Goal: Task Accomplishment & Management: Manage account settings

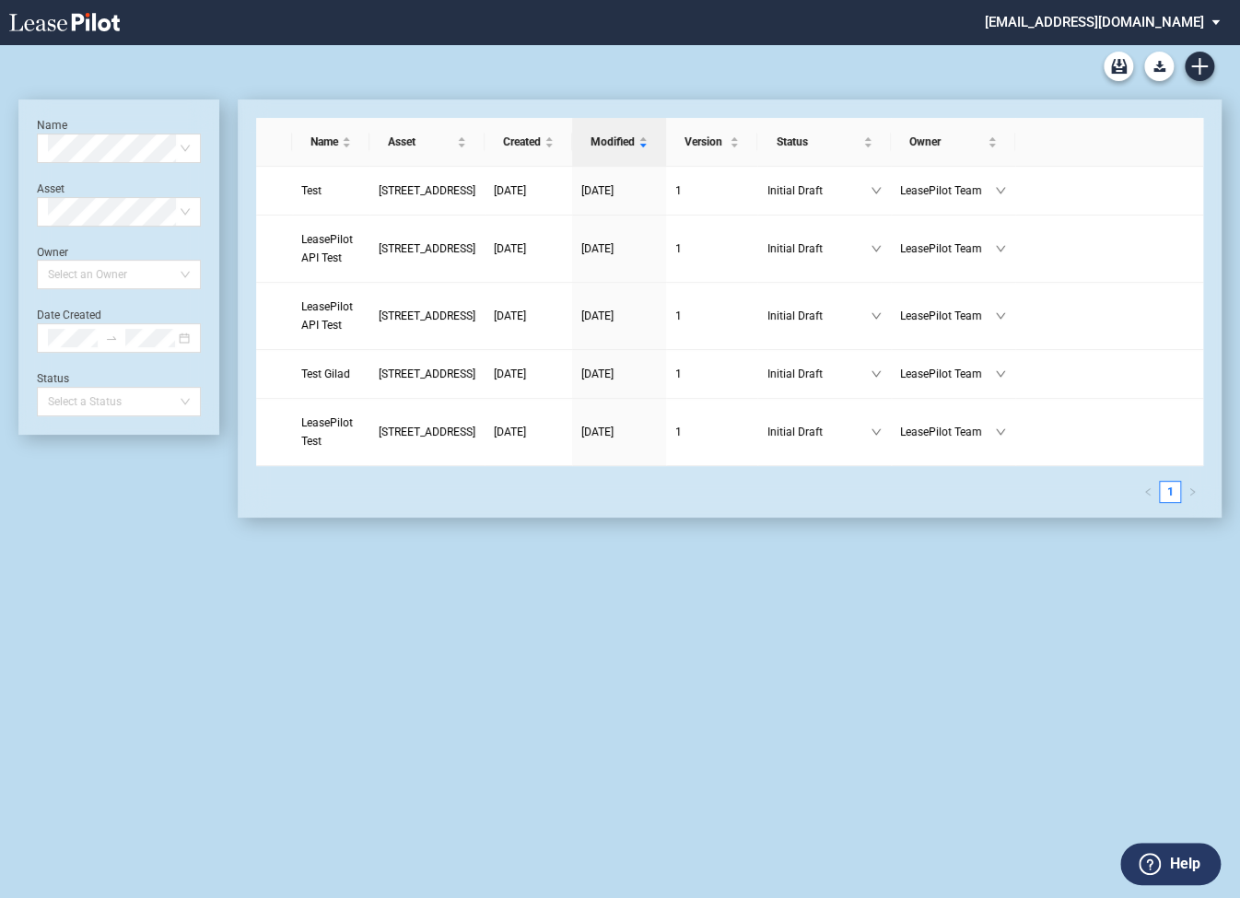
click at [1090, 18] on md-select "admin@leasepilot.co Super Admin Area Admin Area Settings Sign Out" at bounding box center [1109, 20] width 252 height 41
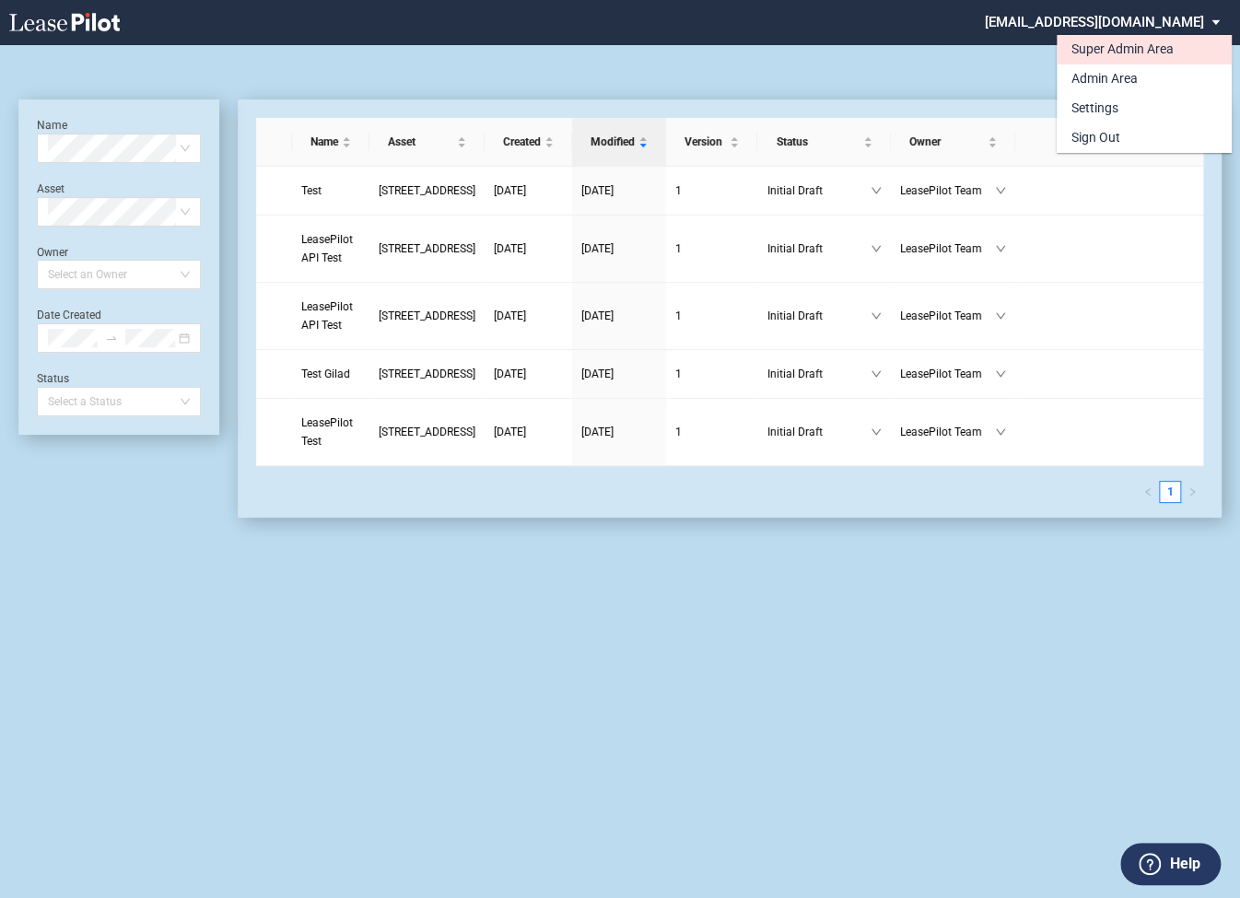
click at [1089, 53] on div "Super Admin Area" at bounding box center [1122, 50] width 102 height 18
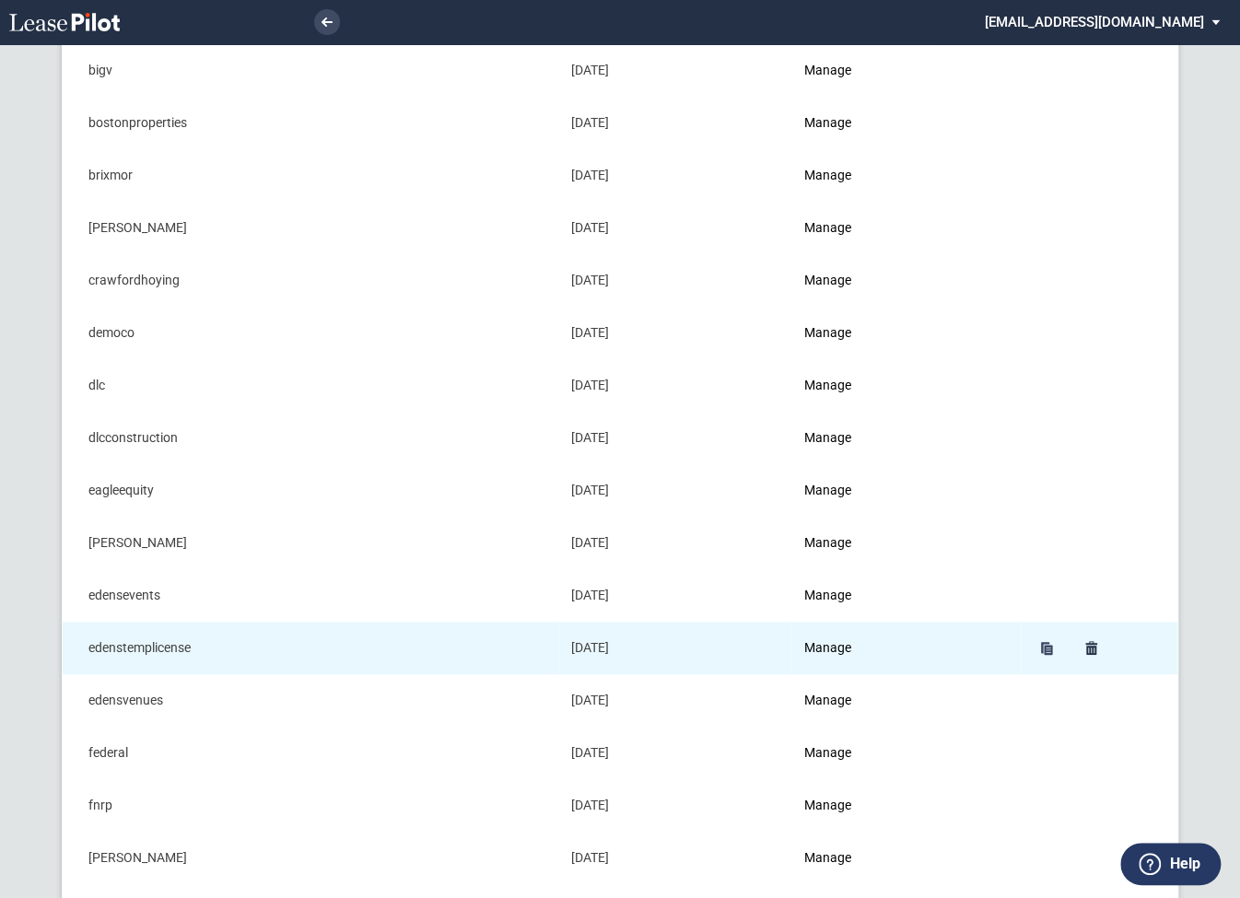
scroll to position [308, 0]
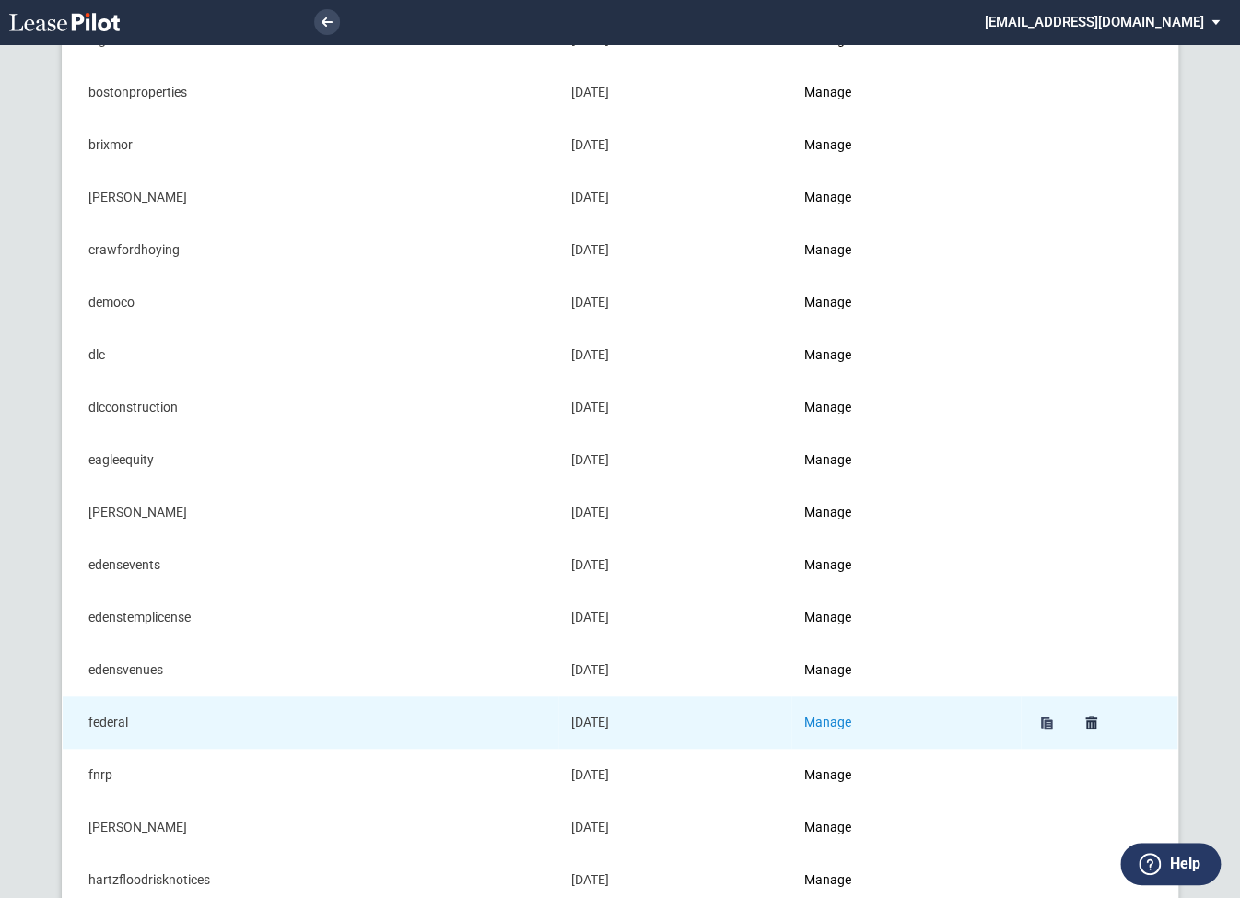
click at [836, 721] on link "Manage" at bounding box center [827, 722] width 47 height 15
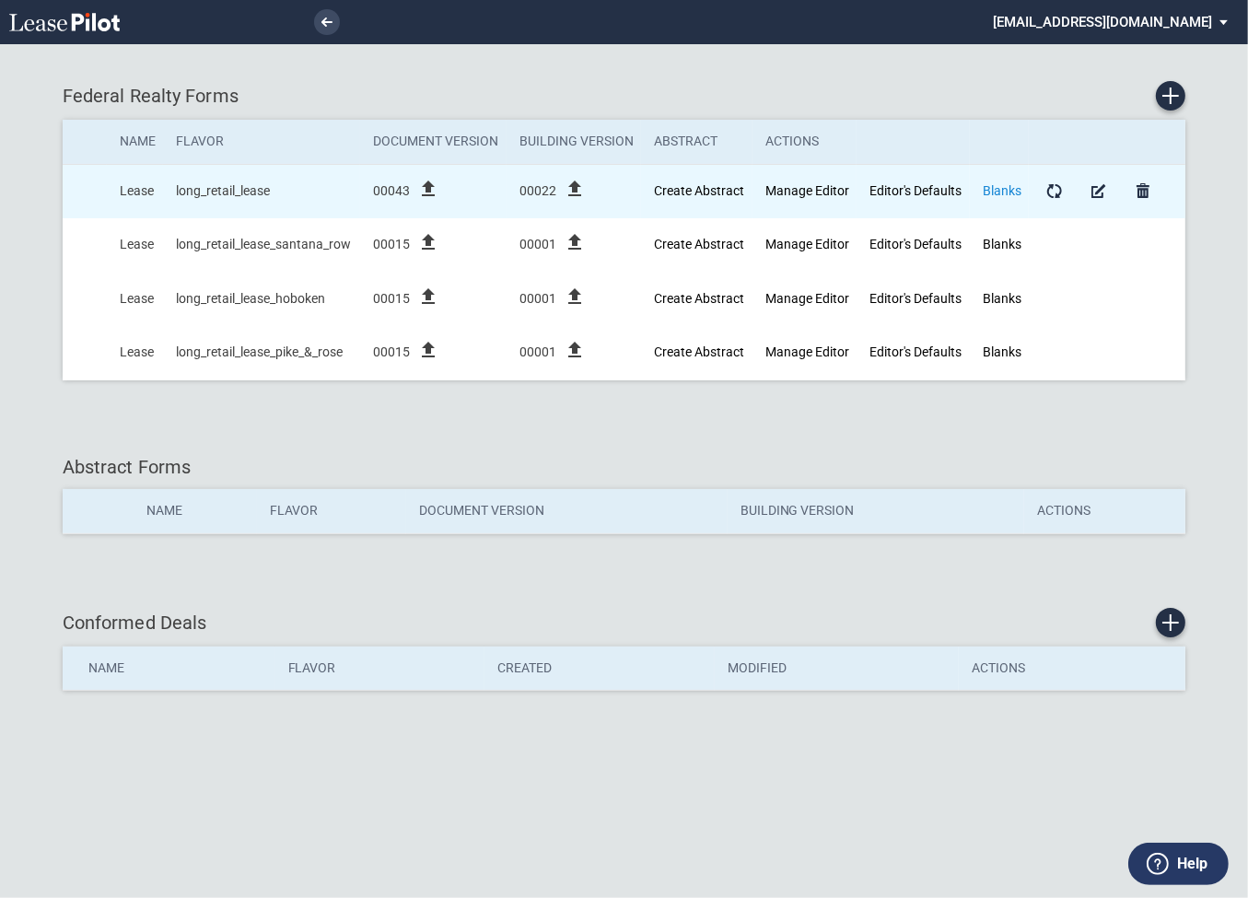
click at [1006, 189] on link "Blanks" at bounding box center [1002, 190] width 39 height 15
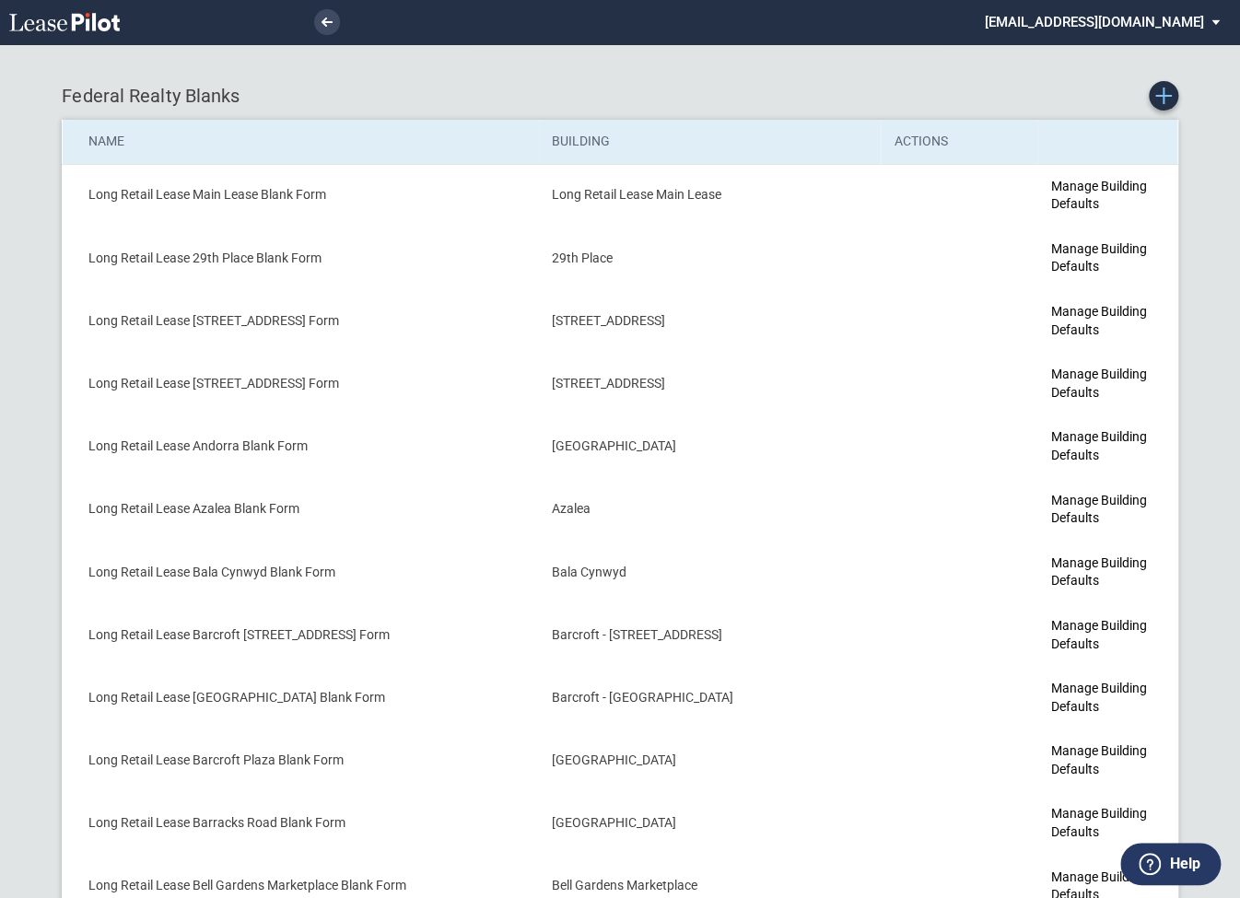
click at [1160, 99] on icon "Create new Blank Form" at bounding box center [1163, 96] width 17 height 17
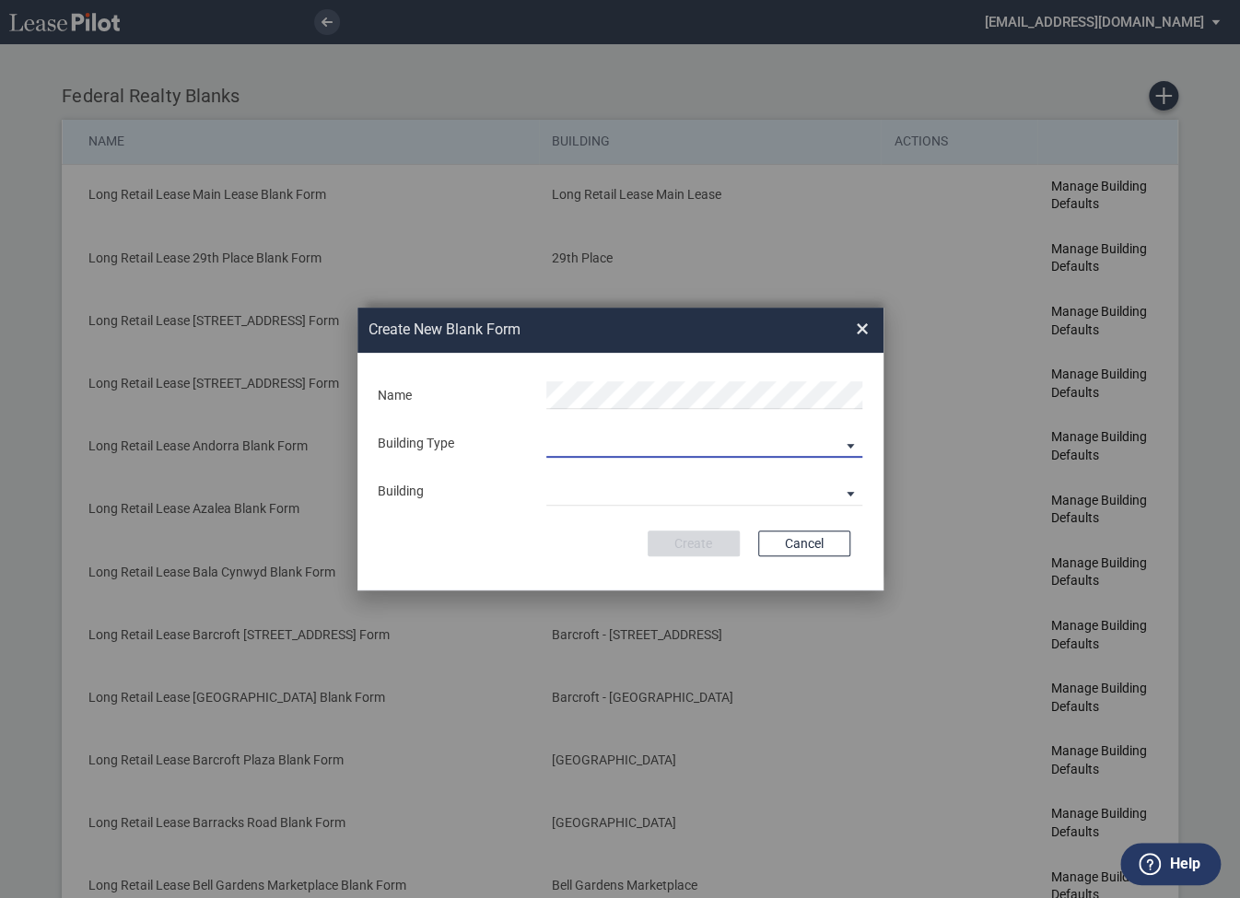
click at [551, 436] on md-select "Building Predefined Empty Building New Empty Building" at bounding box center [704, 444] width 316 height 28
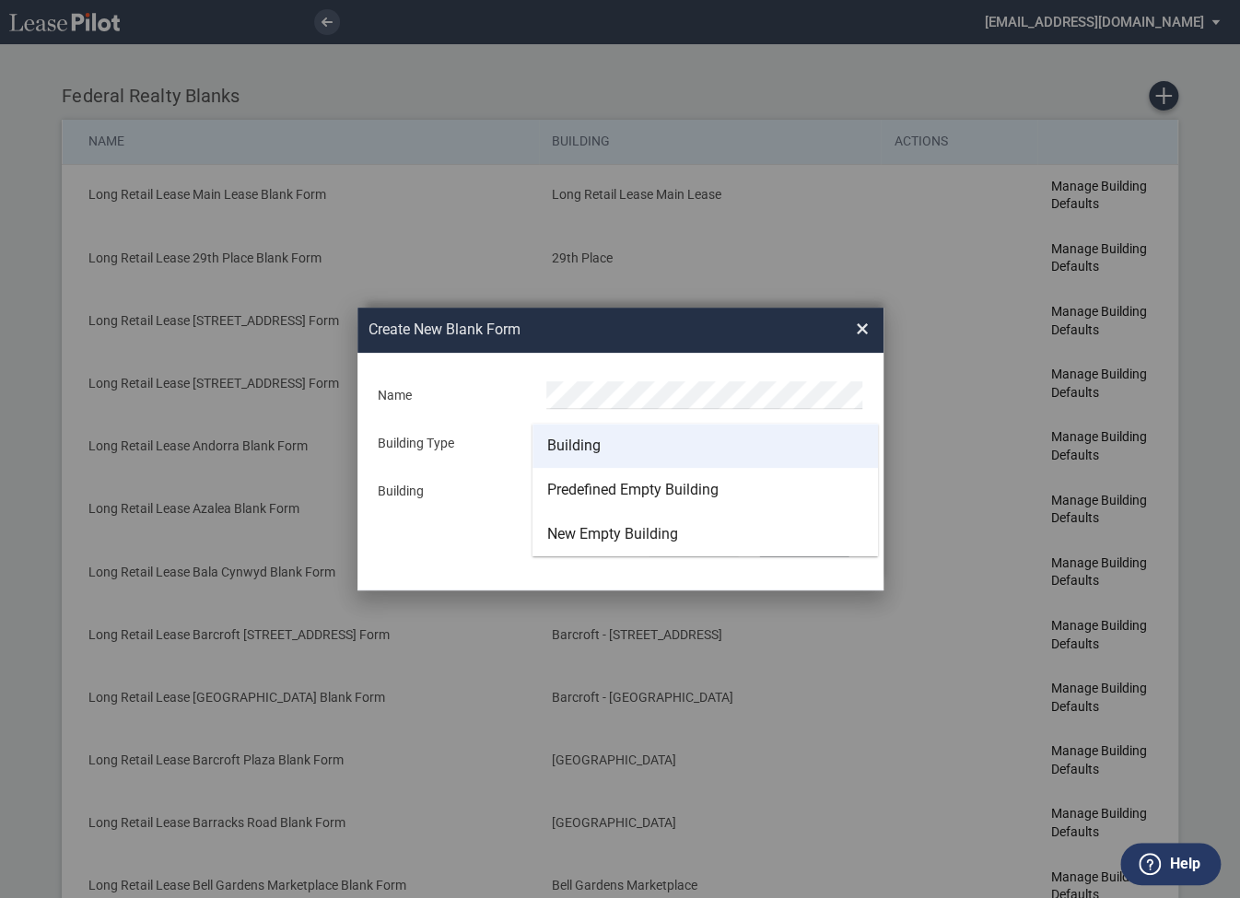
click at [571, 446] on div "Building" at bounding box center [573, 446] width 53 height 20
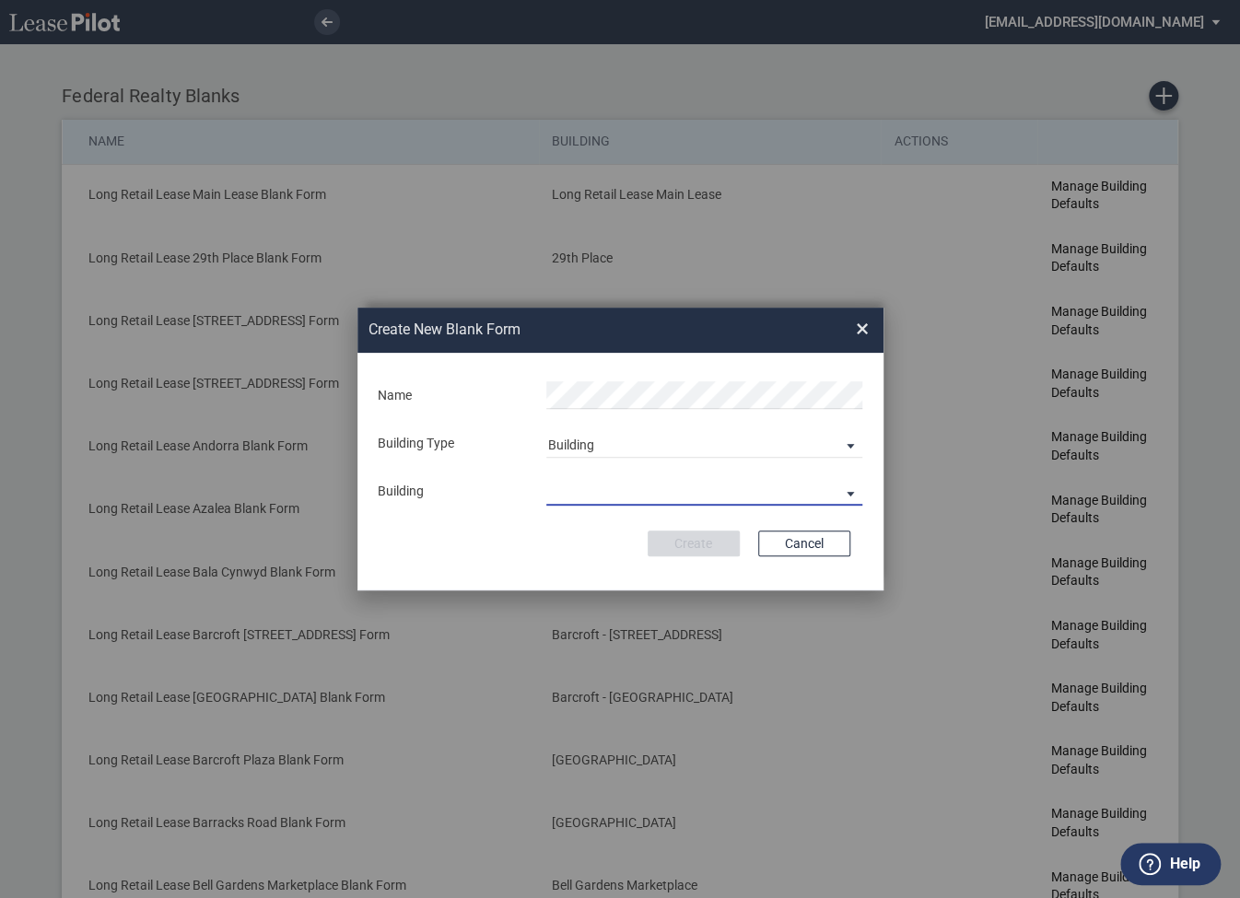
click at [578, 489] on md-select "29th Place [STREET_ADDRESS] [STREET_ADDRESS] [GEOGRAPHIC_DATA] Azalea Bala Cynw…" at bounding box center [704, 492] width 316 height 28
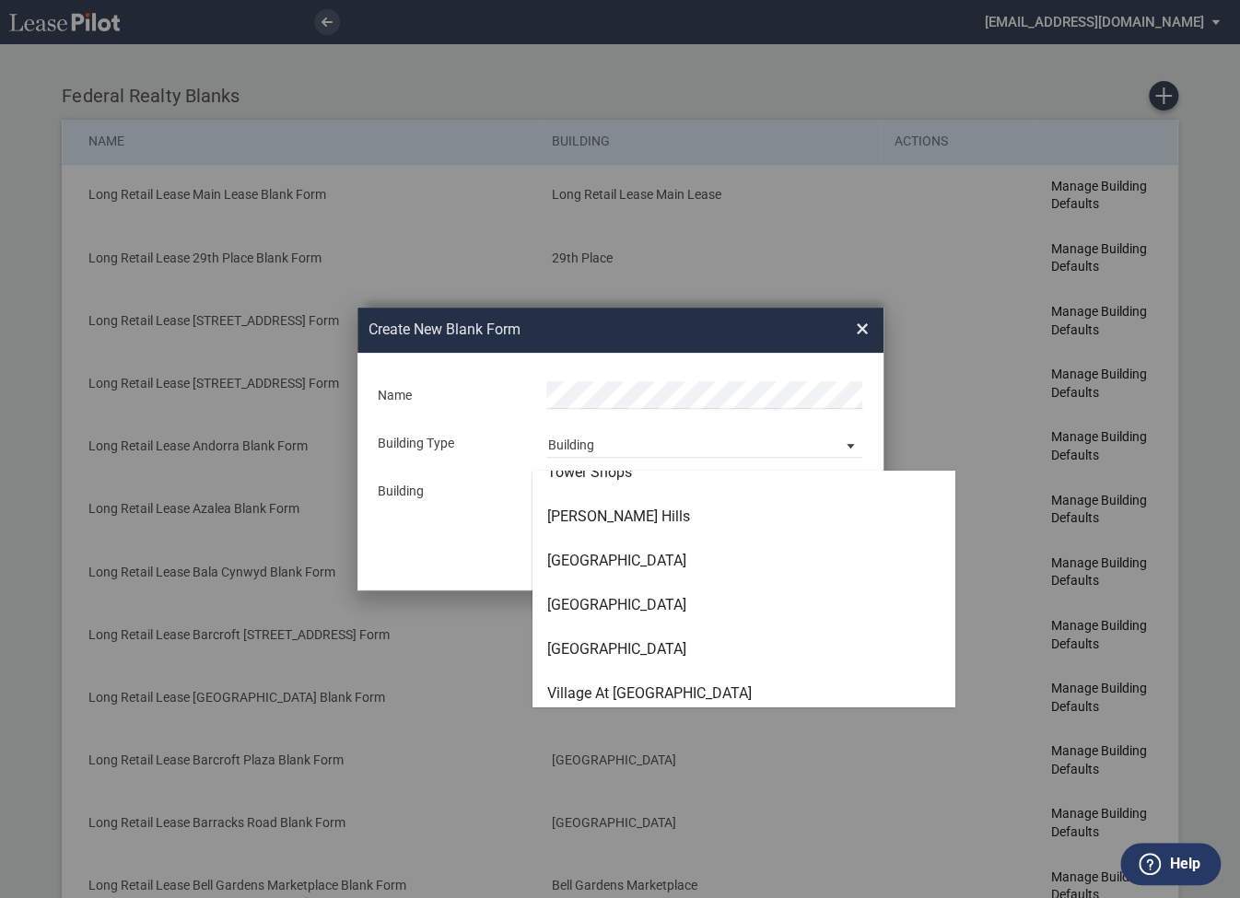
scroll to position [5334, 0]
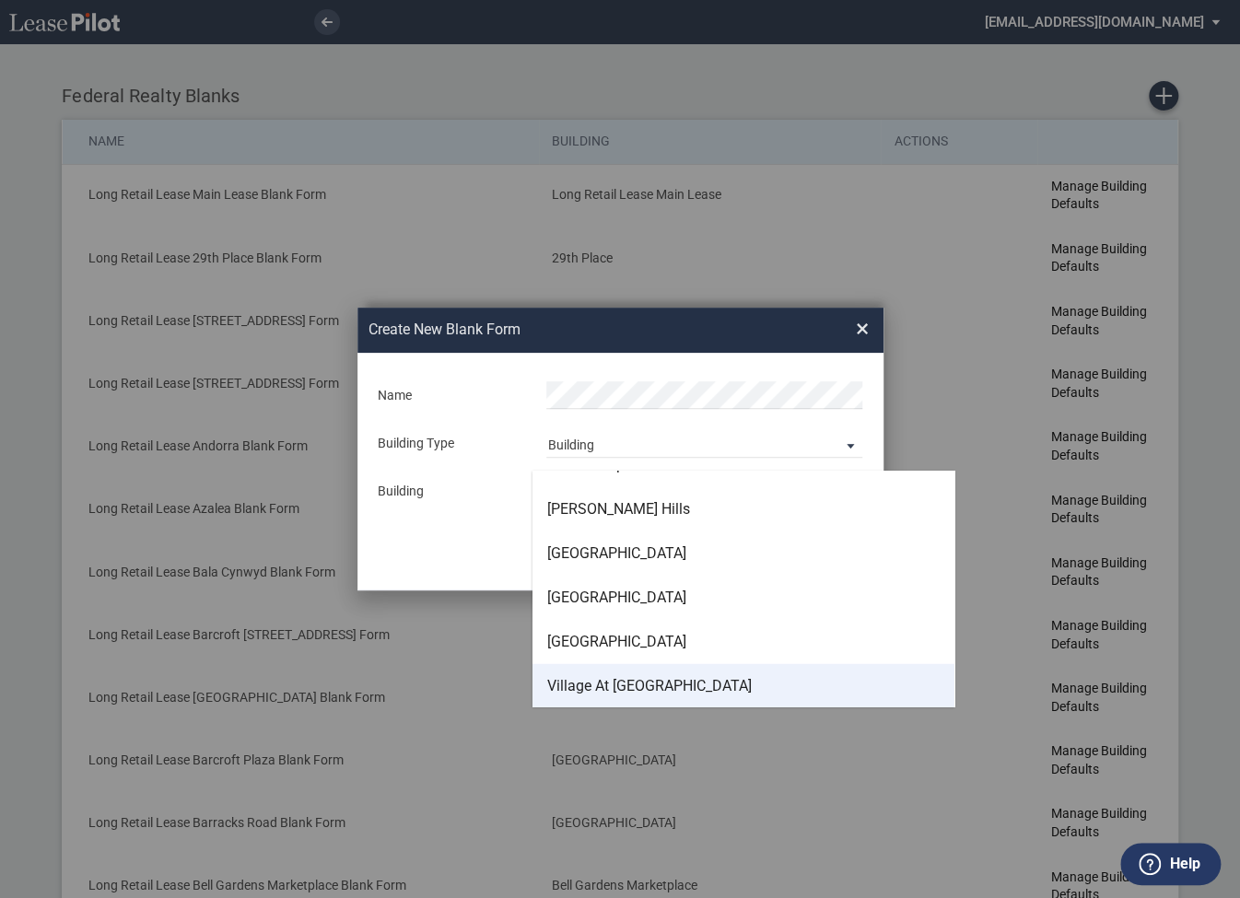
click at [583, 684] on div "Village At Shirlington" at bounding box center [649, 686] width 205 height 20
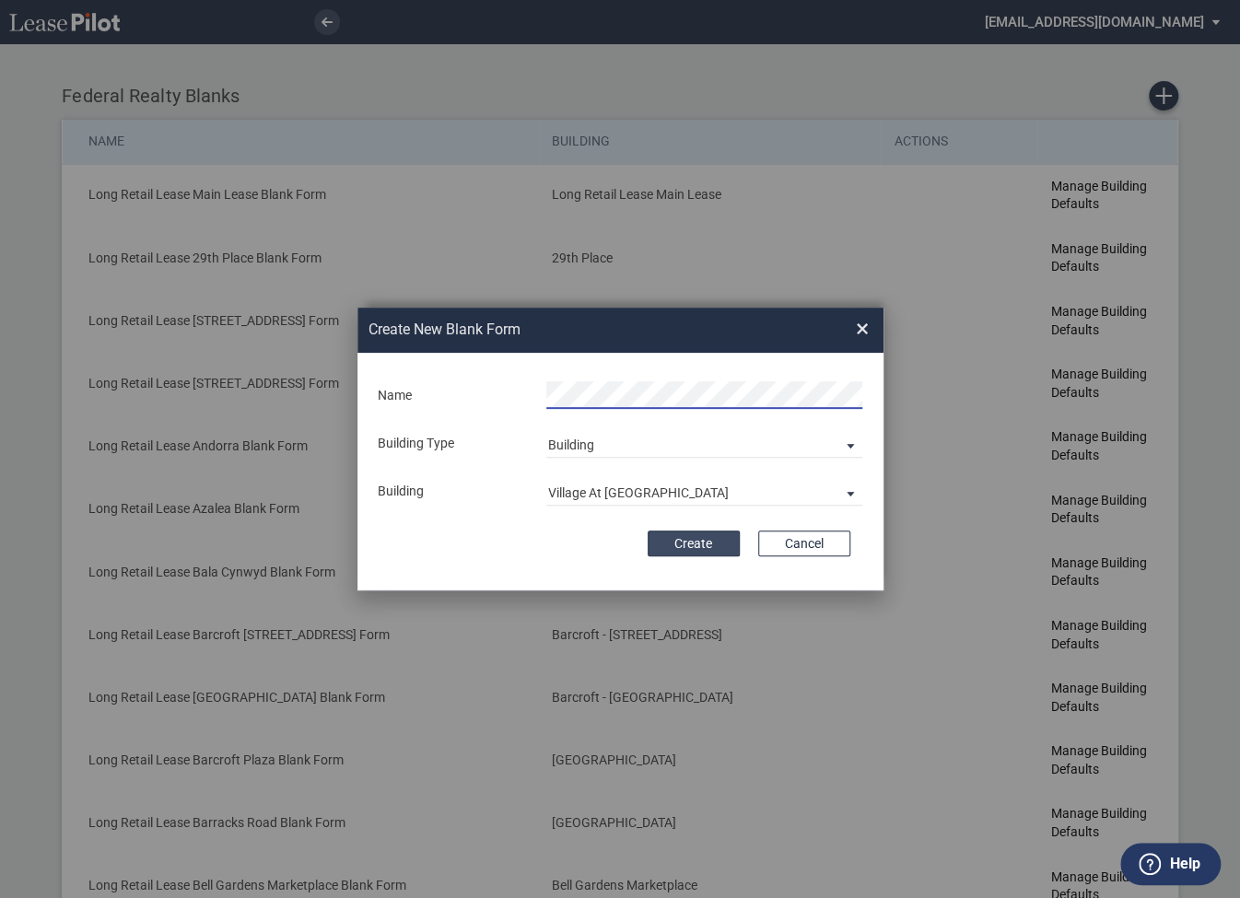
click at [700, 544] on button "Create" at bounding box center [694, 544] width 92 height 26
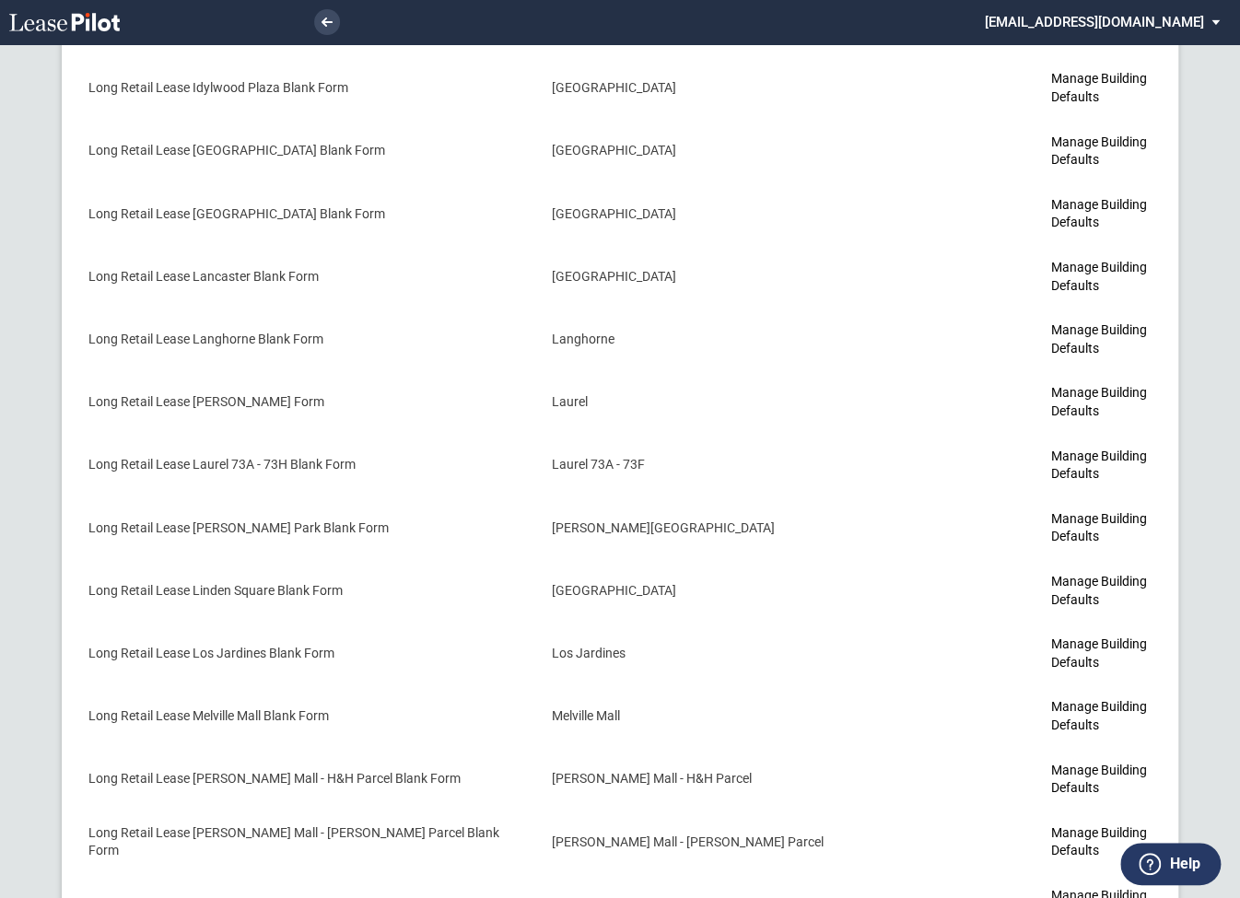
scroll to position [5791, 0]
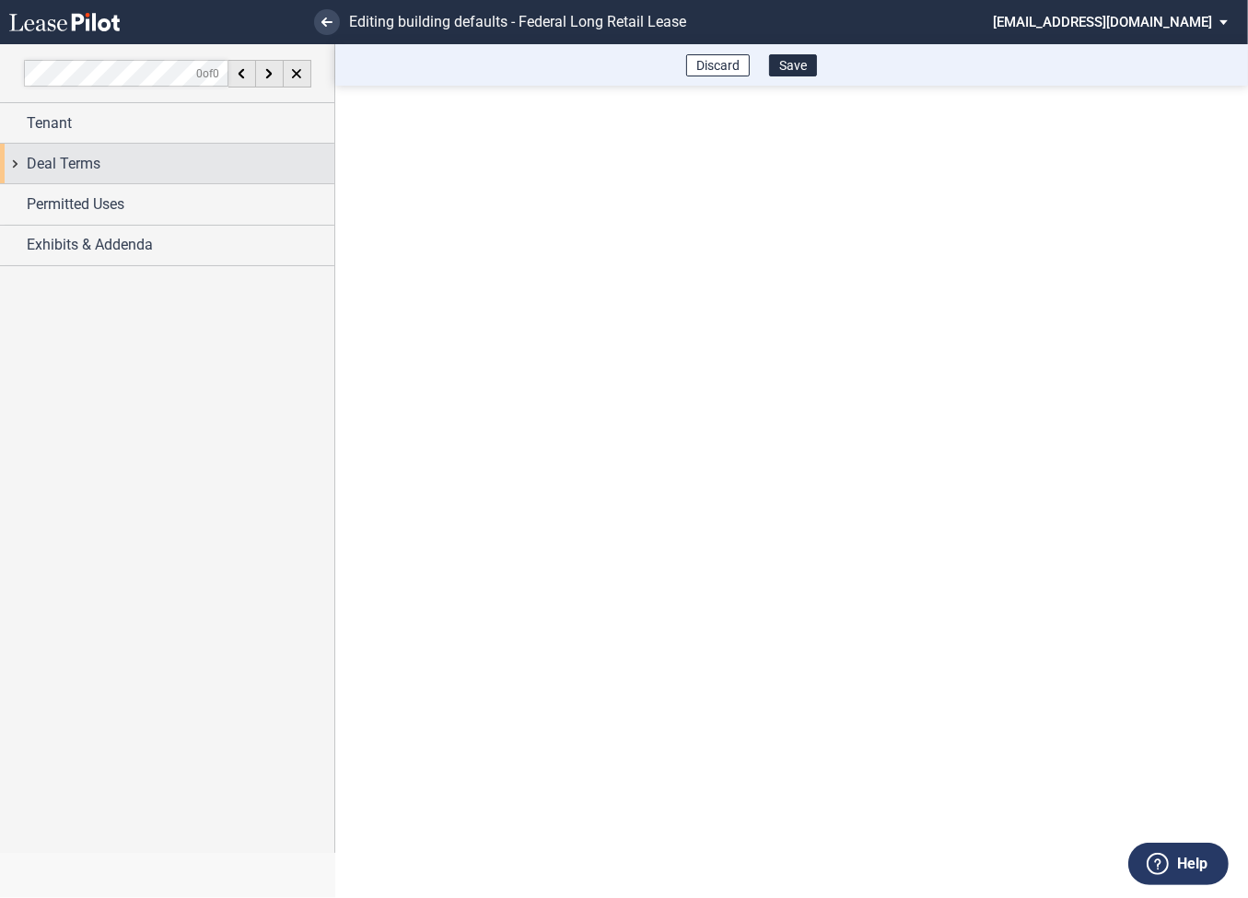
click at [16, 167] on div "Deal Terms" at bounding box center [167, 164] width 334 height 40
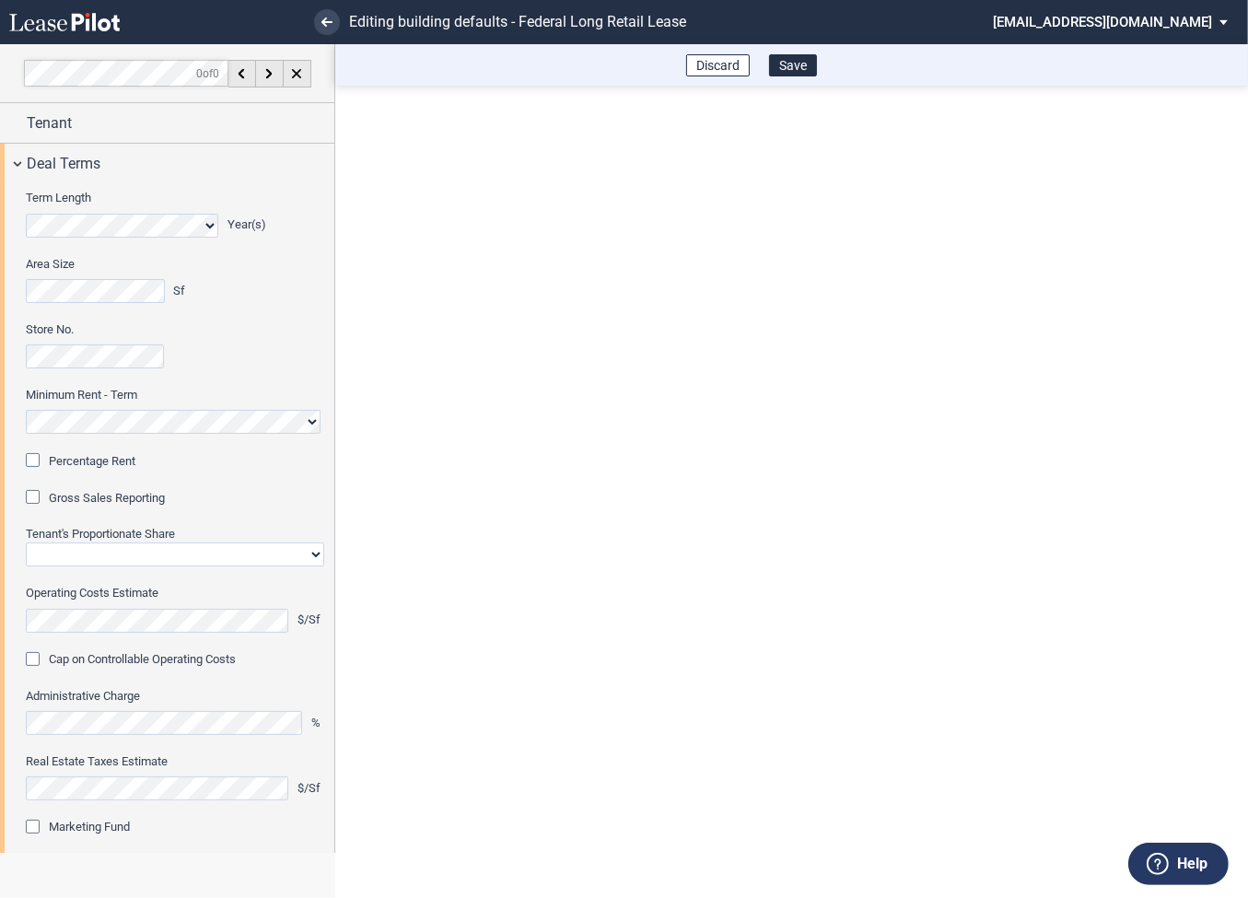
click at [37, 462] on div "Percentage Rent" at bounding box center [35, 462] width 18 height 18
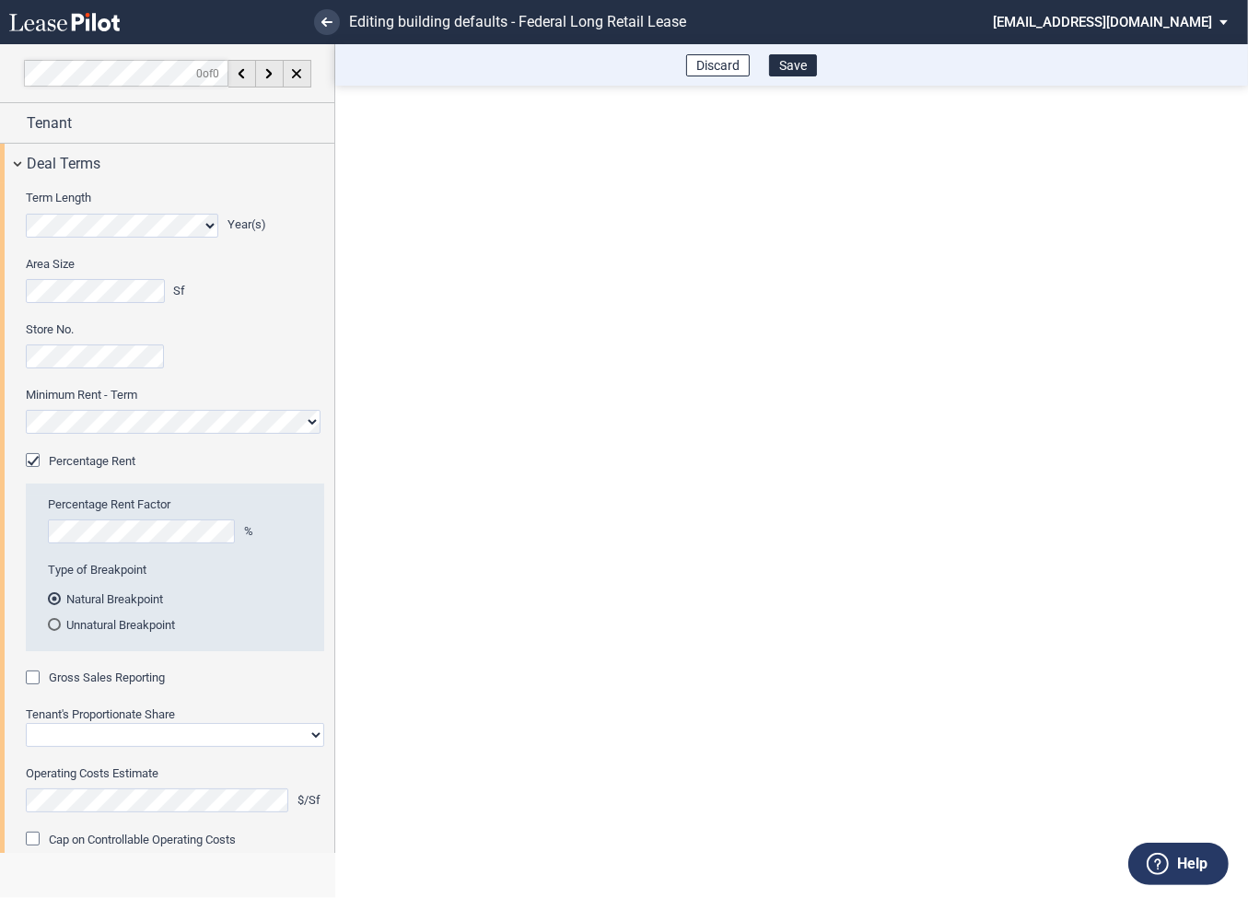
click at [40, 676] on div "Gross Sales Reporting" at bounding box center [35, 680] width 18 height 18
click at [83, 739] on select "Straight GLA Net Major" at bounding box center [175, 735] width 298 height 24
select select "straight GLA"
click at [26, 723] on select "Straight GLA Net Major" at bounding box center [175, 735] width 298 height 24
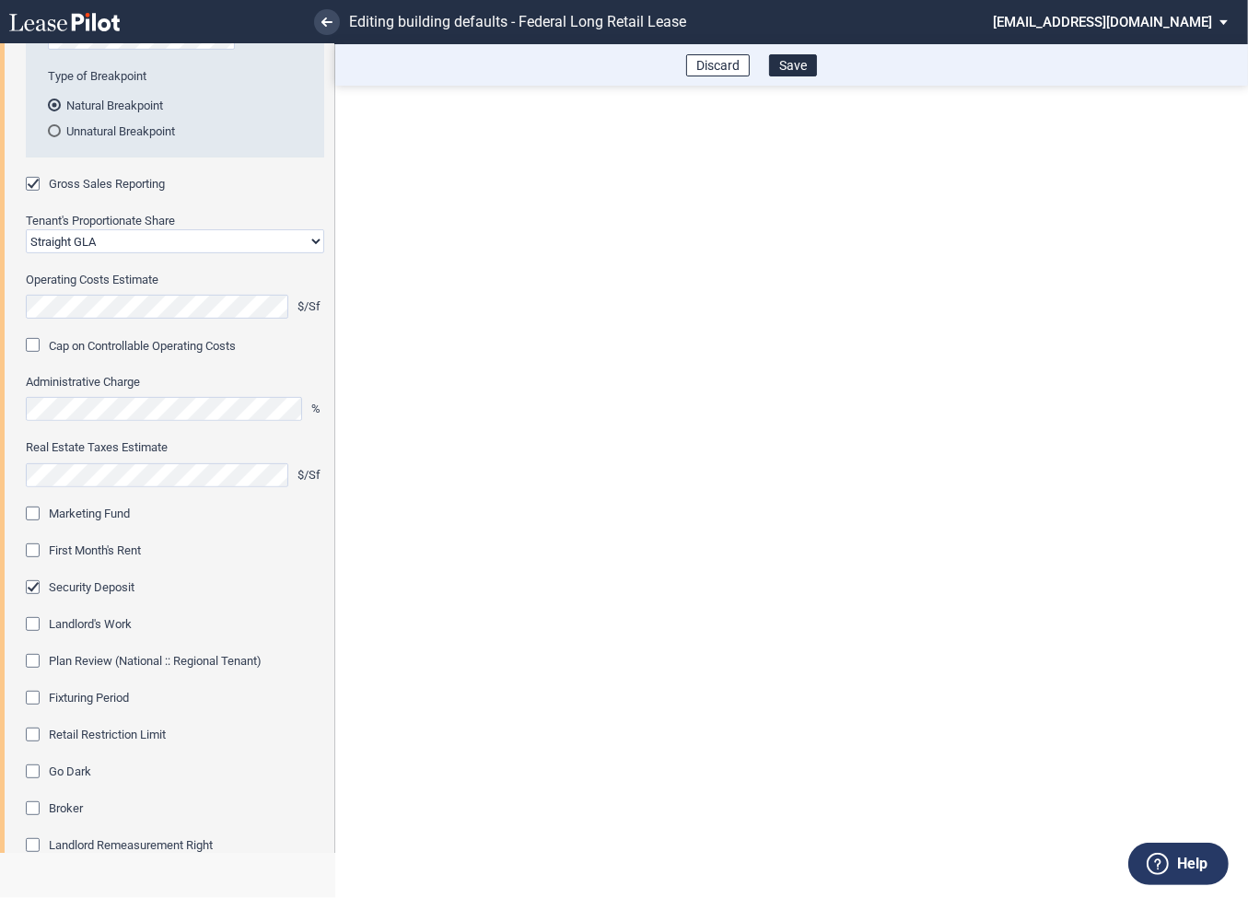
scroll to position [531, 0]
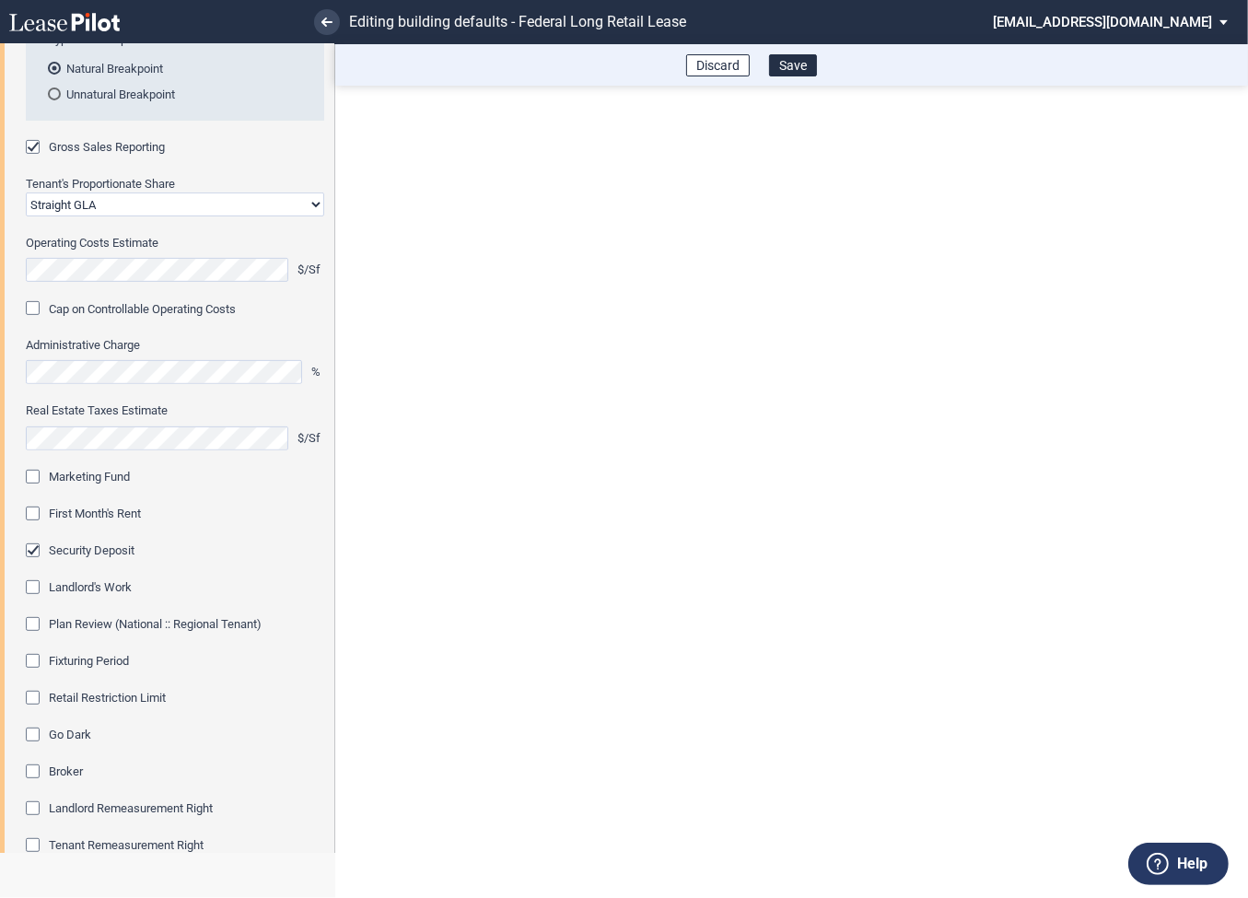
click at [32, 481] on div "Marketing Fund" at bounding box center [35, 479] width 18 height 18
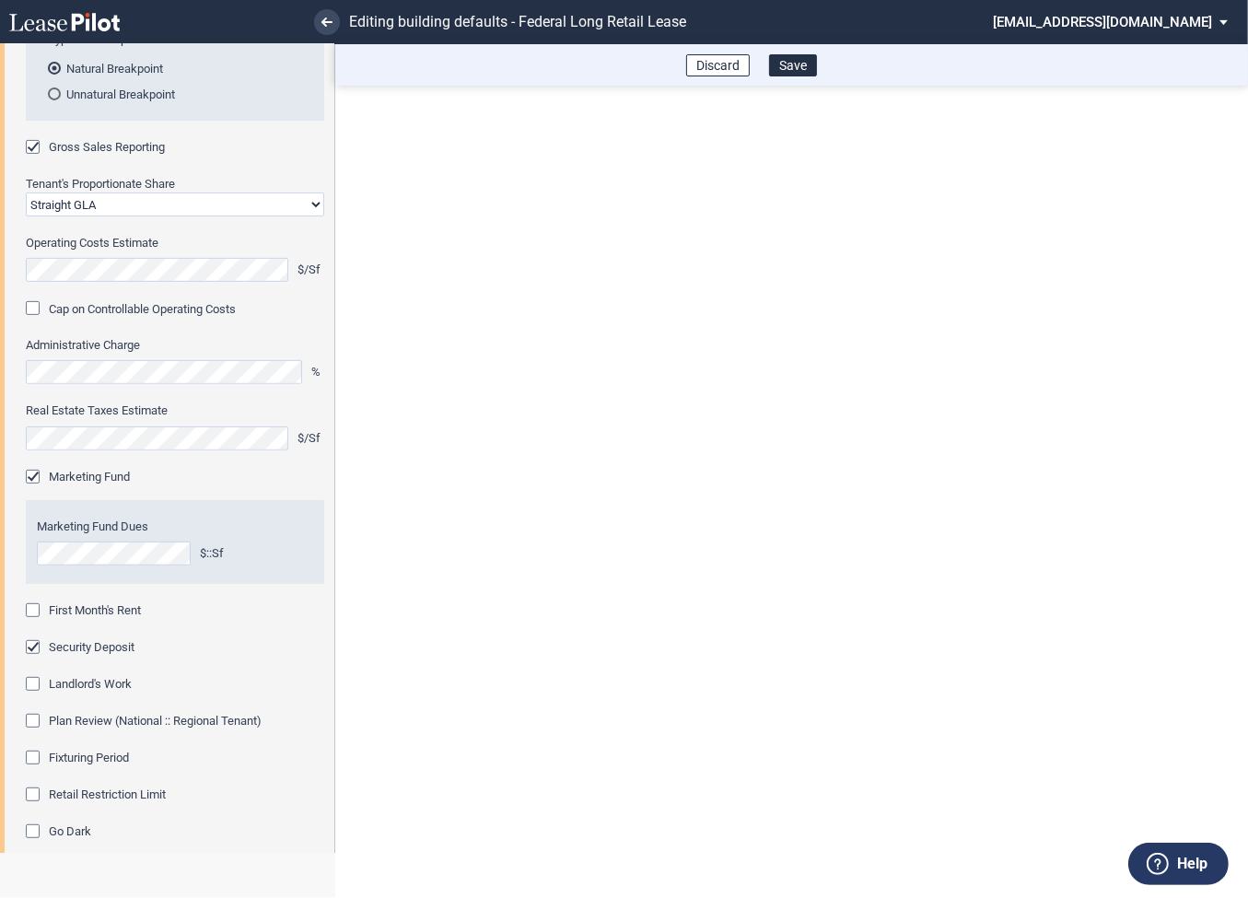
scroll to position [572, 0]
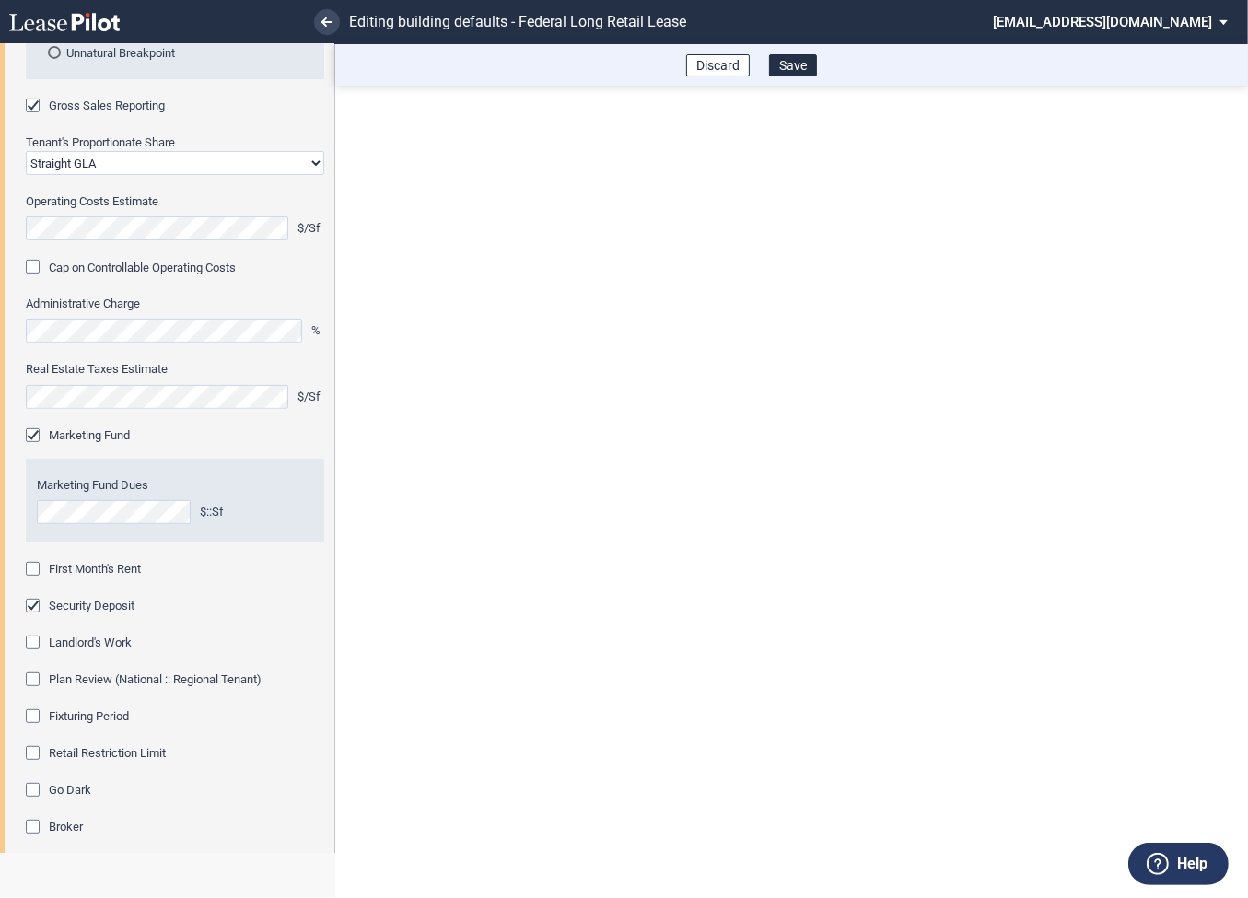
click at [35, 570] on div "First Month's Rent" at bounding box center [35, 571] width 18 height 18
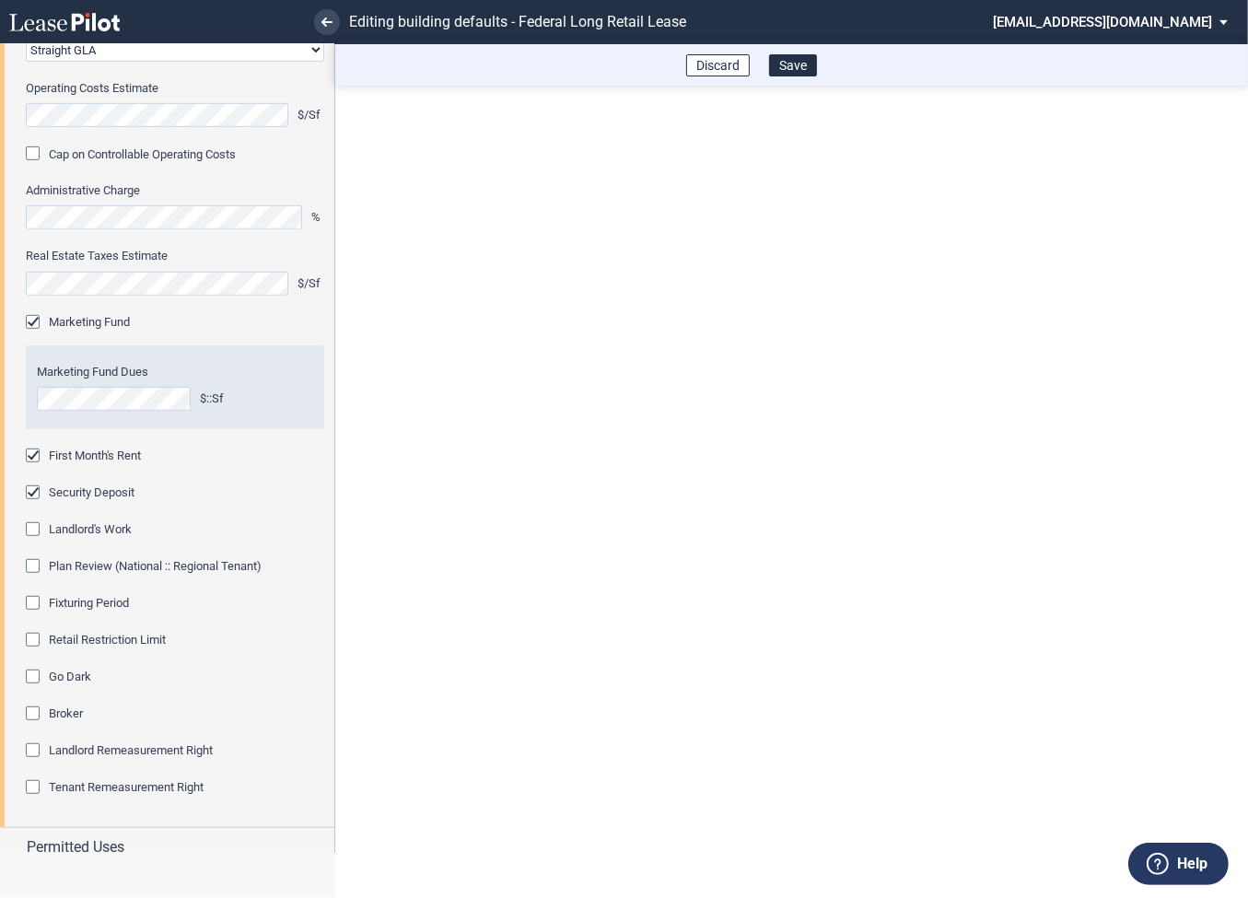
scroll to position [695, 0]
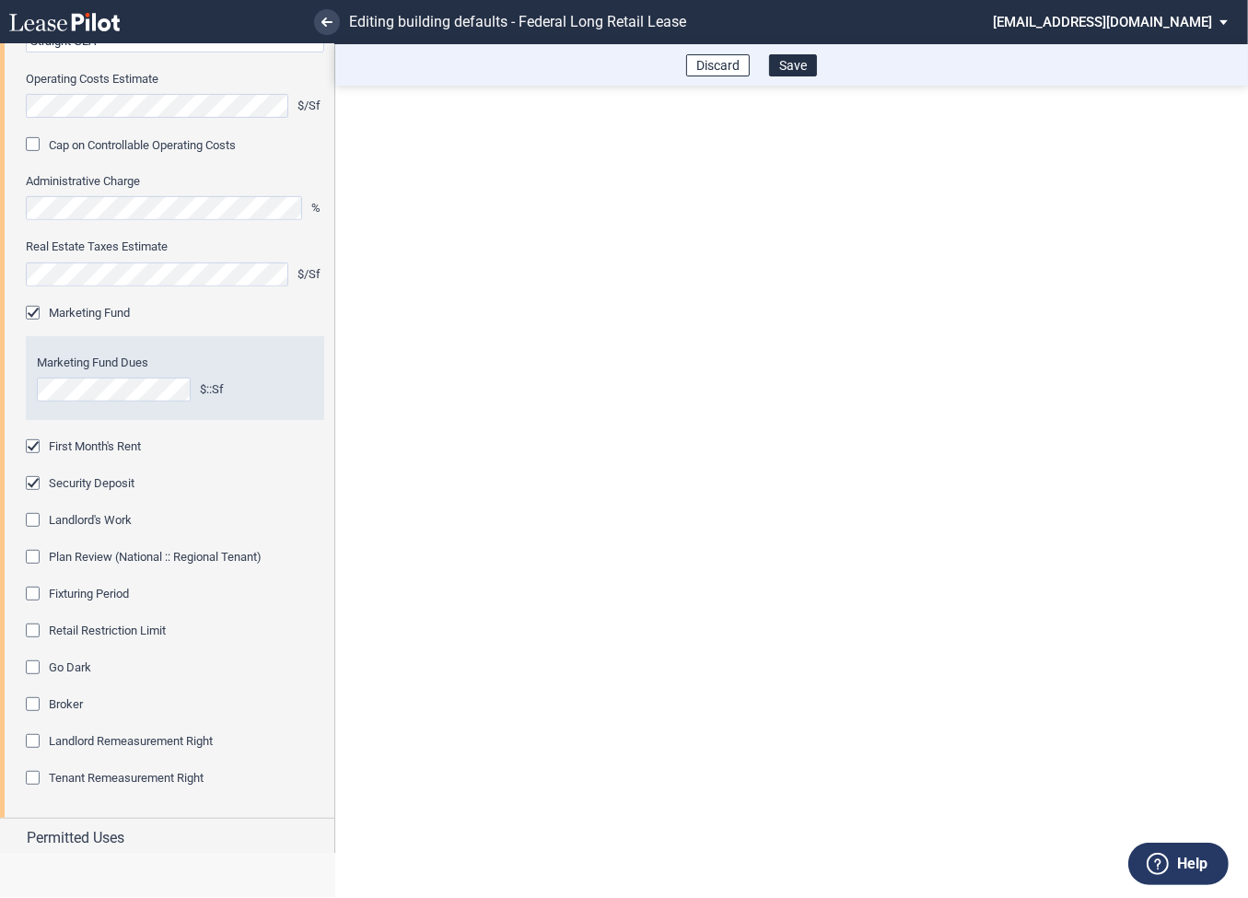
click at [38, 593] on div "Fixturing Period" at bounding box center [35, 596] width 18 height 18
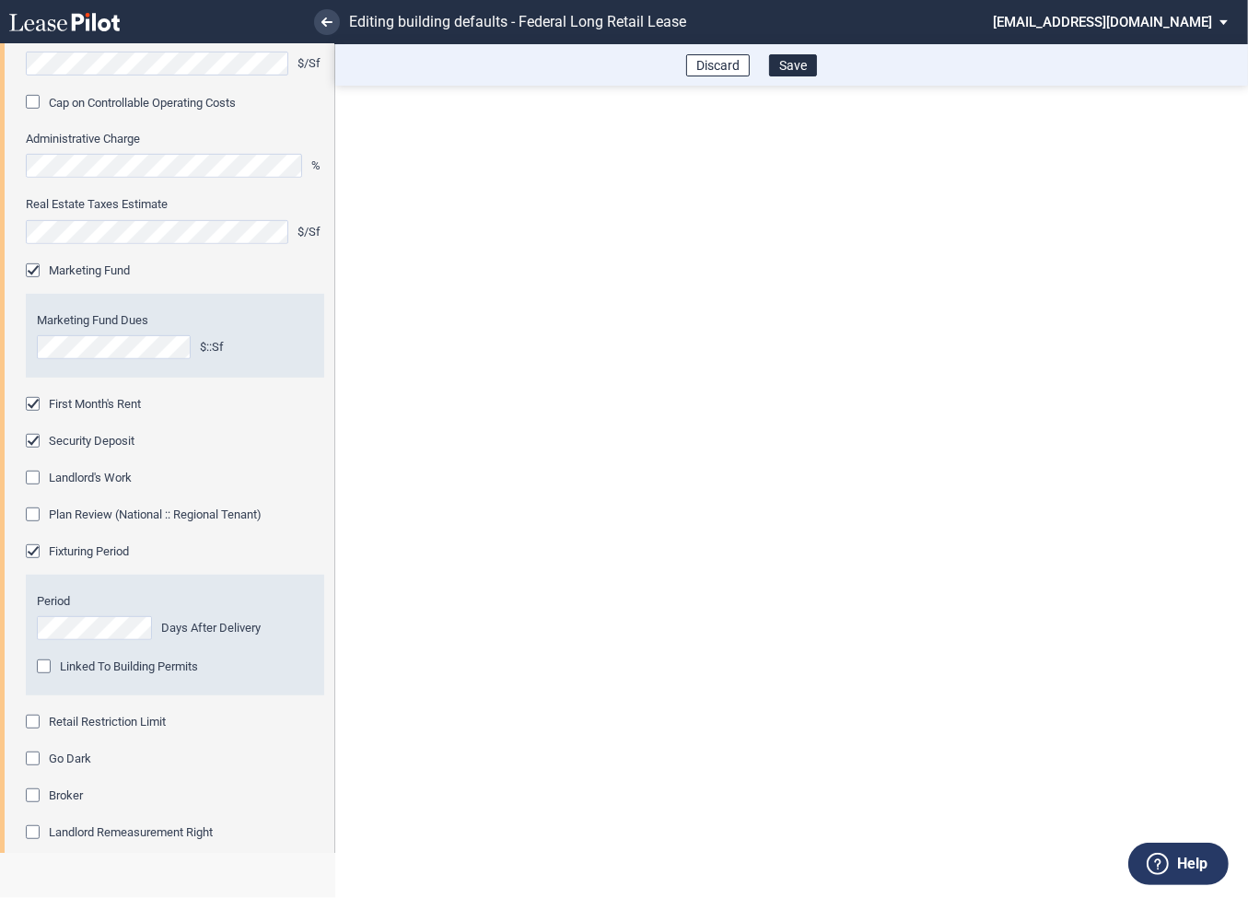
scroll to position [777, 0]
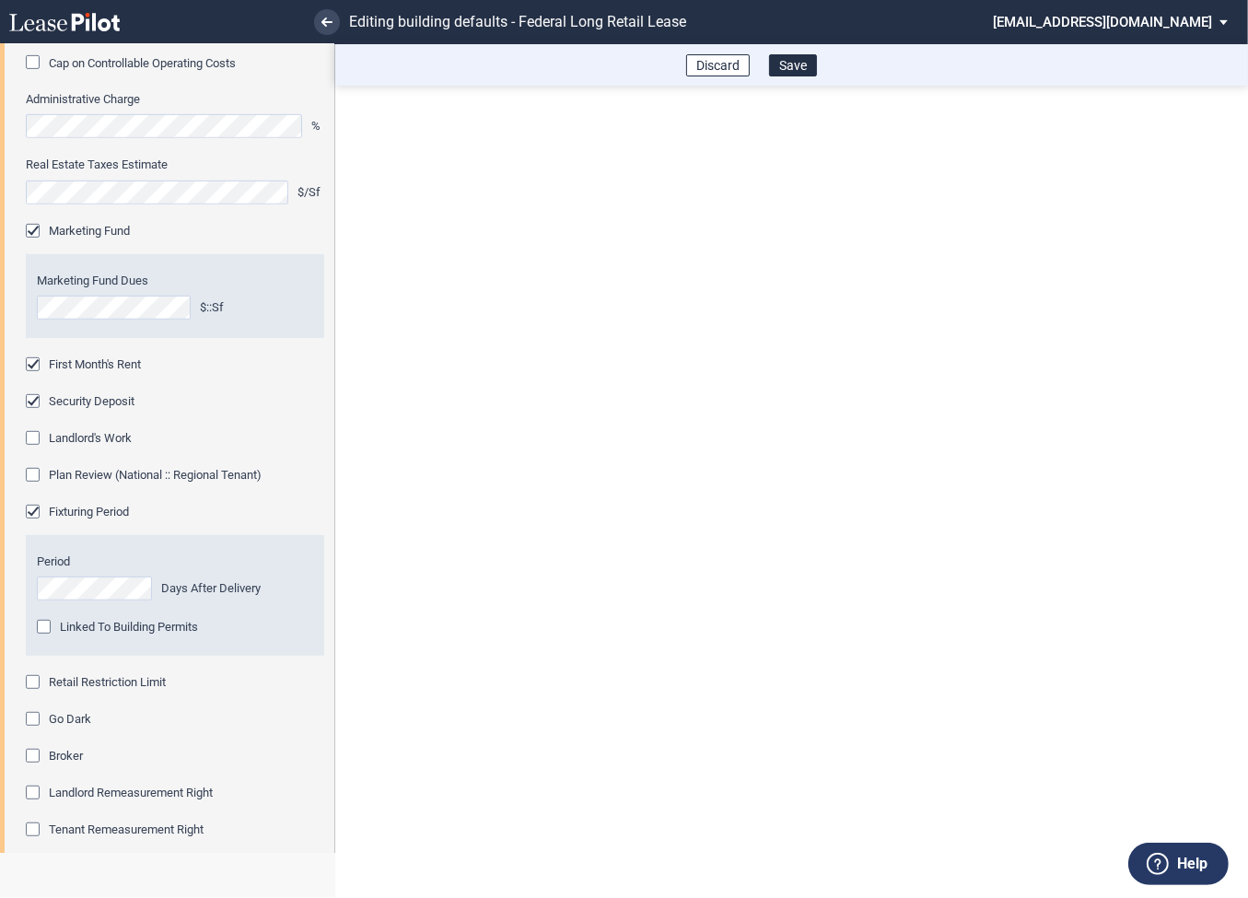
click at [37, 684] on div "Retail Restriction Limit" at bounding box center [35, 684] width 18 height 18
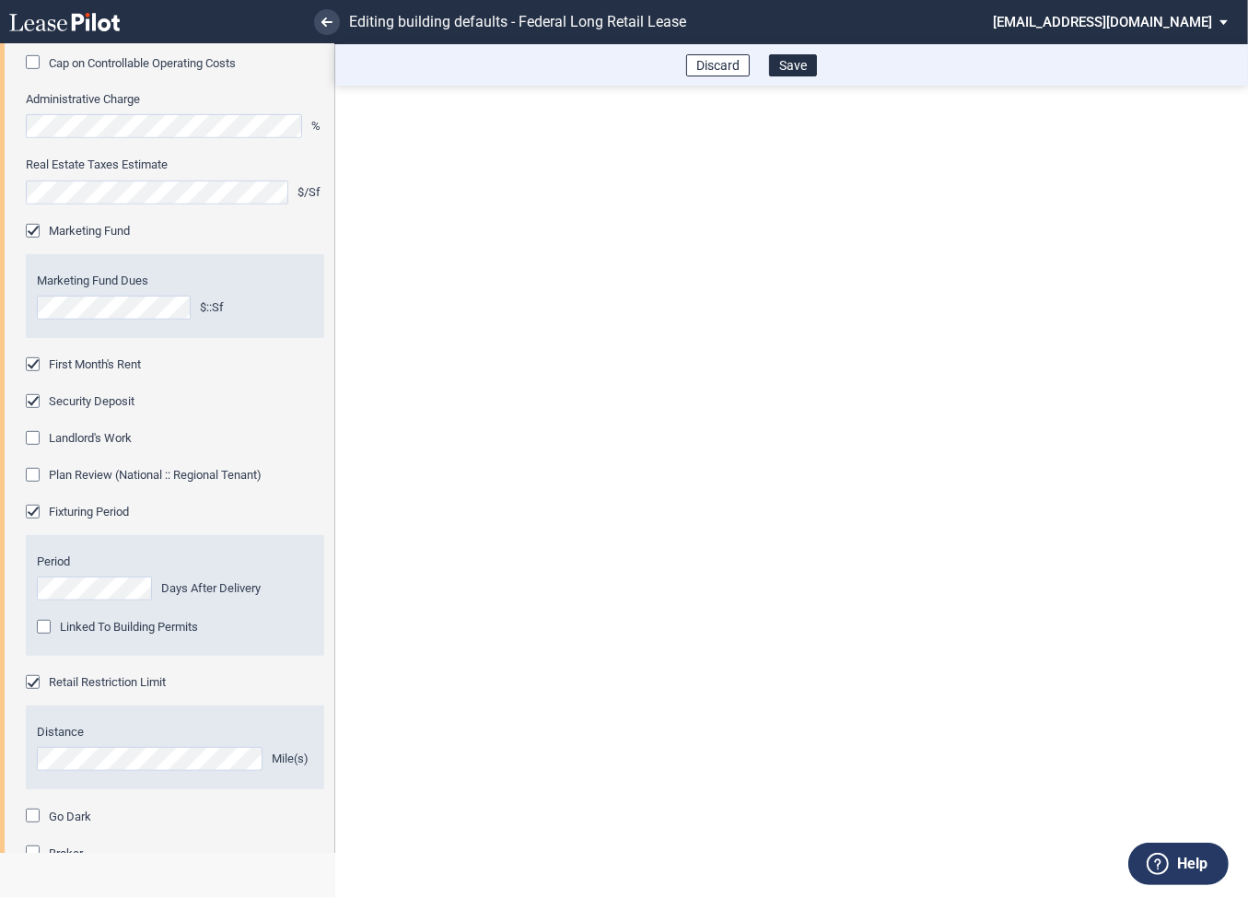
scroll to position [971, 0]
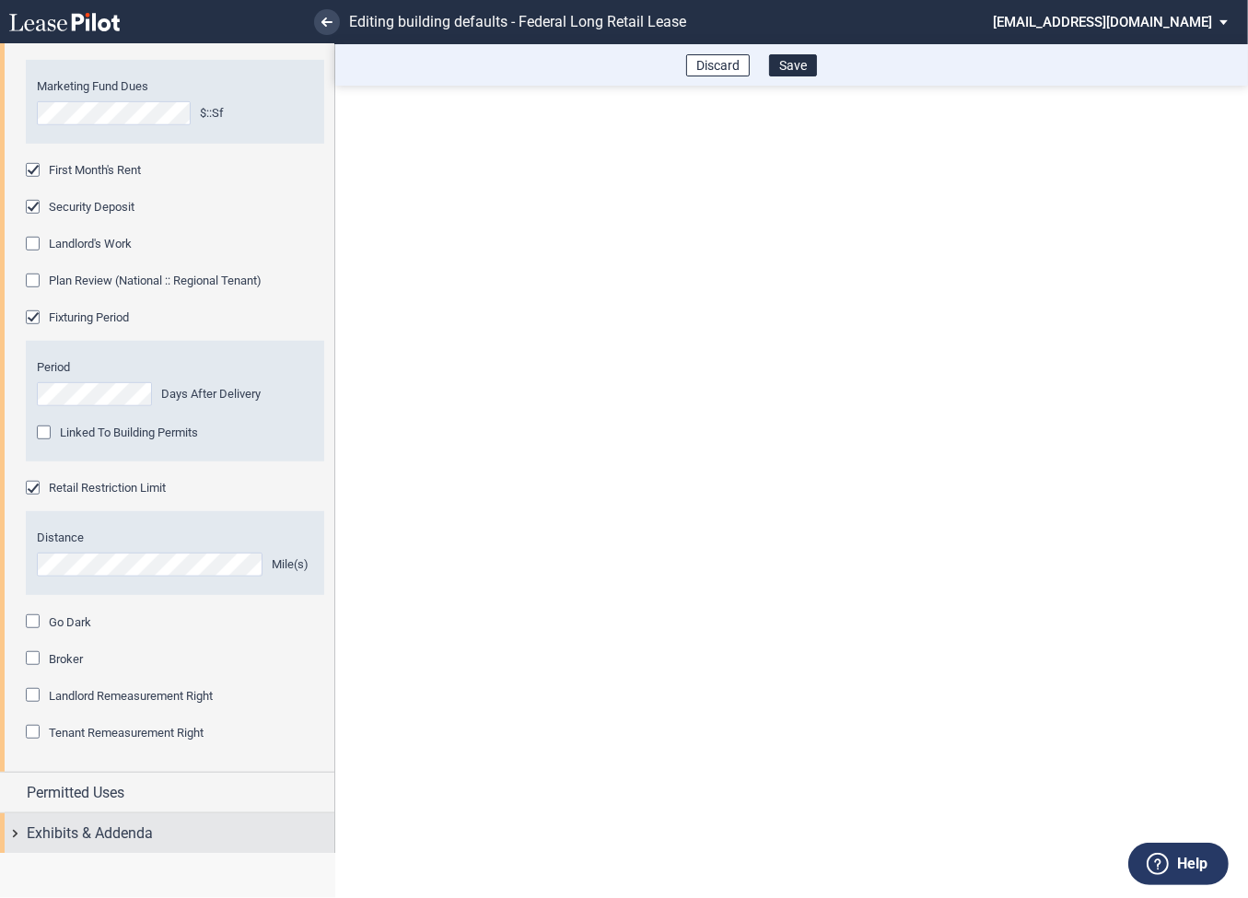
click at [11, 830] on div "Exhibits & Addenda" at bounding box center [167, 833] width 334 height 40
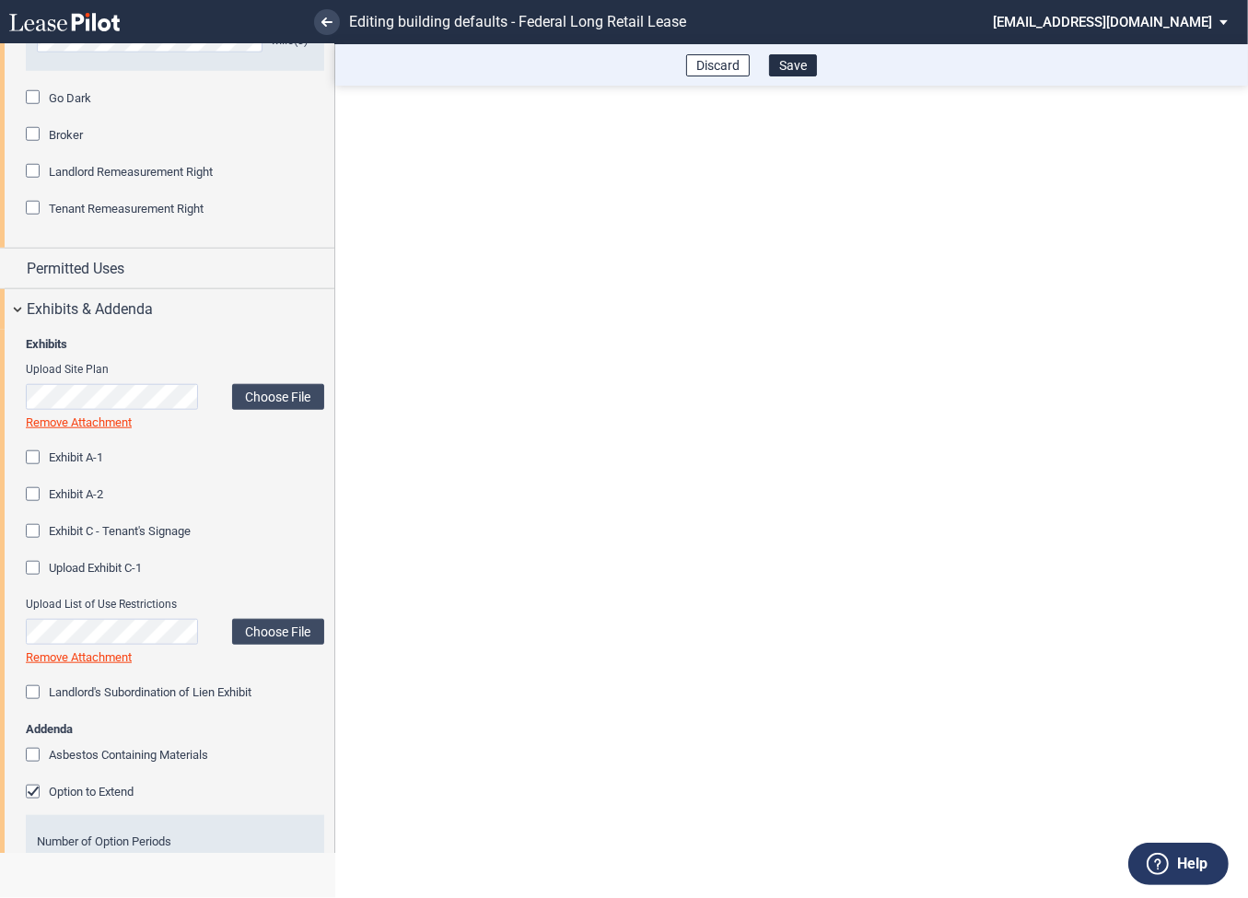
scroll to position [1611, 0]
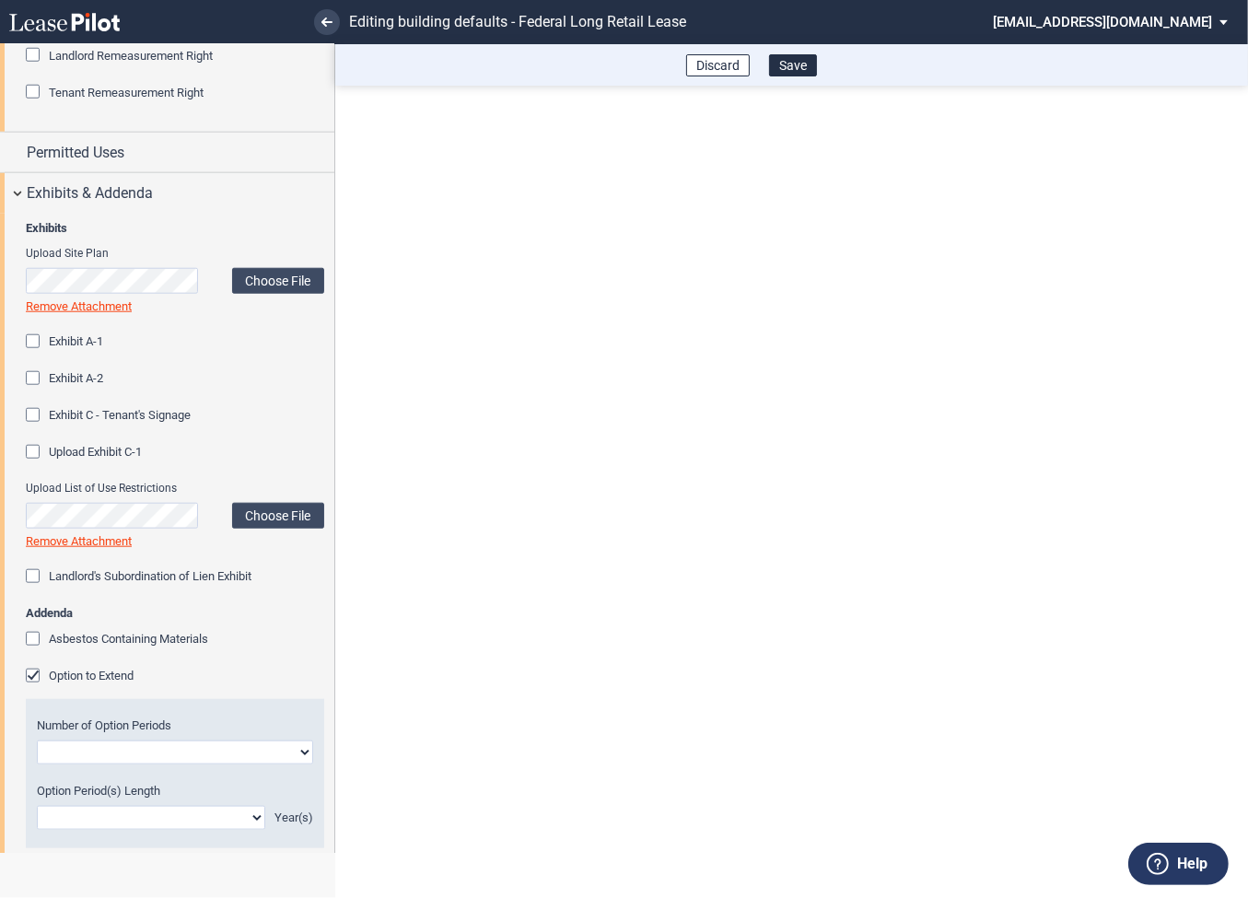
click at [36, 671] on div "Option to Extend" at bounding box center [35, 678] width 18 height 18
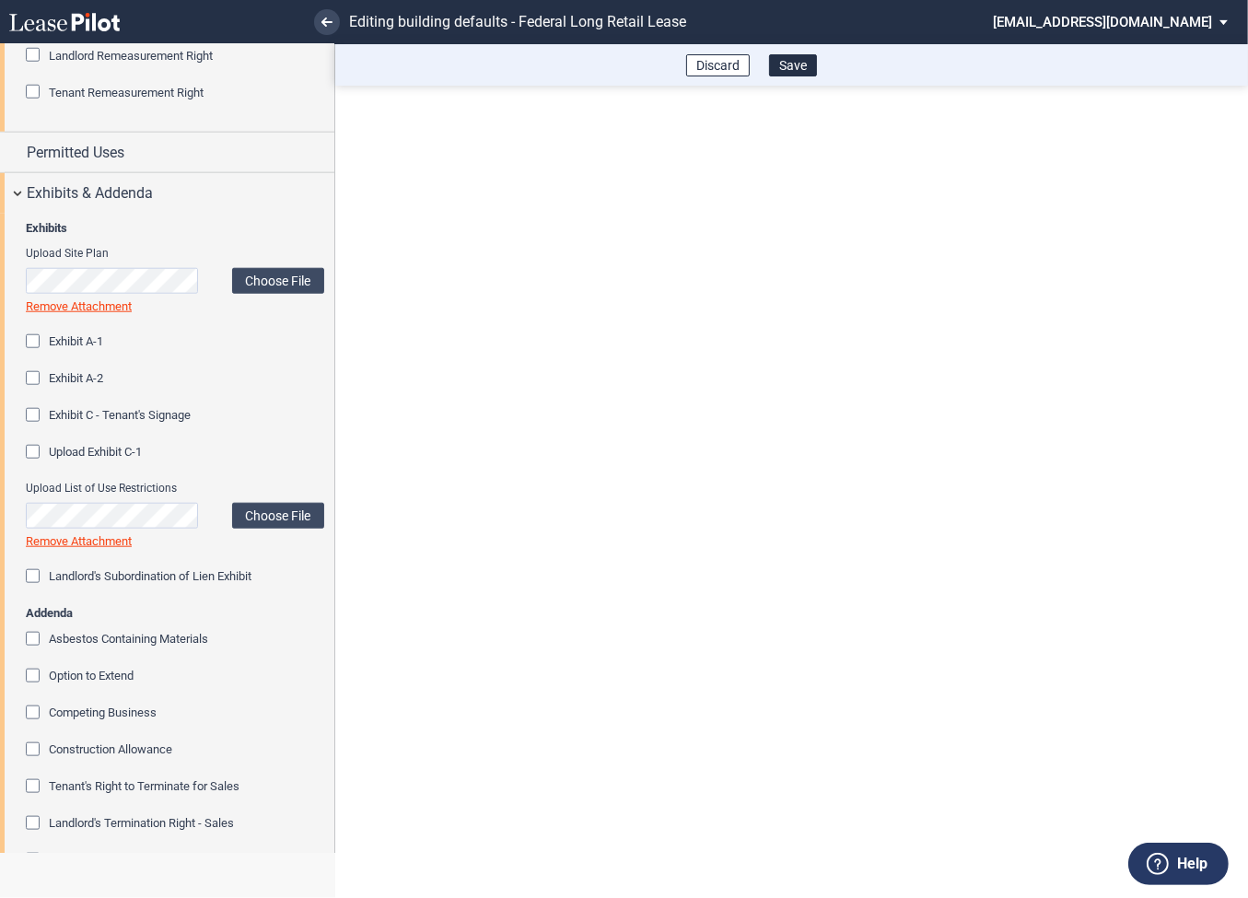
scroll to position [1905, 0]
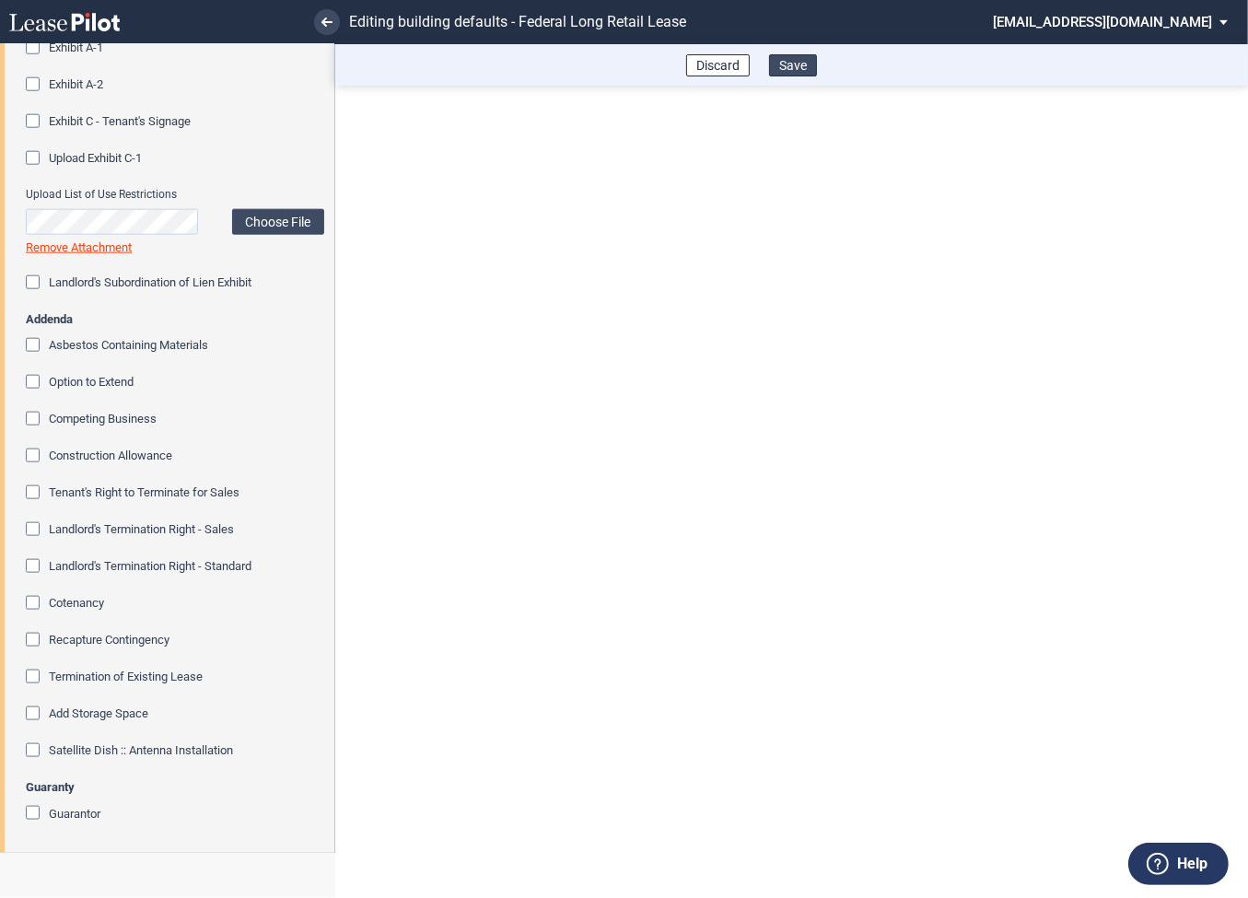
click at [799, 65] on button "Save" at bounding box center [793, 65] width 48 height 22
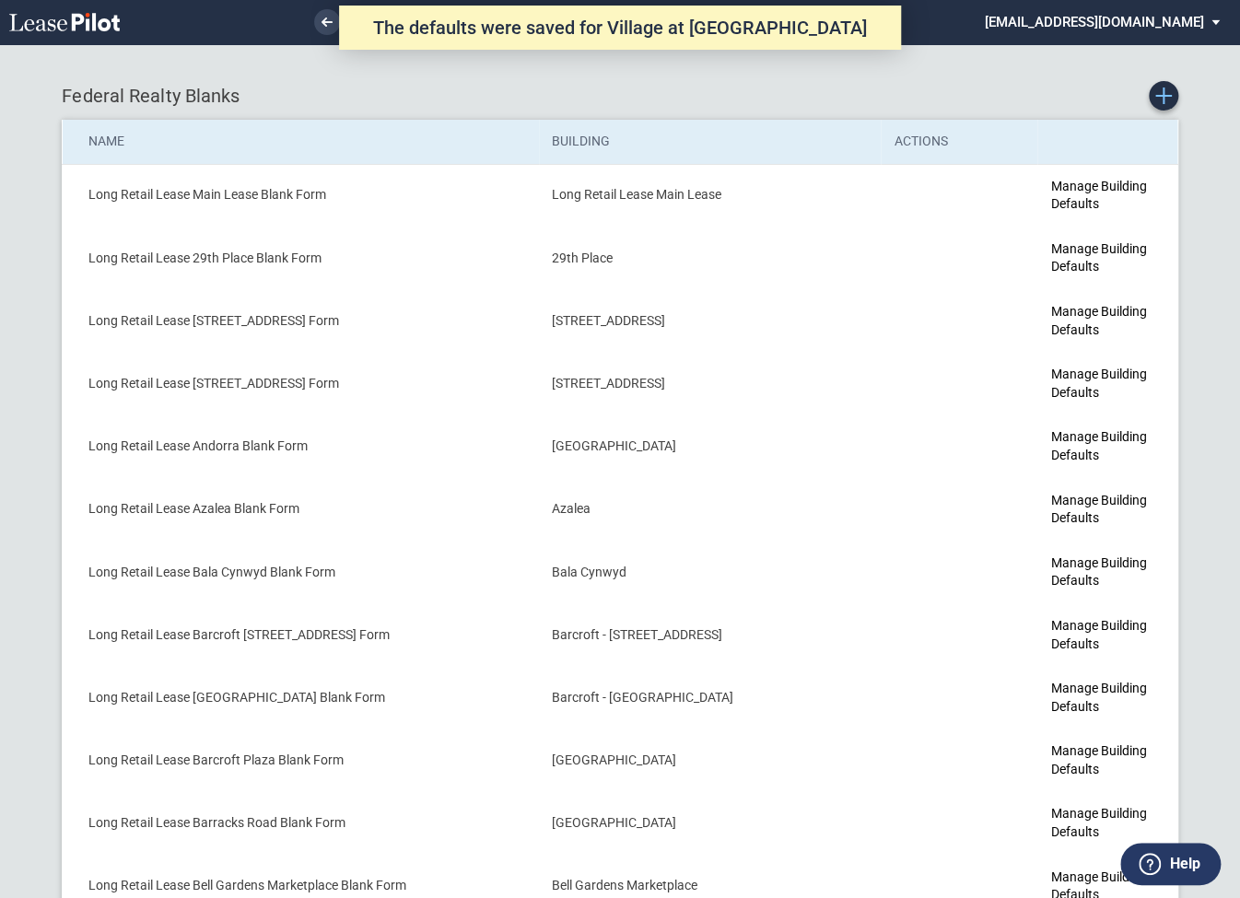
click at [1167, 98] on icon "Create new Blank Form" at bounding box center [1163, 96] width 17 height 17
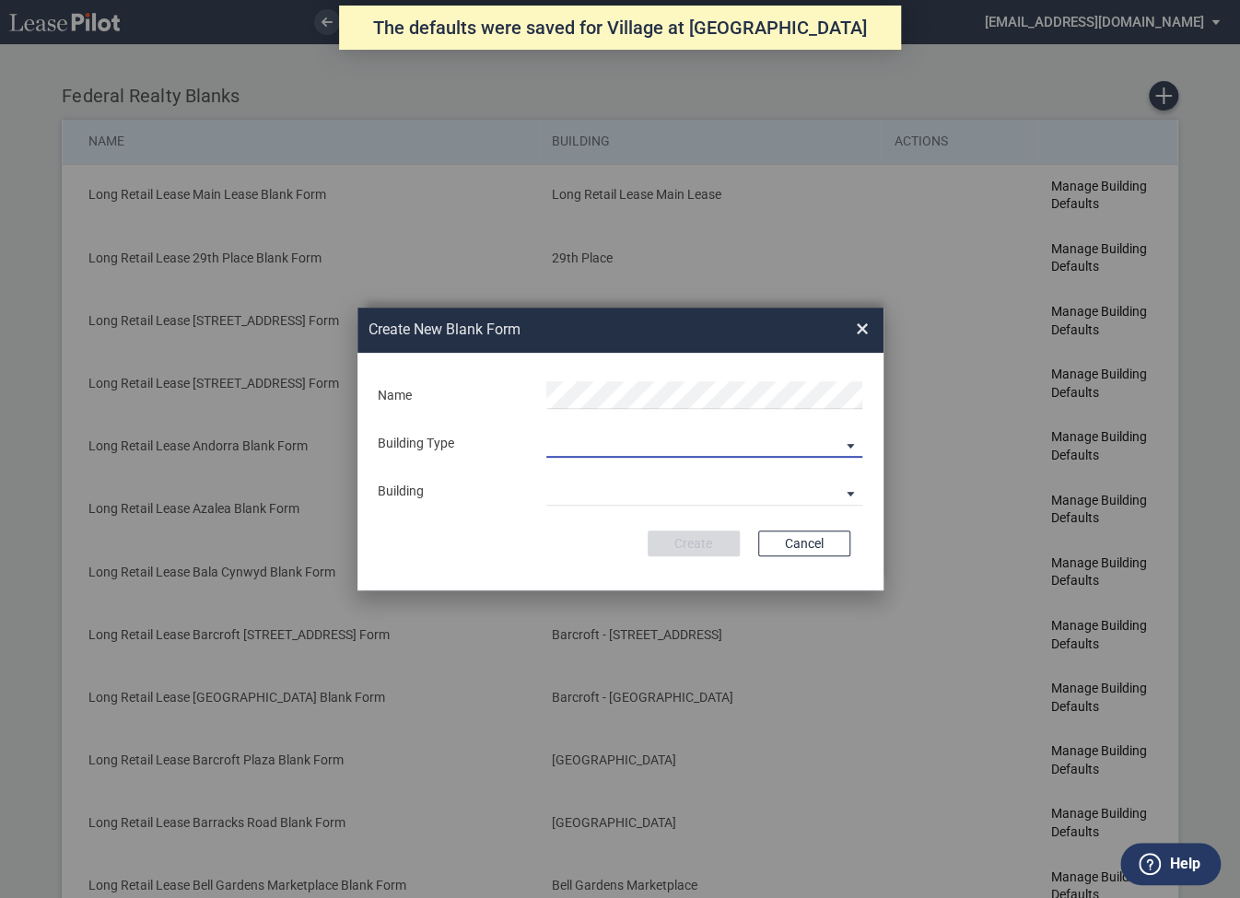
click at [648, 444] on md-select "Building Predefined Empty Building New Empty Building" at bounding box center [704, 444] width 316 height 28
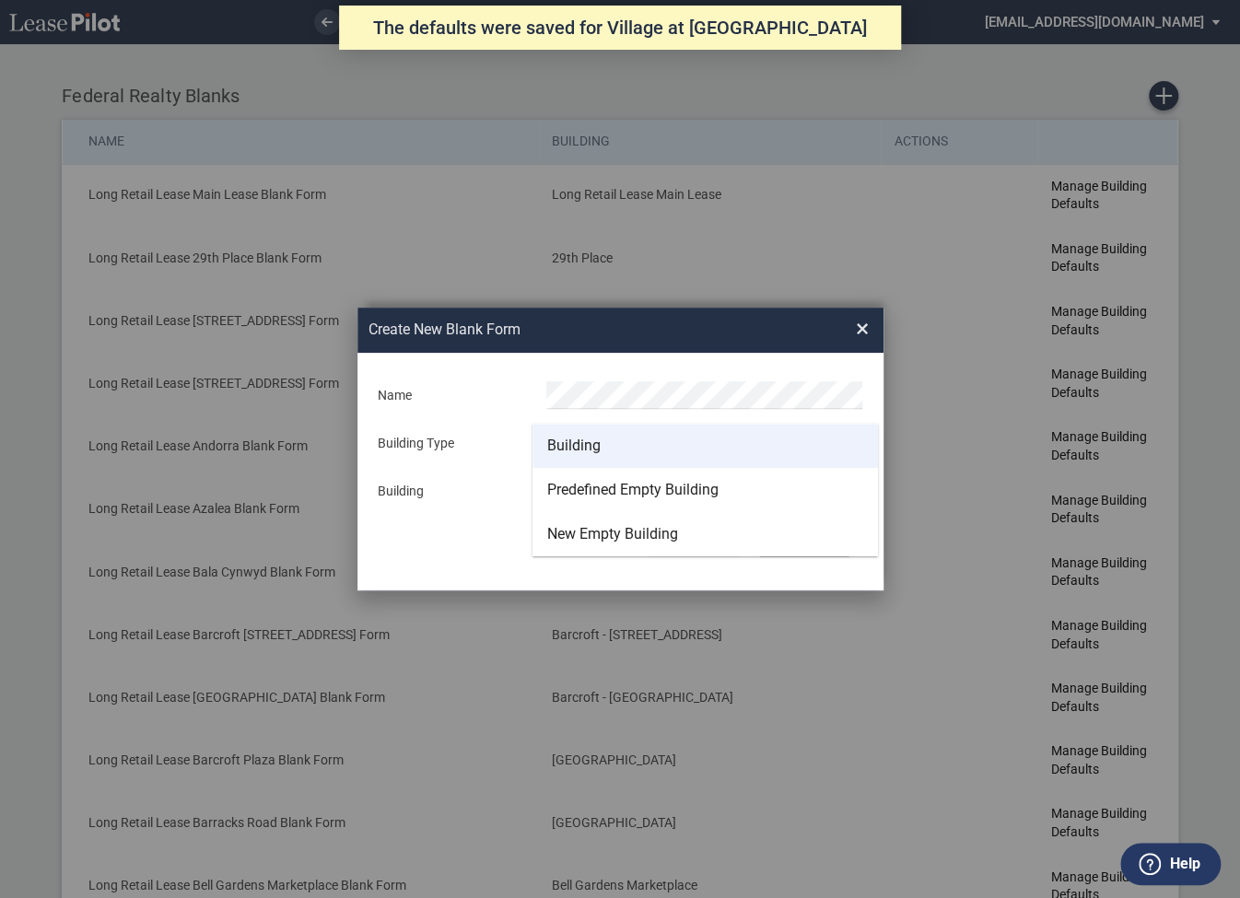
click at [597, 456] on div "Building" at bounding box center [573, 446] width 53 height 20
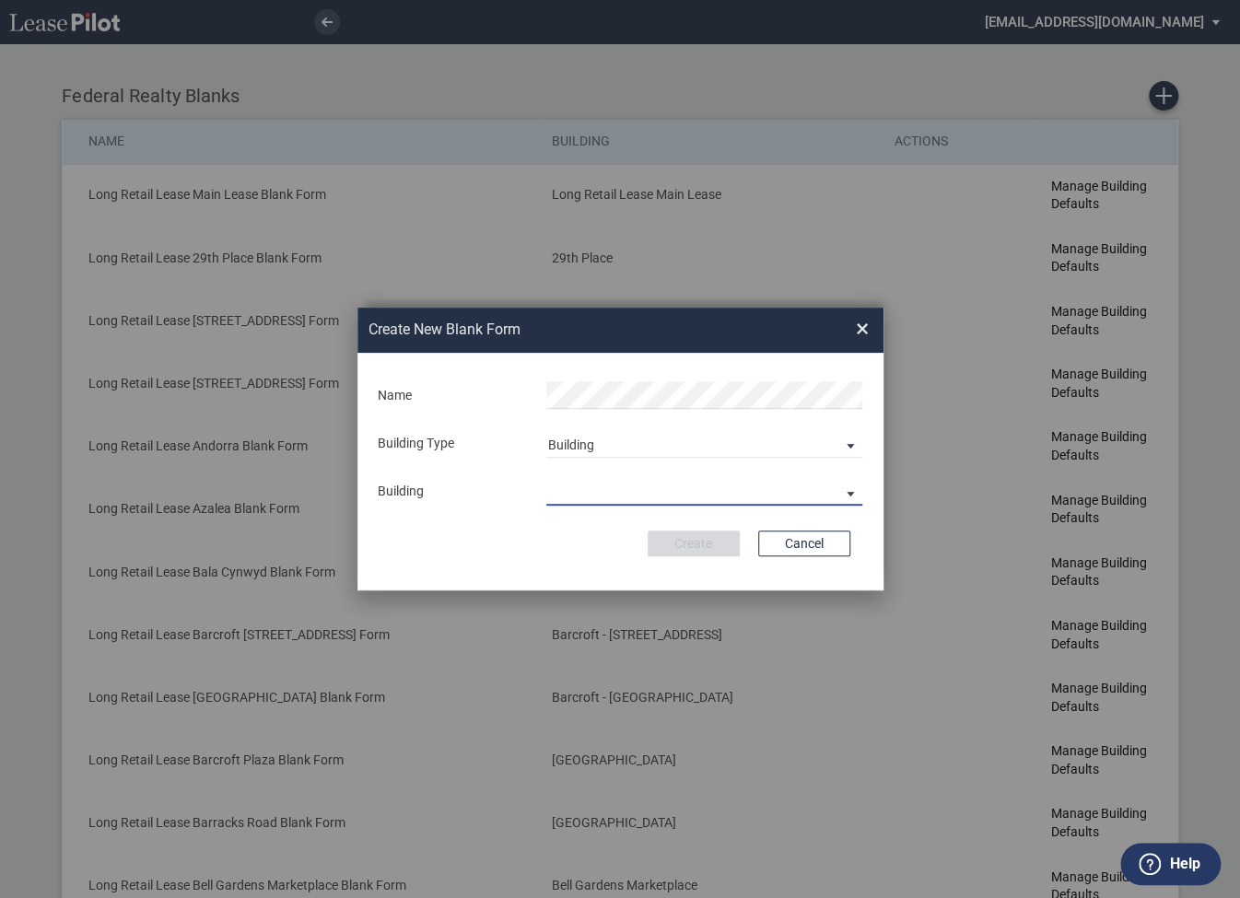
click at [591, 487] on md-select "29th Place 6464 Lincolnia Avenue 7770 Richmond Highway Andorra Azalea Bala Cynw…" at bounding box center [704, 492] width 316 height 28
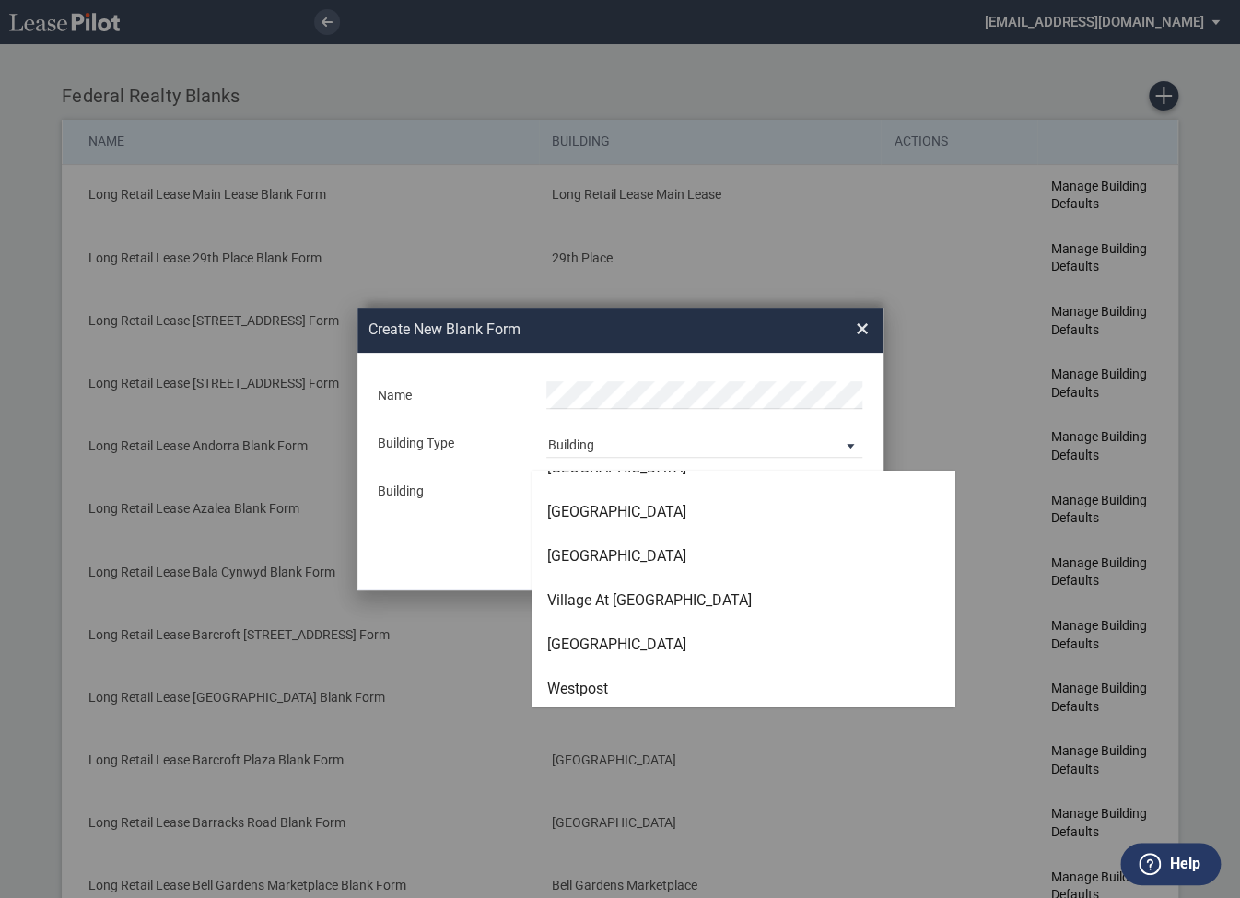
scroll to position [5373, 0]
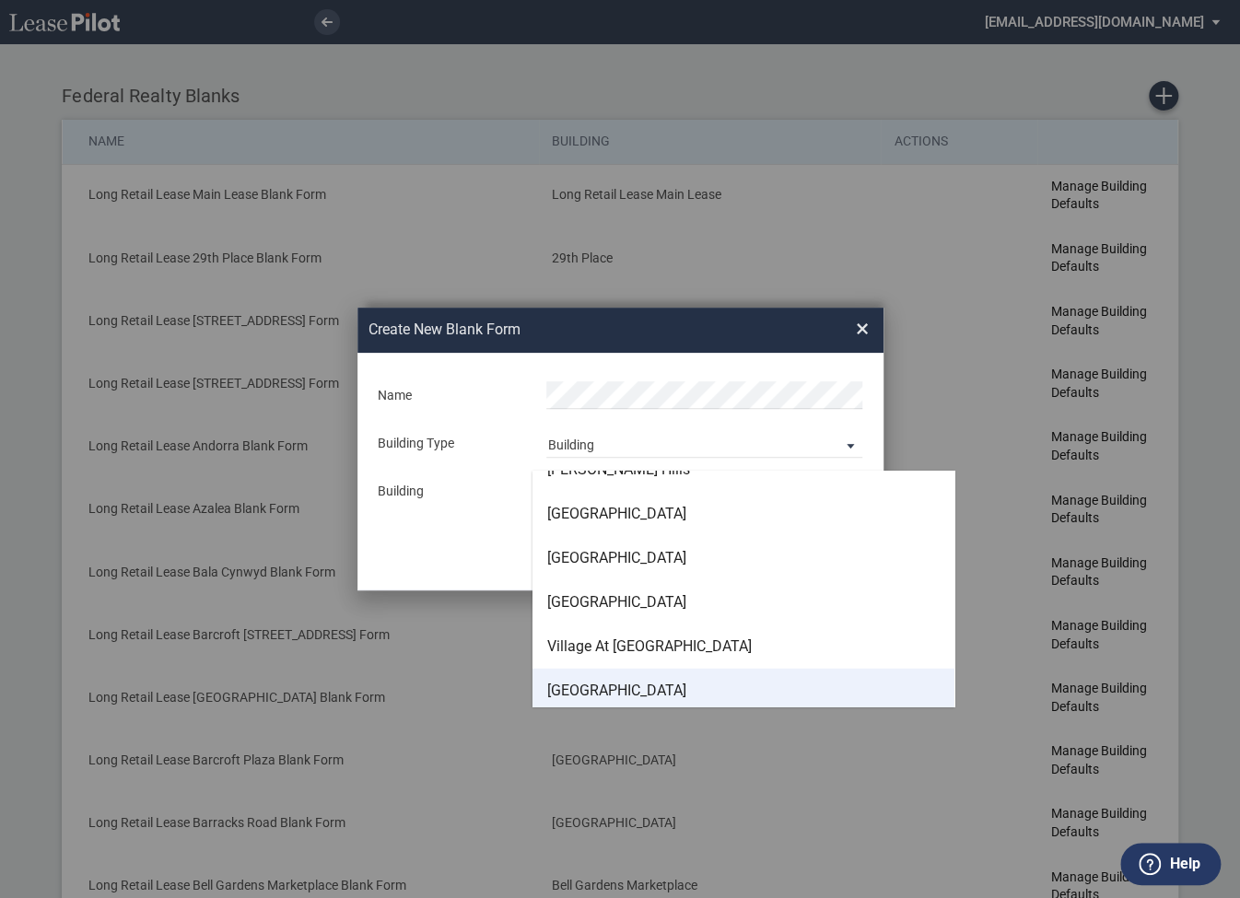
click at [594, 695] on div "Westgate Center" at bounding box center [616, 691] width 139 height 20
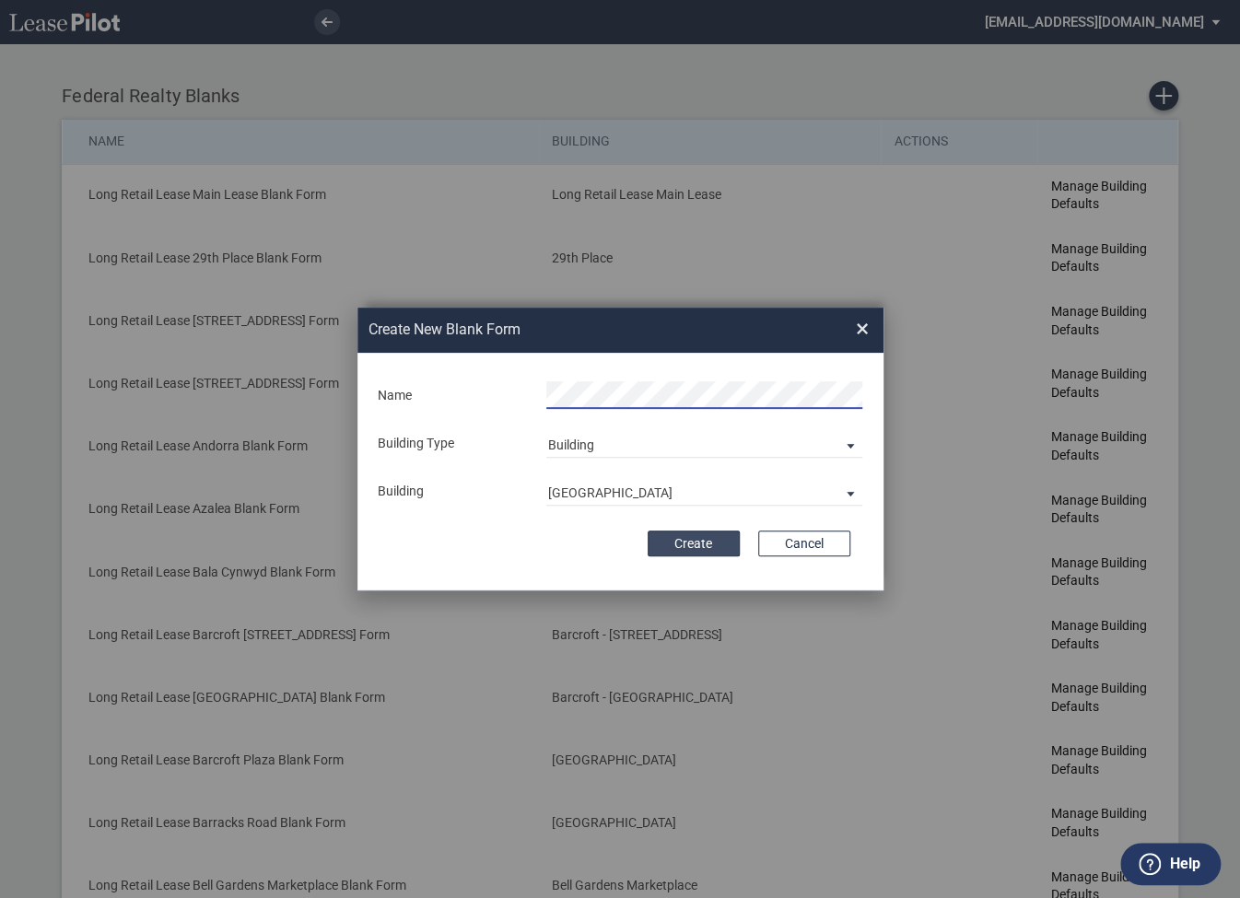
click at [674, 544] on button "Create" at bounding box center [694, 544] width 92 height 26
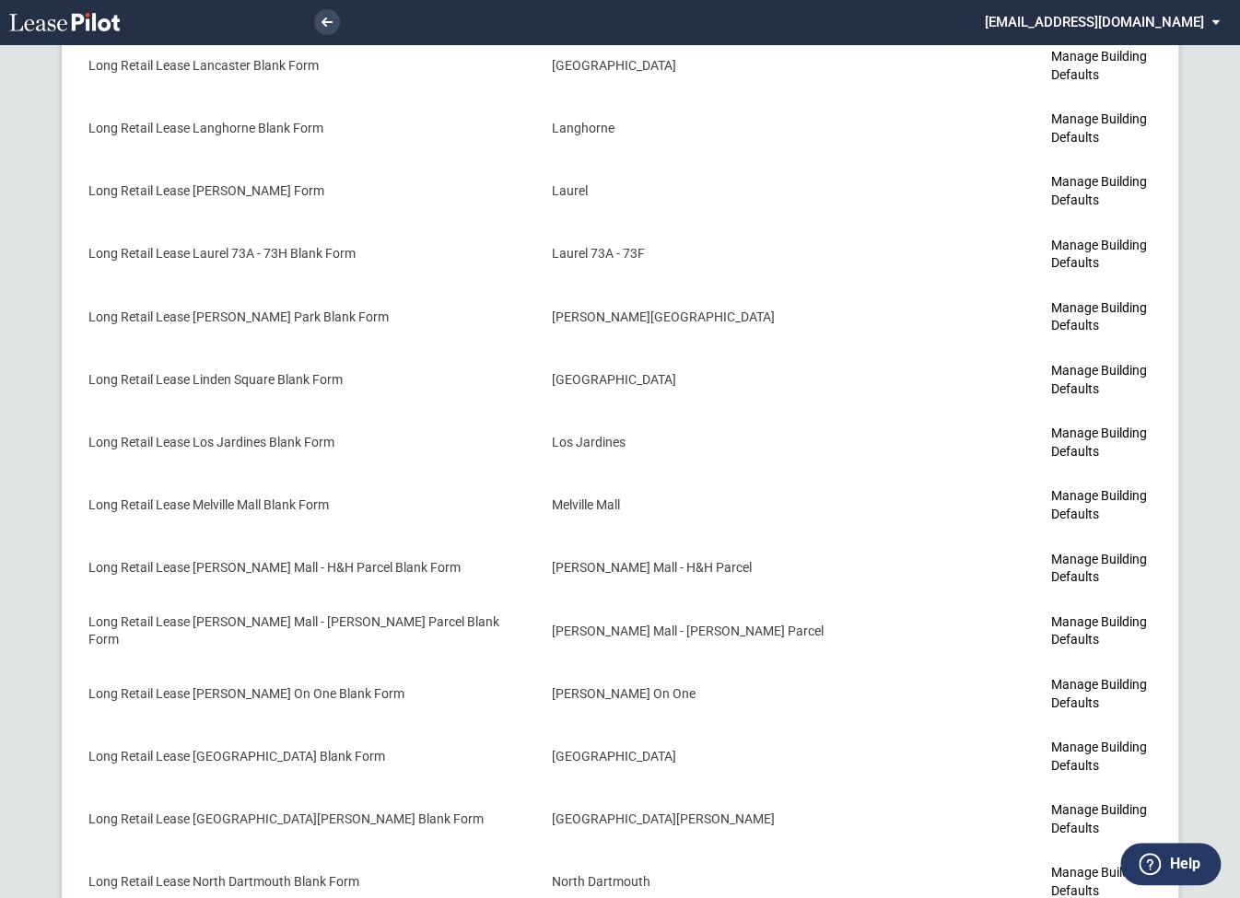
scroll to position [5843, 0]
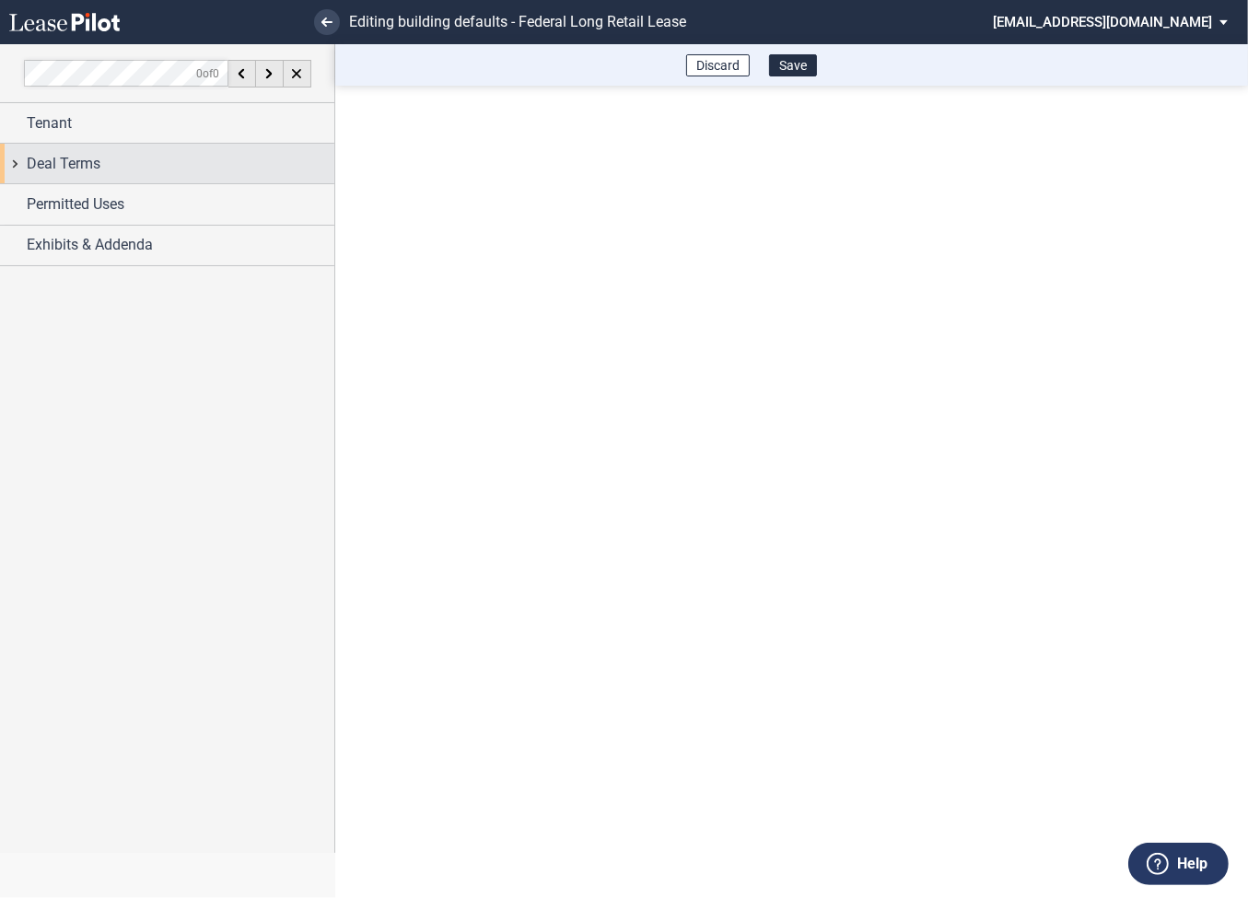
click at [19, 167] on div "Deal Terms" at bounding box center [167, 164] width 334 height 40
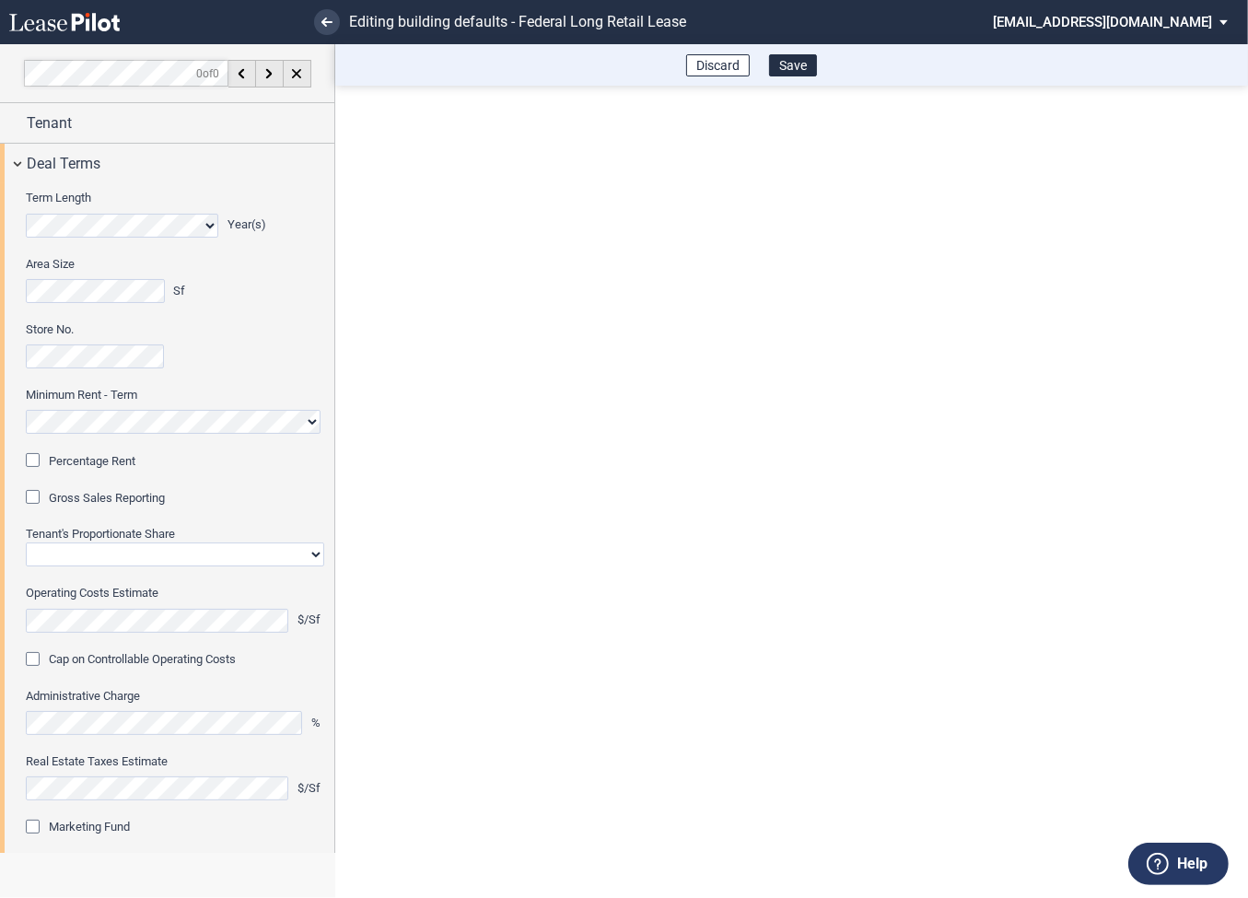
click at [33, 463] on div "Percentage Rent" at bounding box center [35, 462] width 18 height 18
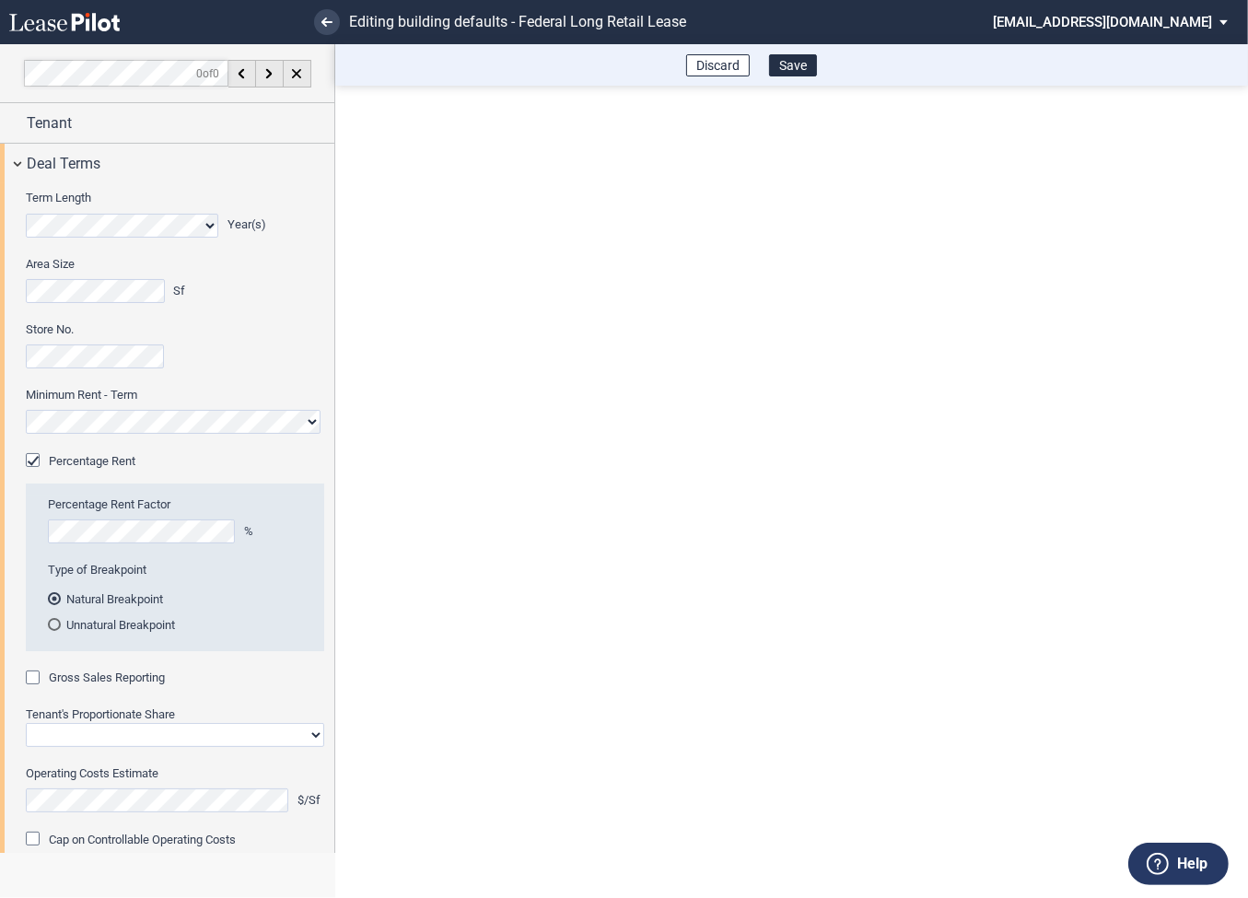
click at [38, 677] on div "Gross Sales Reporting" at bounding box center [35, 680] width 18 height 18
click at [99, 726] on select "Straight GLA Net Major" at bounding box center [175, 735] width 298 height 24
select select "straight GLA"
click at [26, 723] on select "Straight GLA Net Major" at bounding box center [175, 735] width 298 height 24
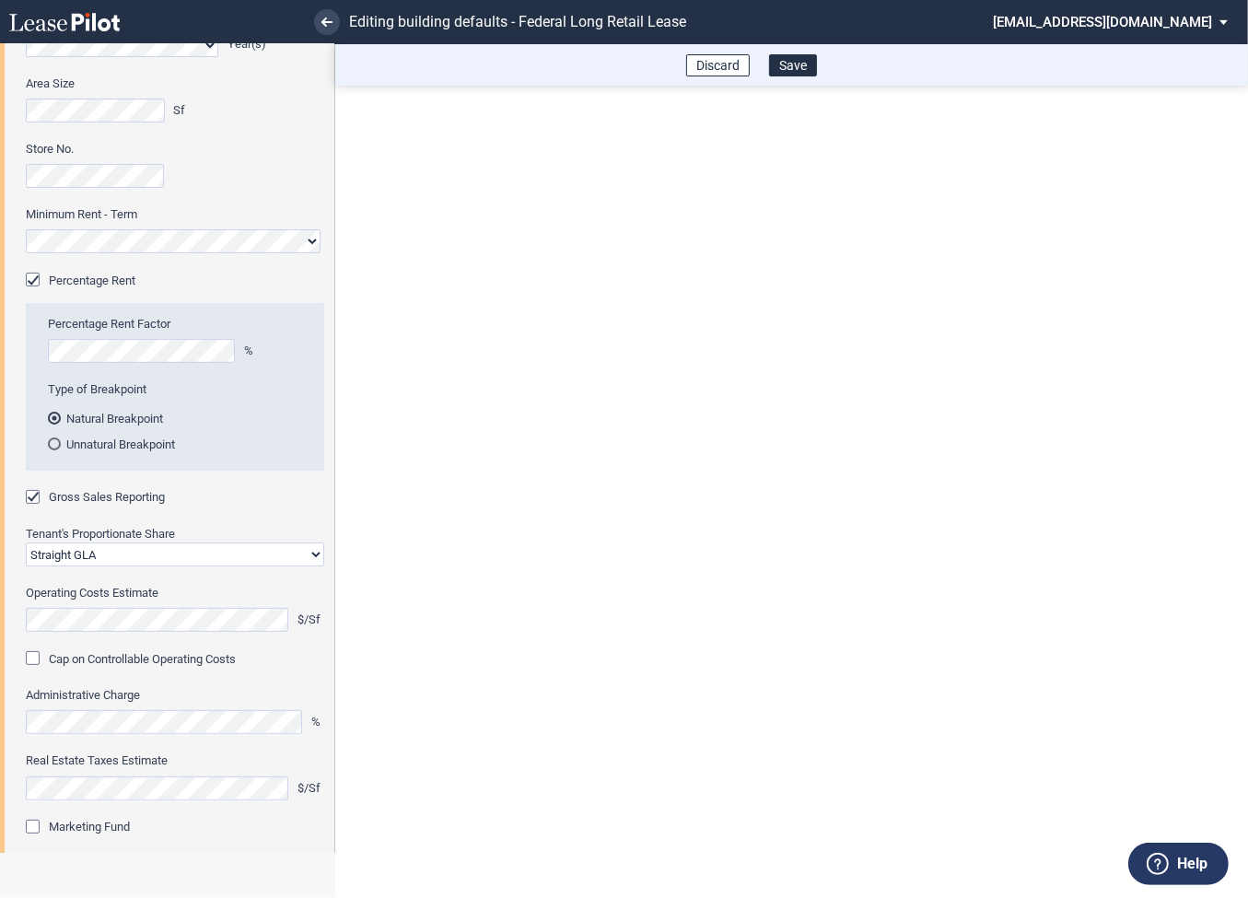
scroll to position [321, 0]
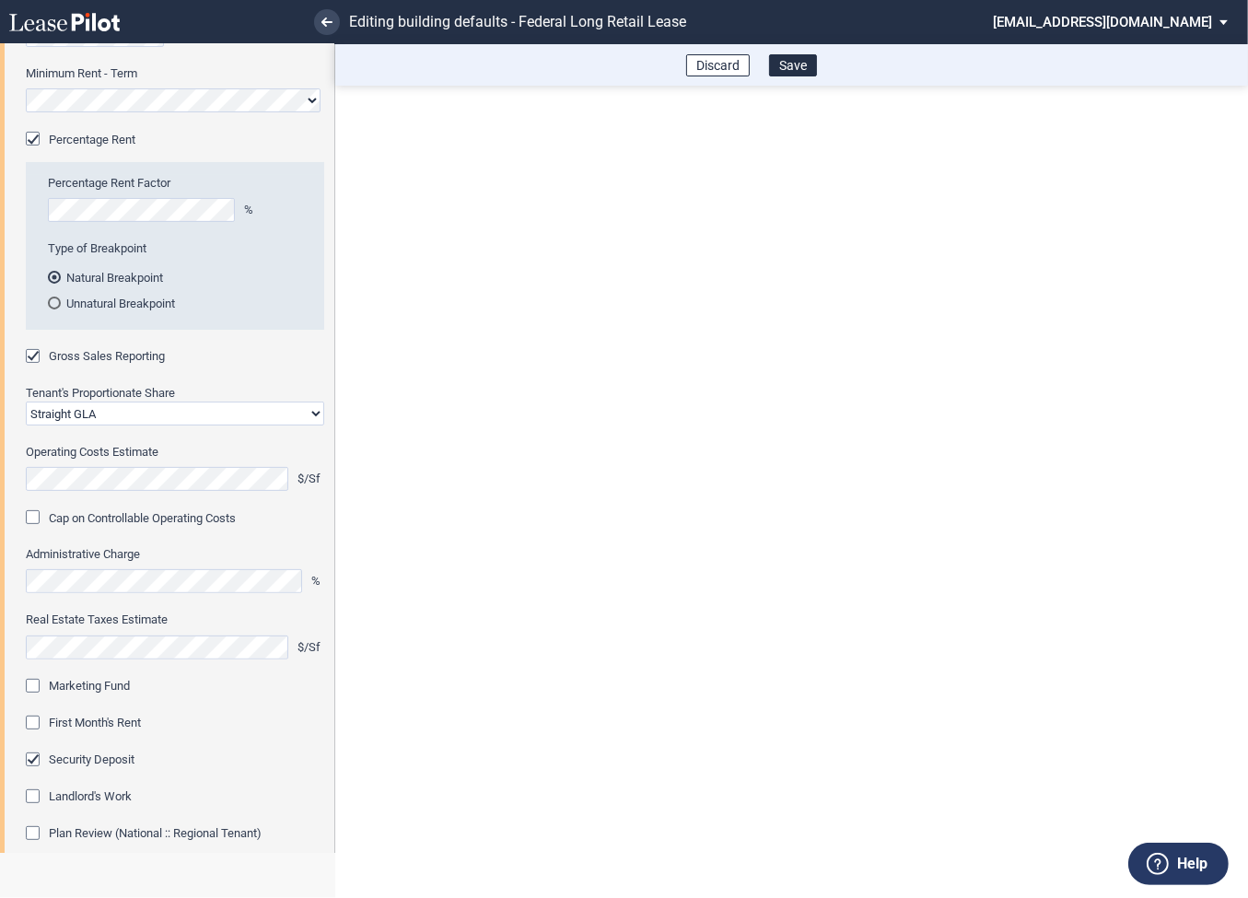
click at [33, 690] on div "Marketing Fund" at bounding box center [35, 688] width 18 height 18
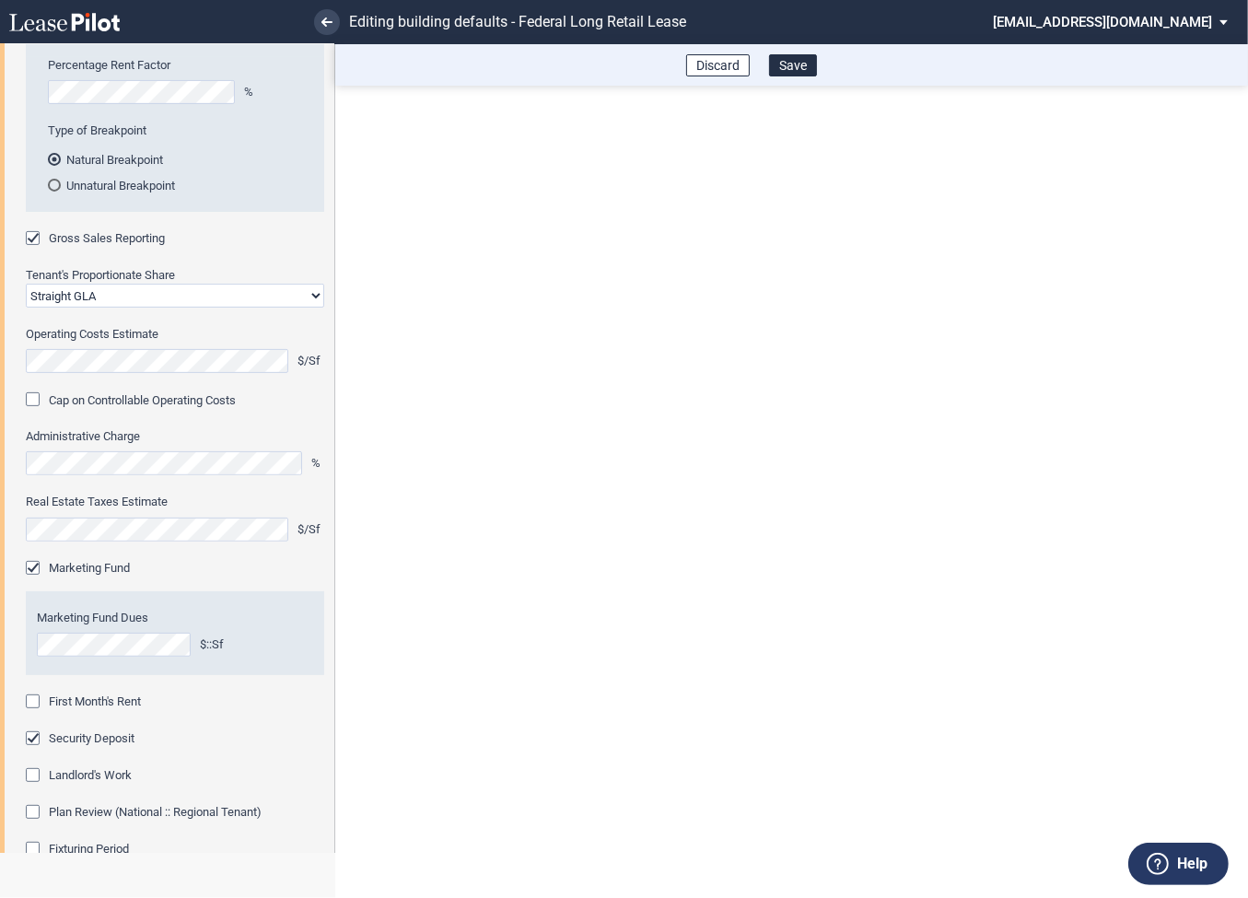
scroll to position [464, 0]
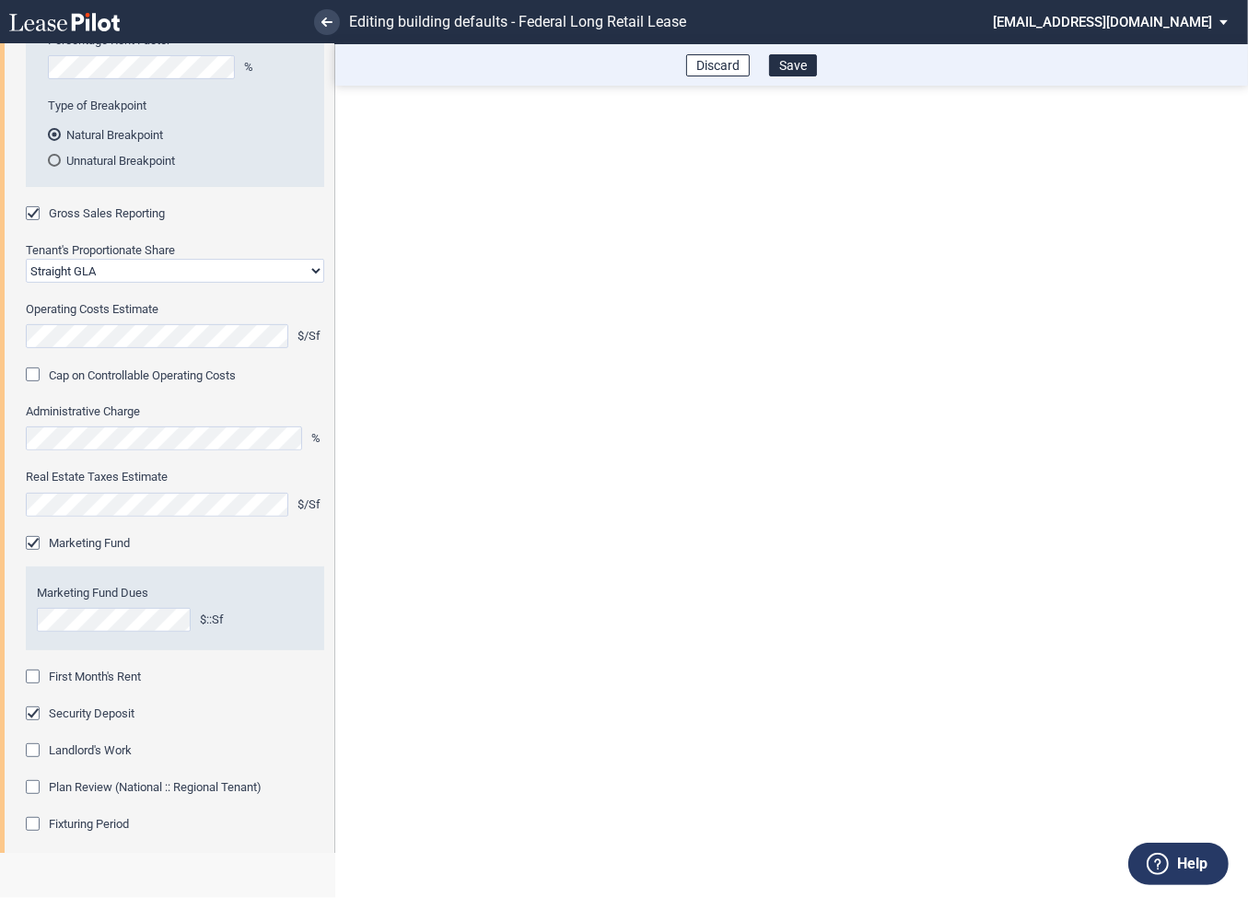
click at [34, 677] on div "First Month's Rent" at bounding box center [35, 679] width 18 height 18
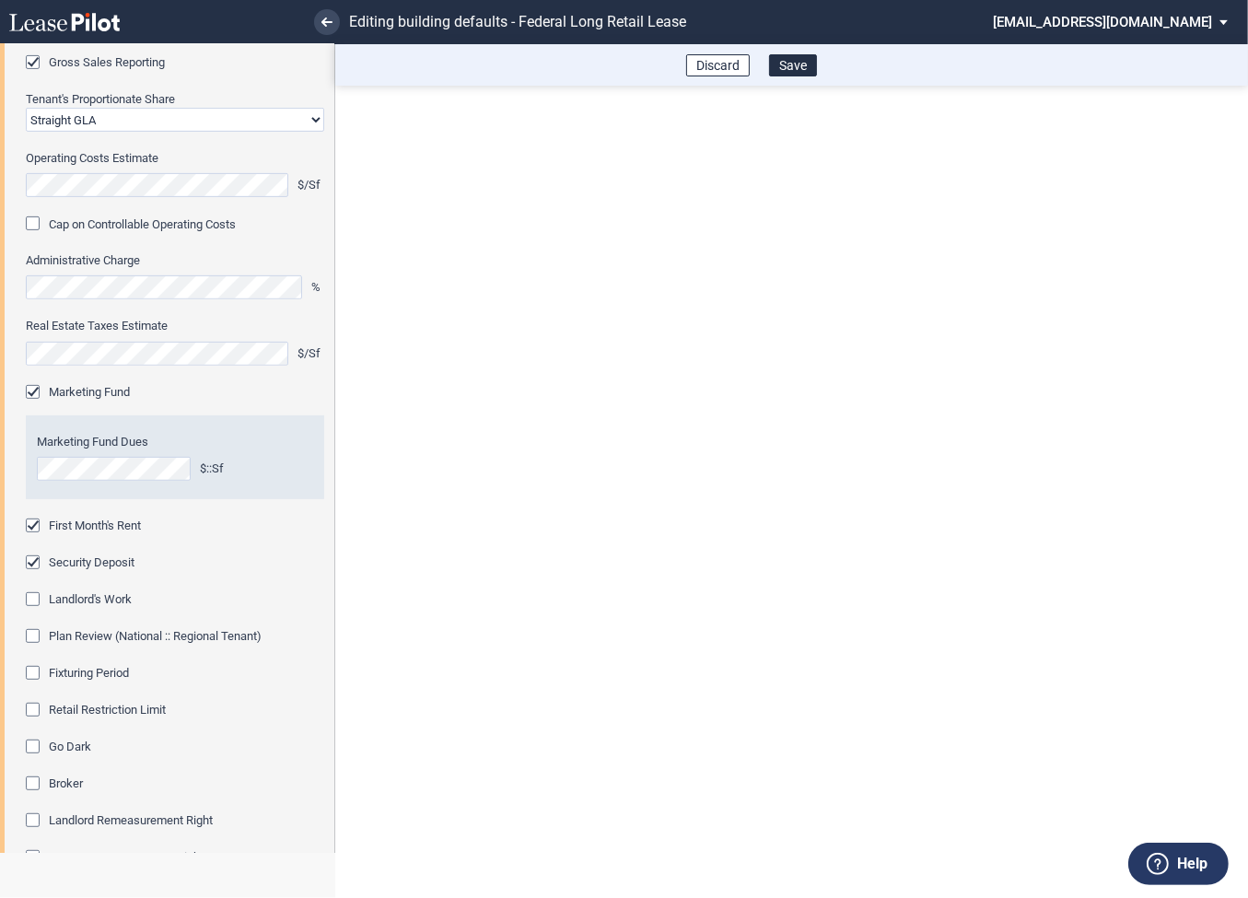
click at [30, 672] on div "Fixturing Period" at bounding box center [35, 675] width 18 height 18
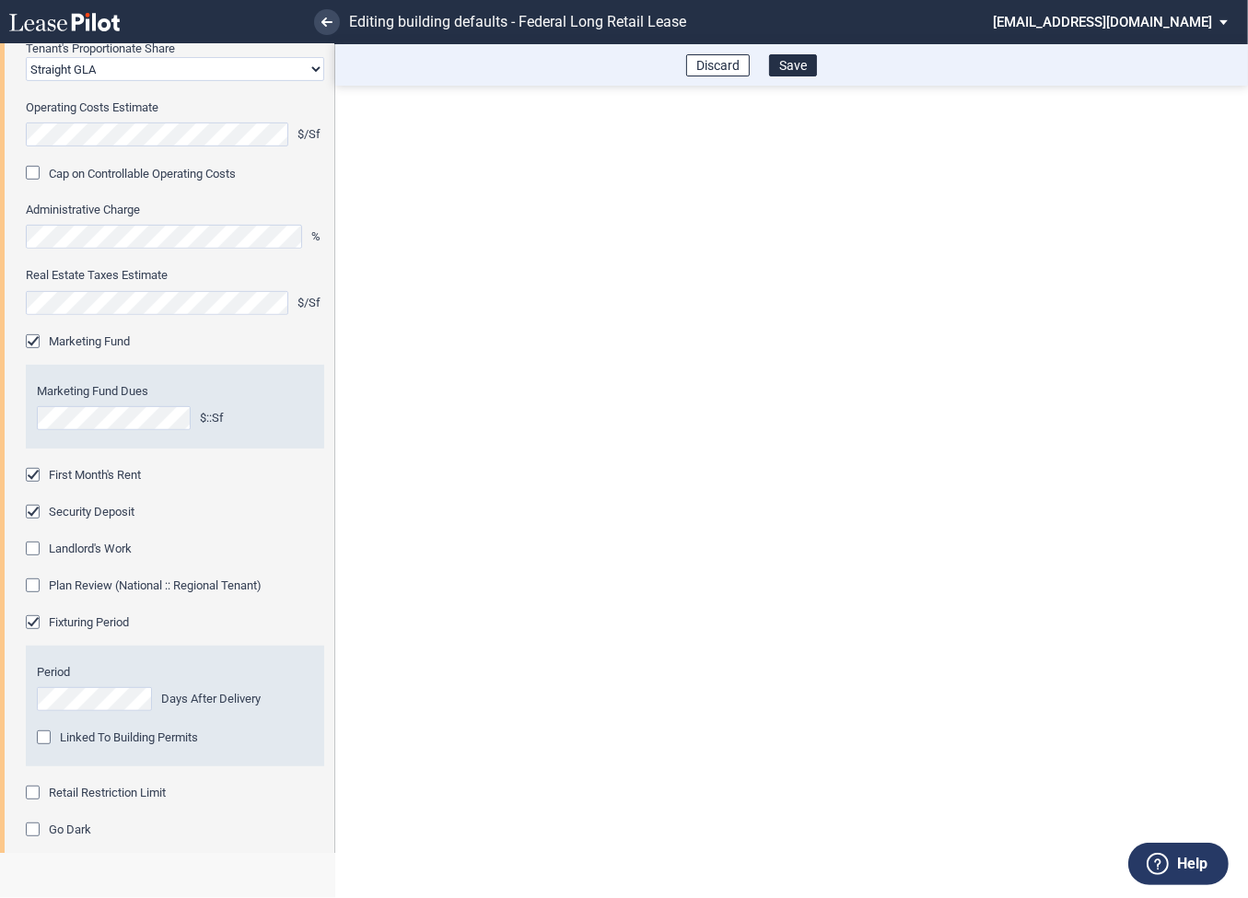
scroll to position [716, 0]
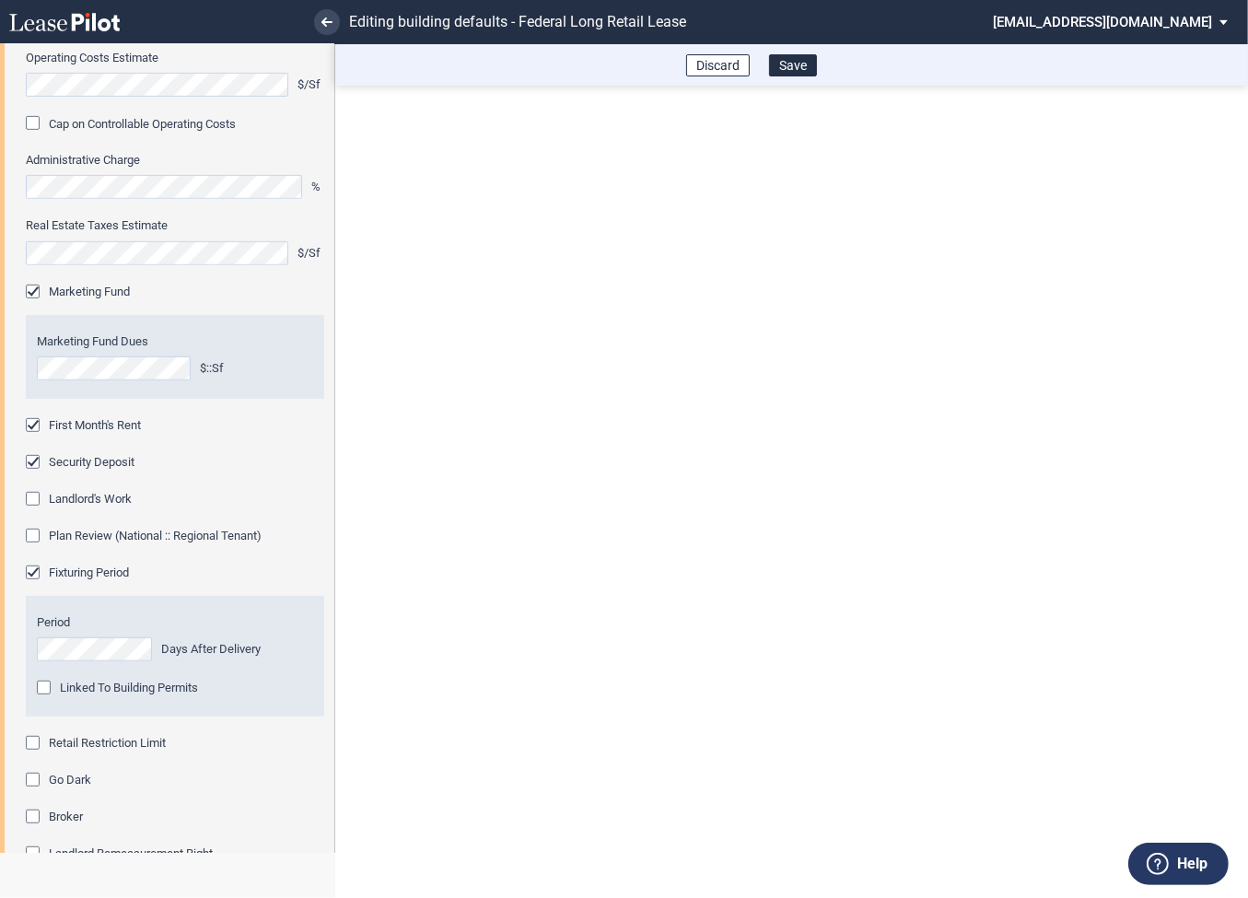
click at [34, 731] on div "Period Days After Delivery Linked To Building Permits Building Permit Contingen…" at bounding box center [175, 669] width 298 height 134
click at [34, 740] on div "Retail Restriction Limit" at bounding box center [35, 745] width 18 height 18
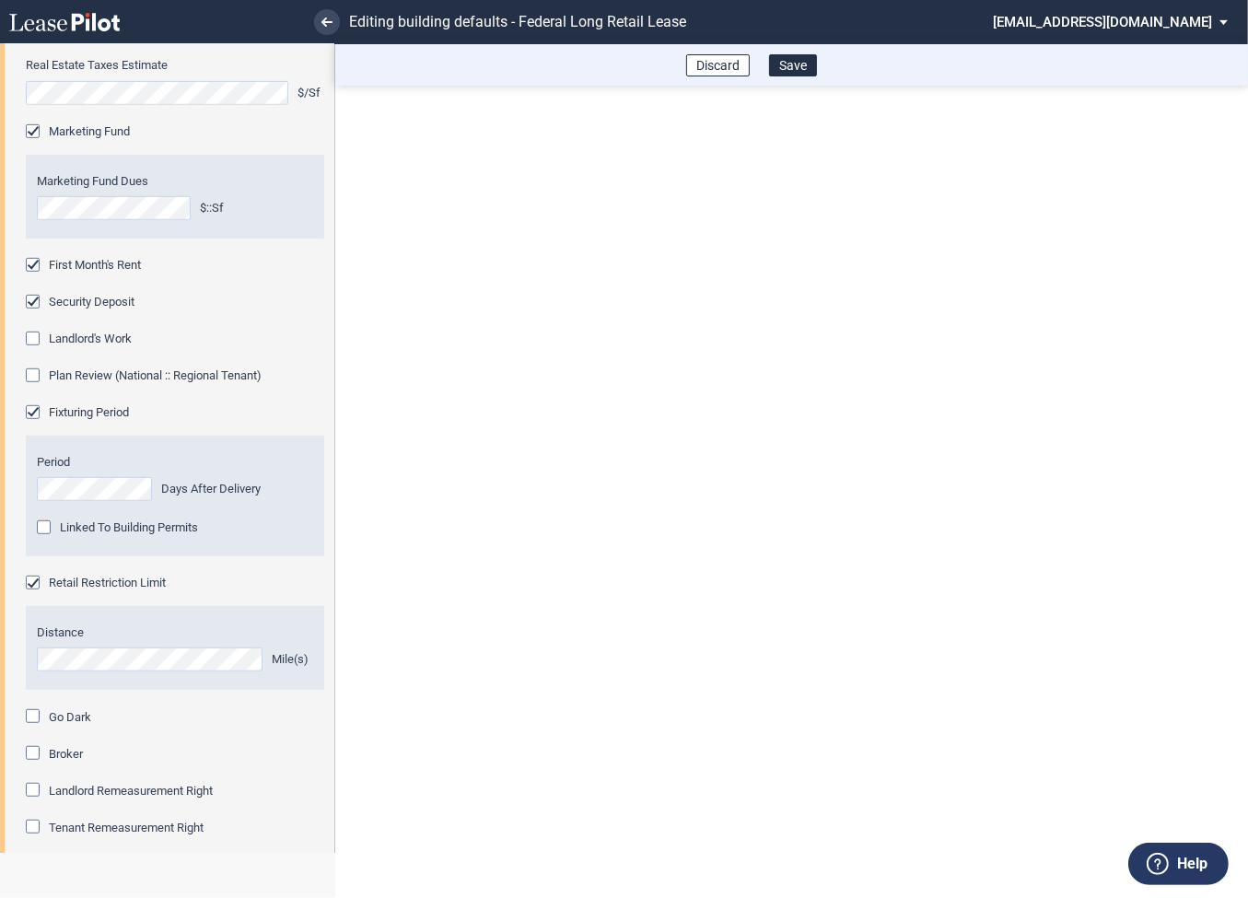
scroll to position [971, 0]
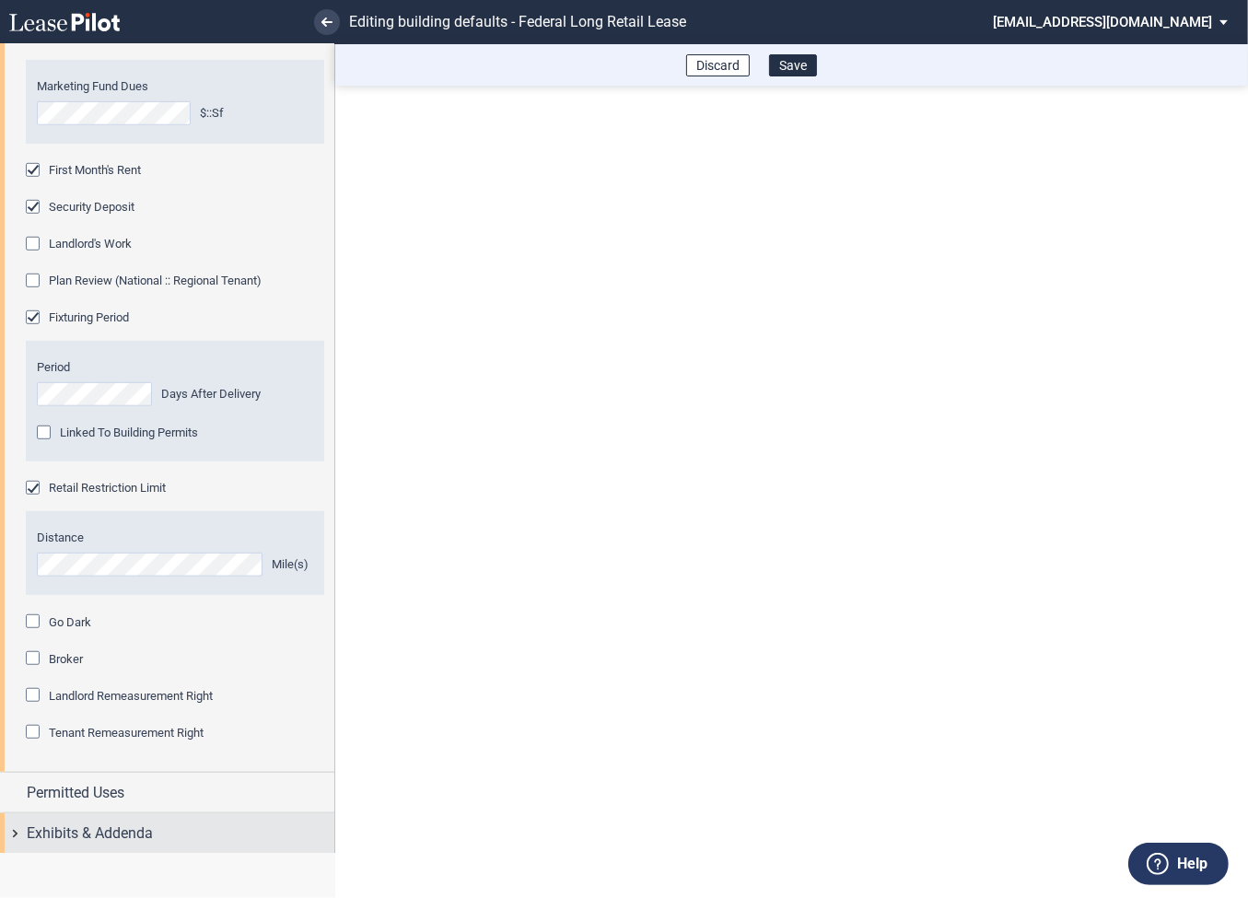
click at [13, 834] on div "Exhibits & Addenda" at bounding box center [167, 833] width 334 height 40
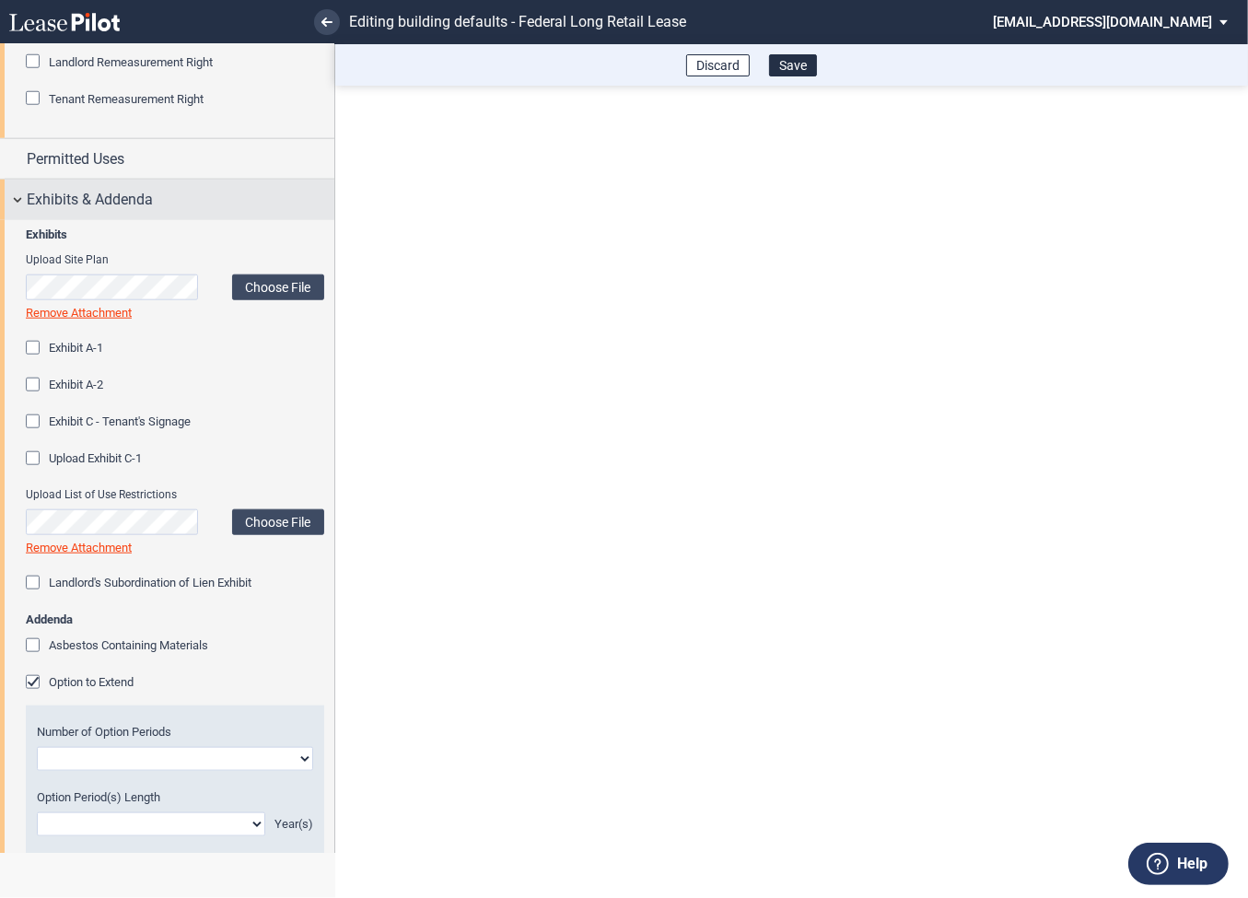
scroll to position [1672, 0]
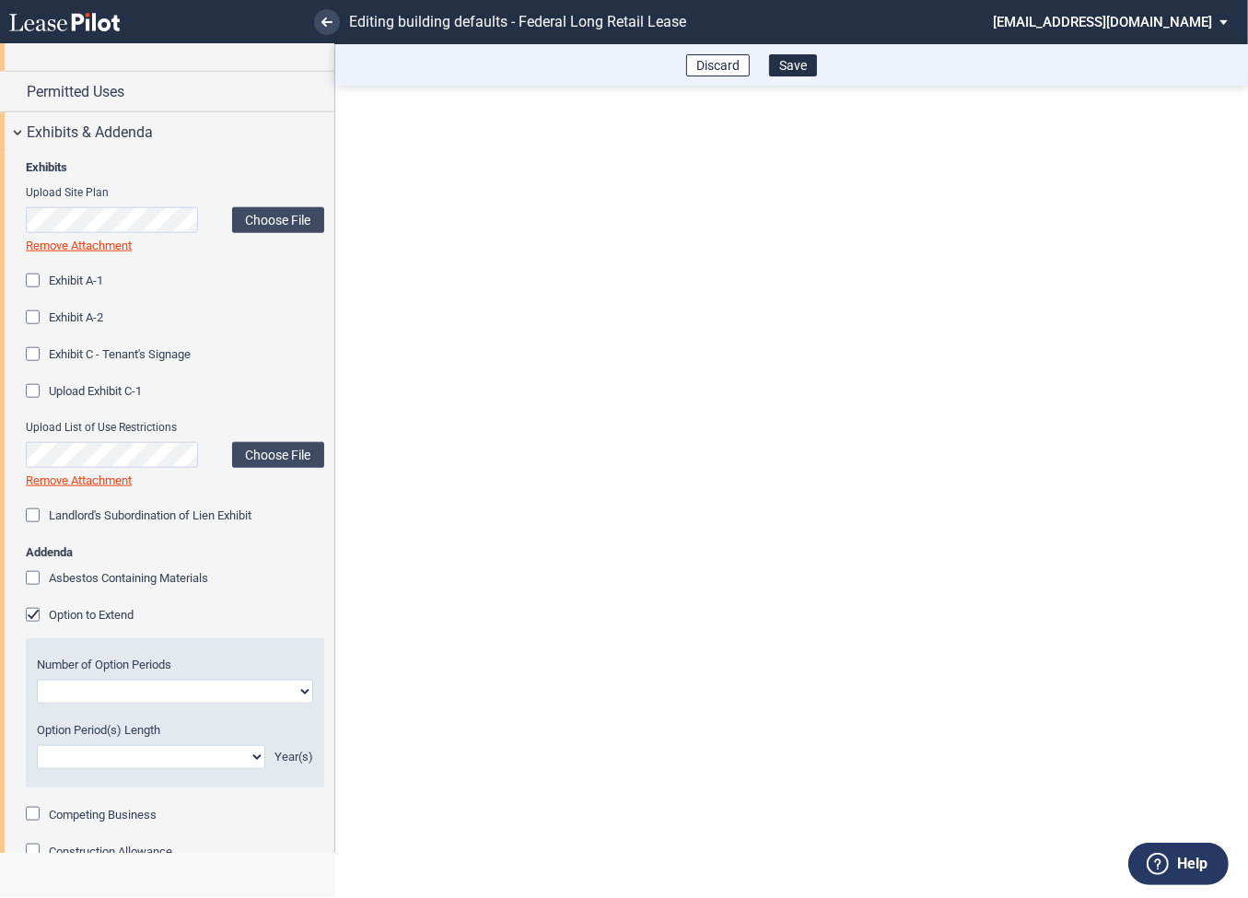
click at [36, 611] on div "Option to Extend" at bounding box center [35, 617] width 18 height 18
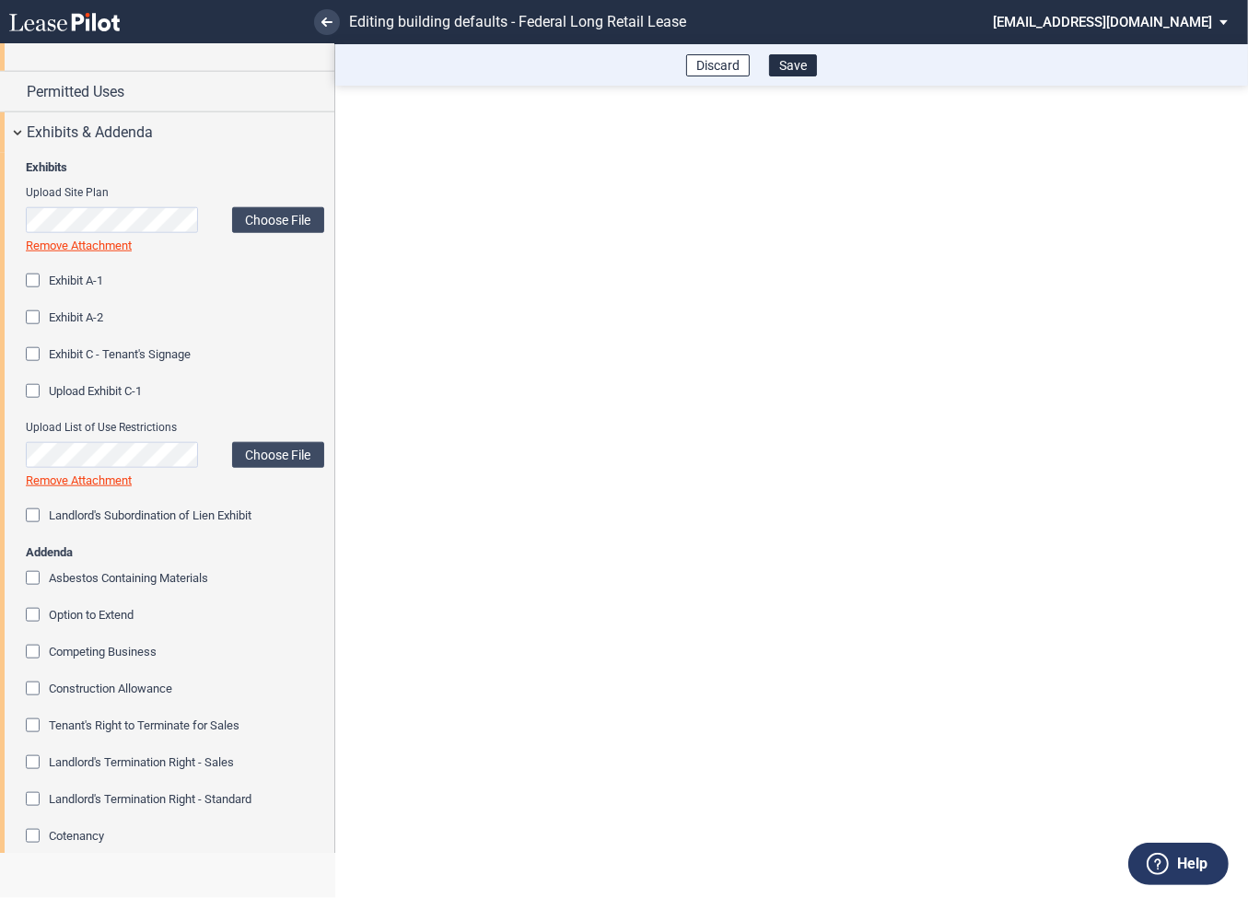
scroll to position [1905, 0]
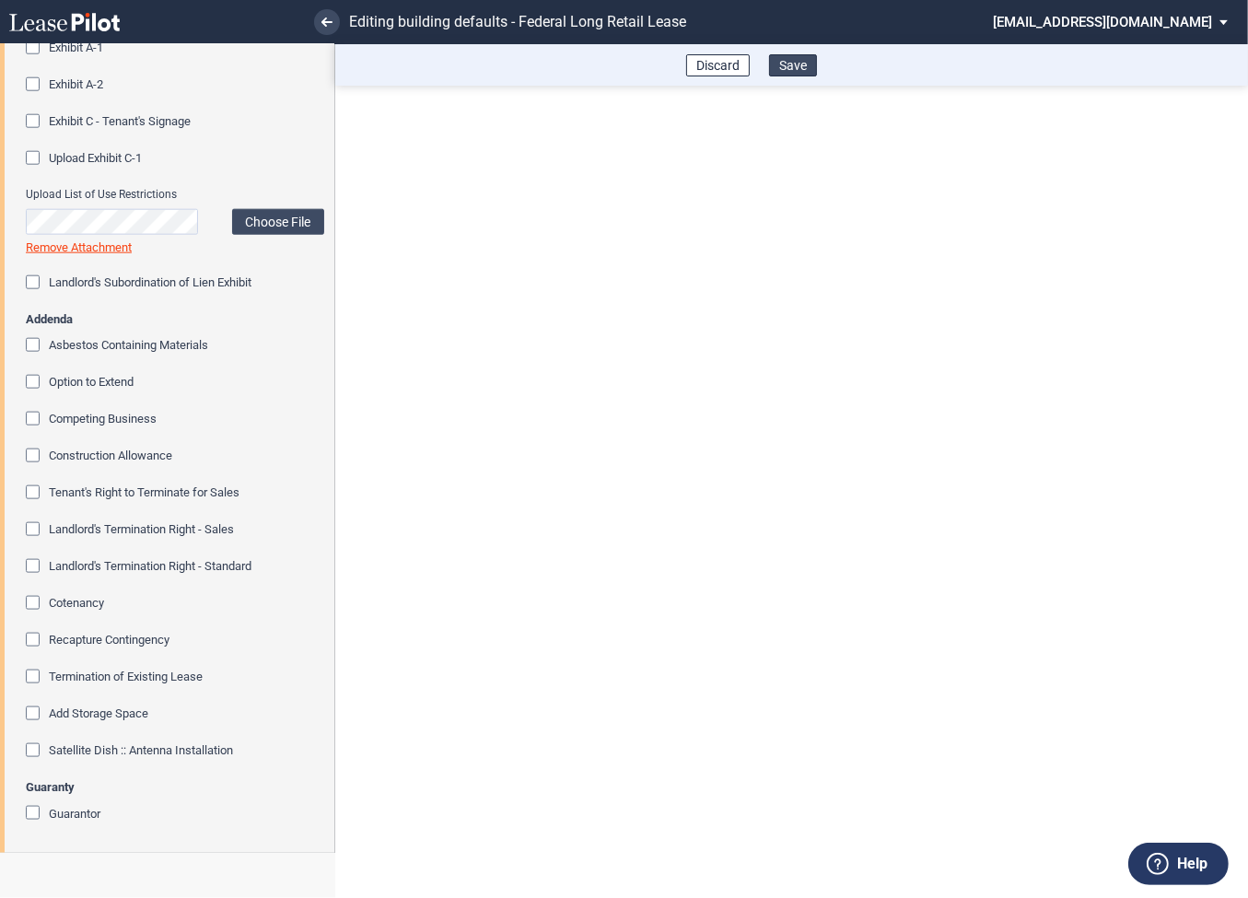
click at [800, 69] on button "Save" at bounding box center [793, 65] width 48 height 22
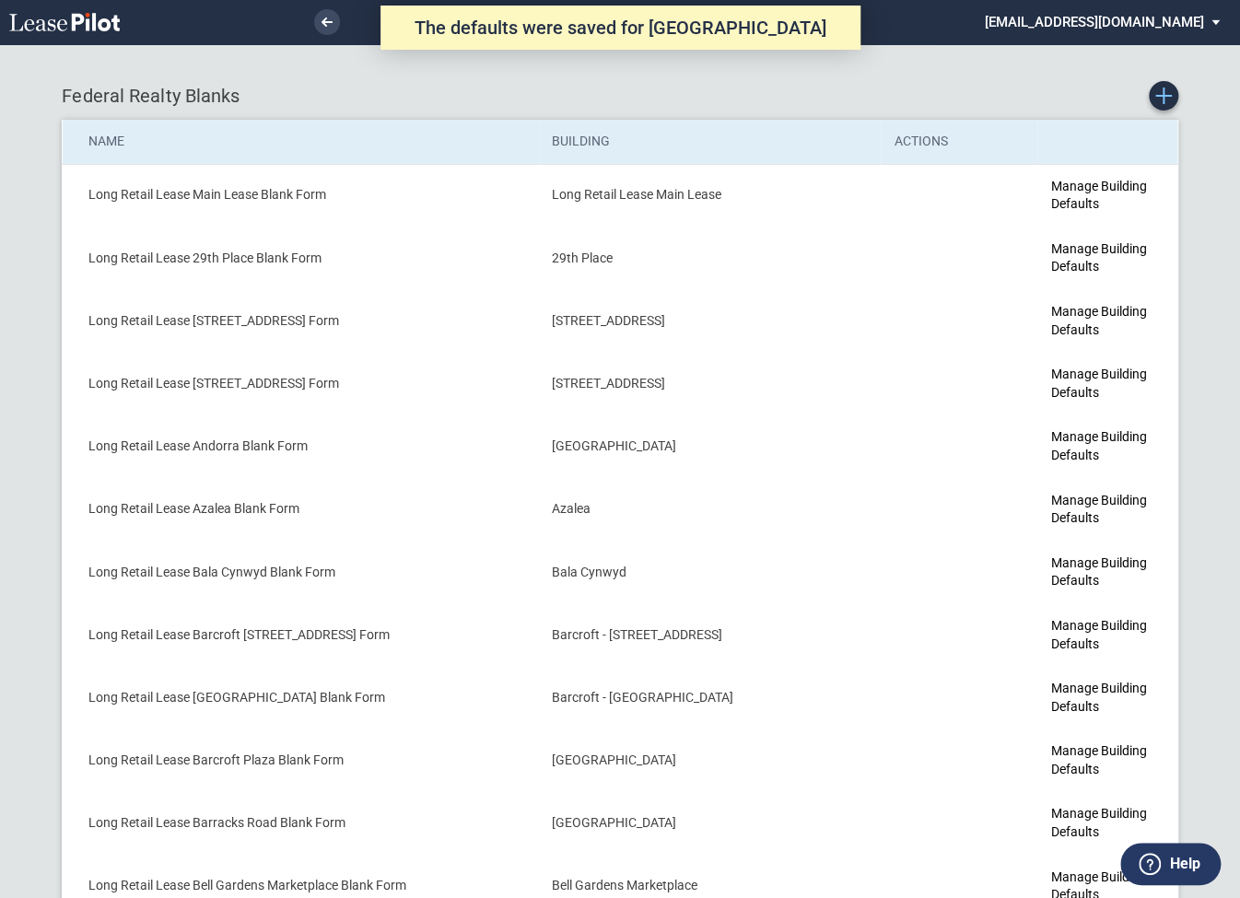
click at [1165, 100] on icon "Create new Blank Form" at bounding box center [1163, 96] width 17 height 17
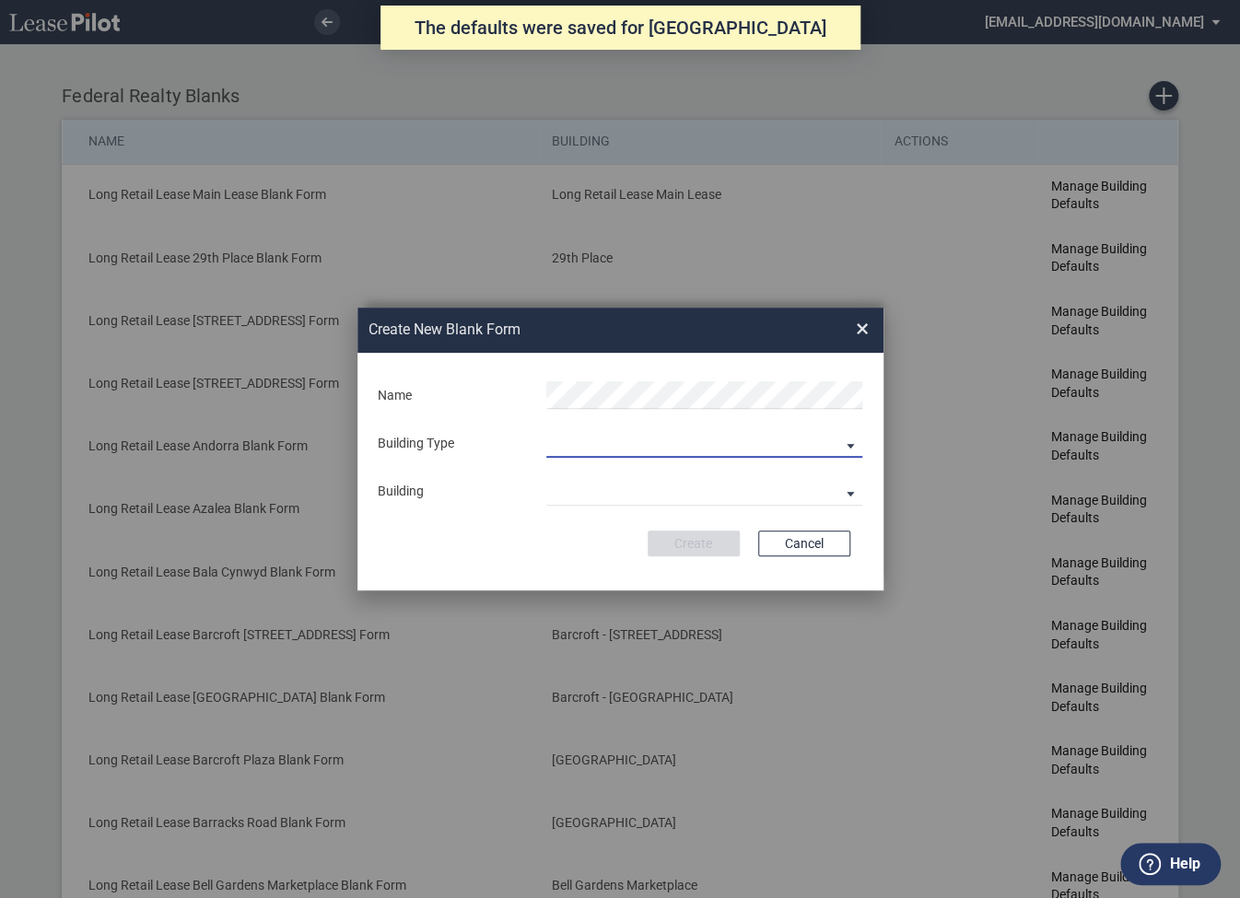
click at [566, 447] on md-select "Building Predefined Empty Building New Empty Building" at bounding box center [704, 444] width 316 height 28
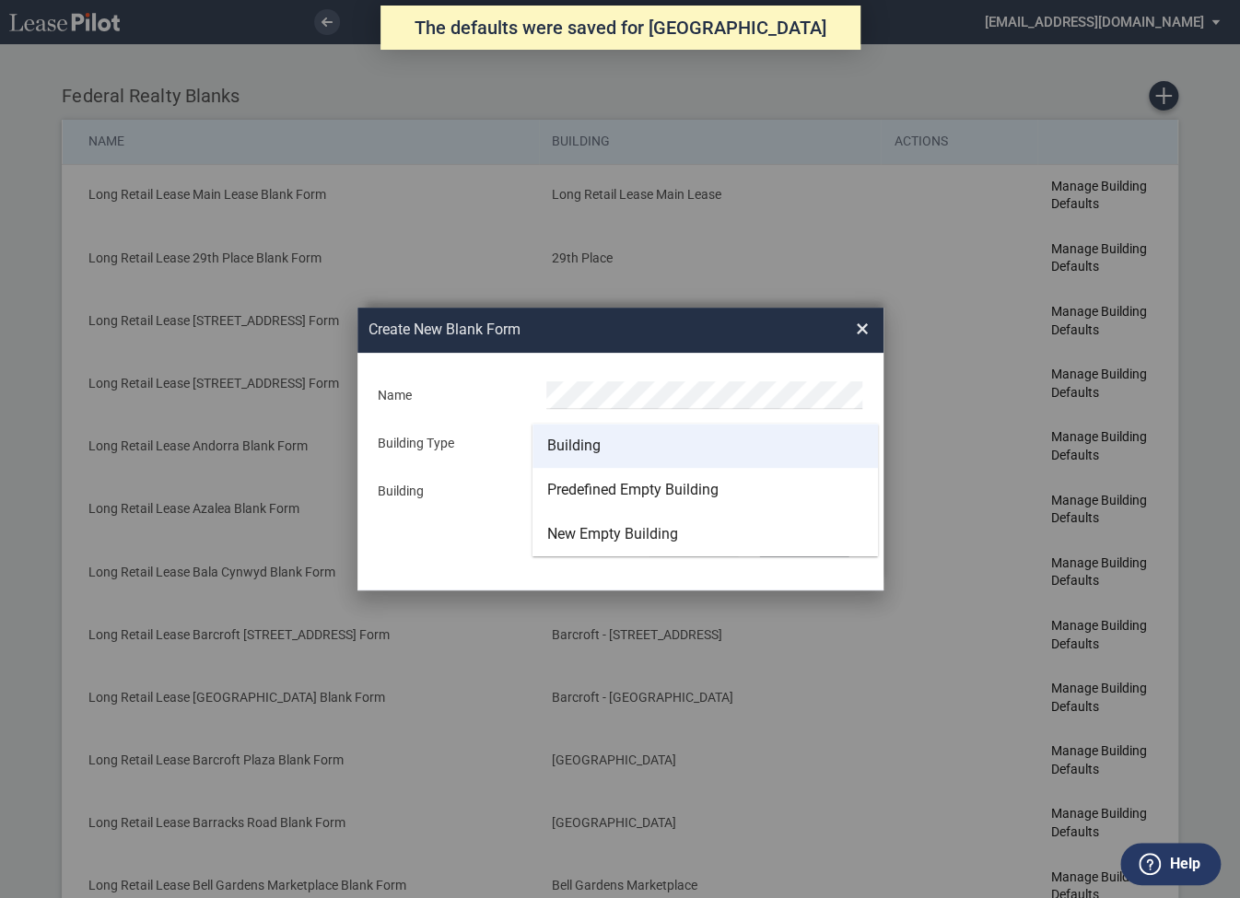
click at [567, 440] on div "Building" at bounding box center [573, 446] width 53 height 20
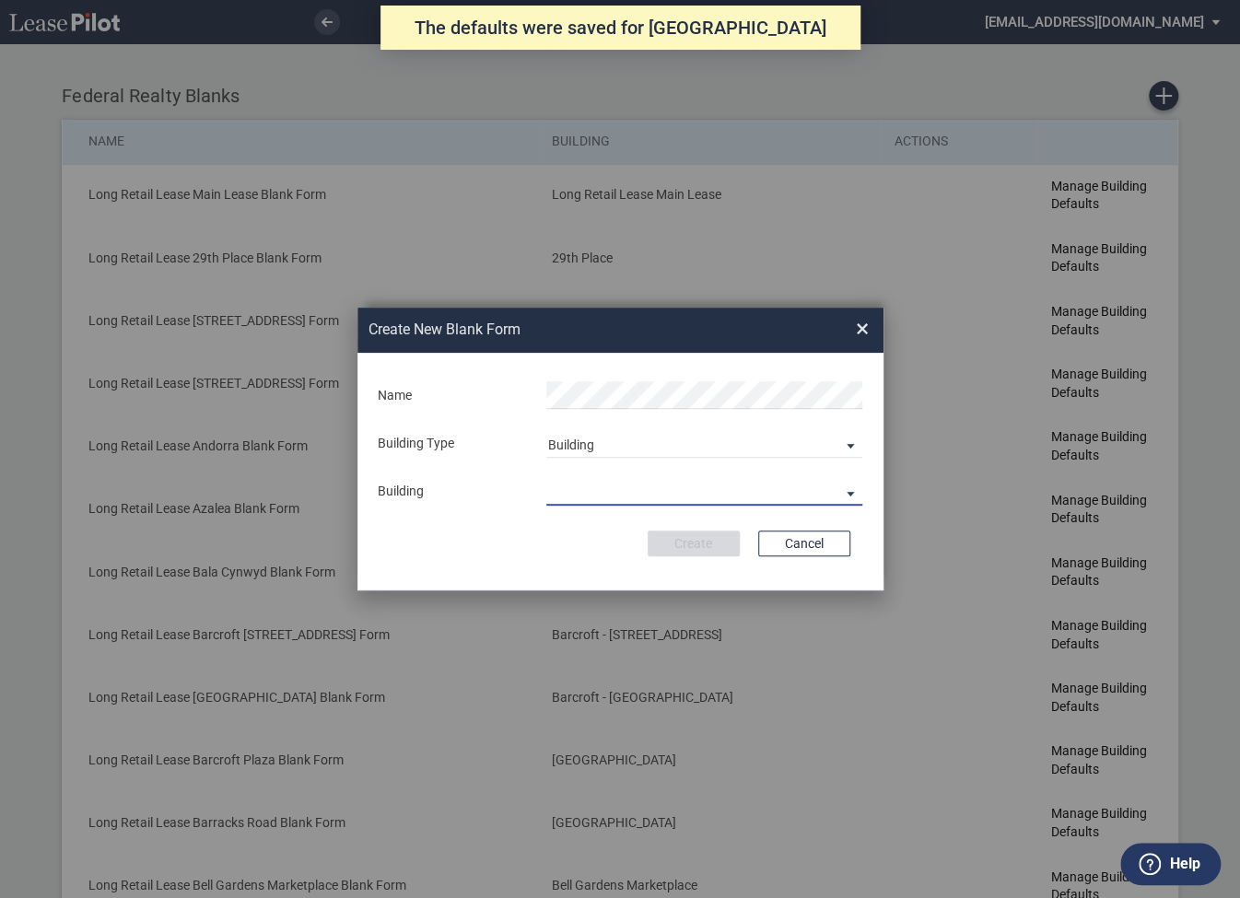
click at [576, 494] on md-select "29th Place [STREET_ADDRESS] [STREET_ADDRESS] [GEOGRAPHIC_DATA] Azalea Bala Cynw…" at bounding box center [704, 492] width 316 height 28
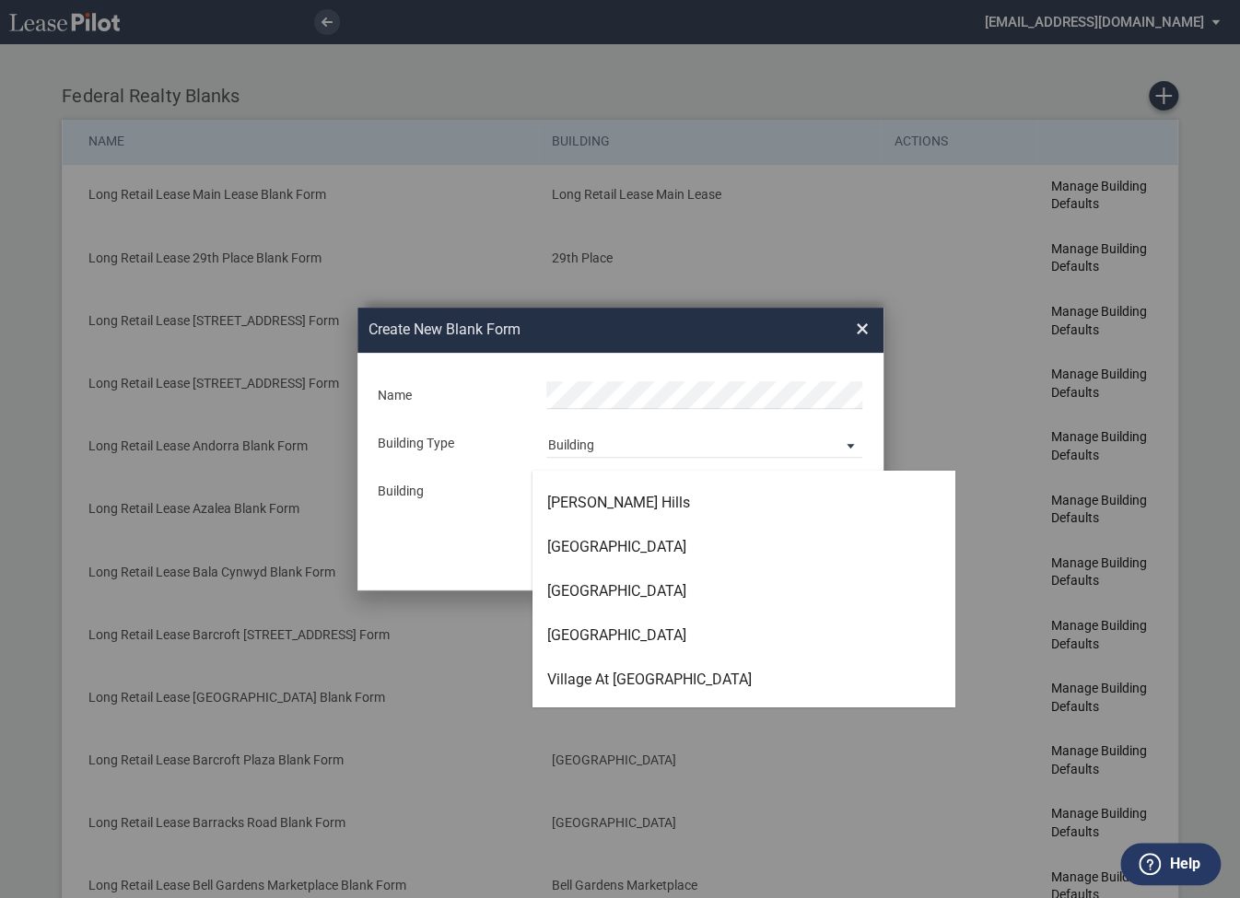
scroll to position [5416, 0]
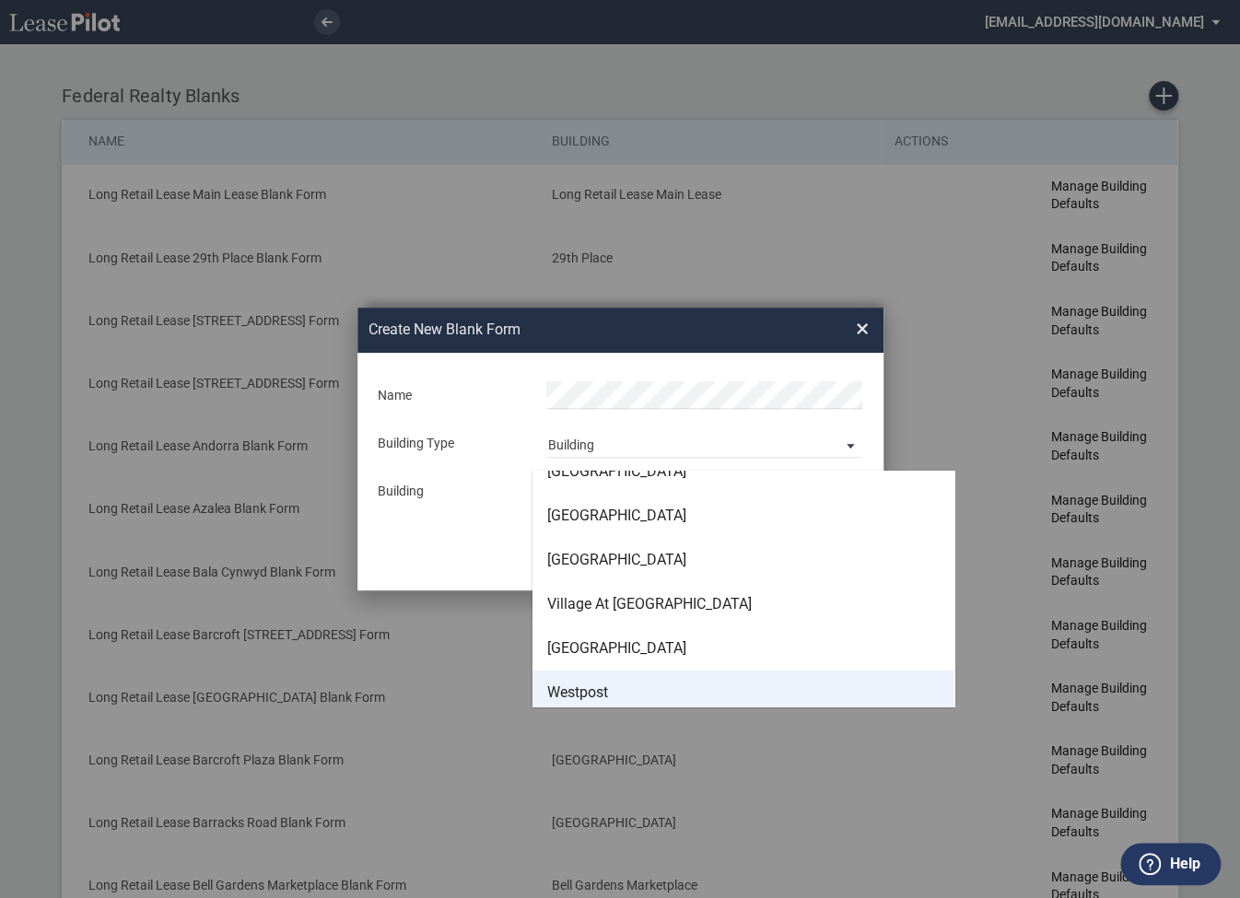
click at [578, 697] on div "Westpost" at bounding box center [577, 693] width 61 height 20
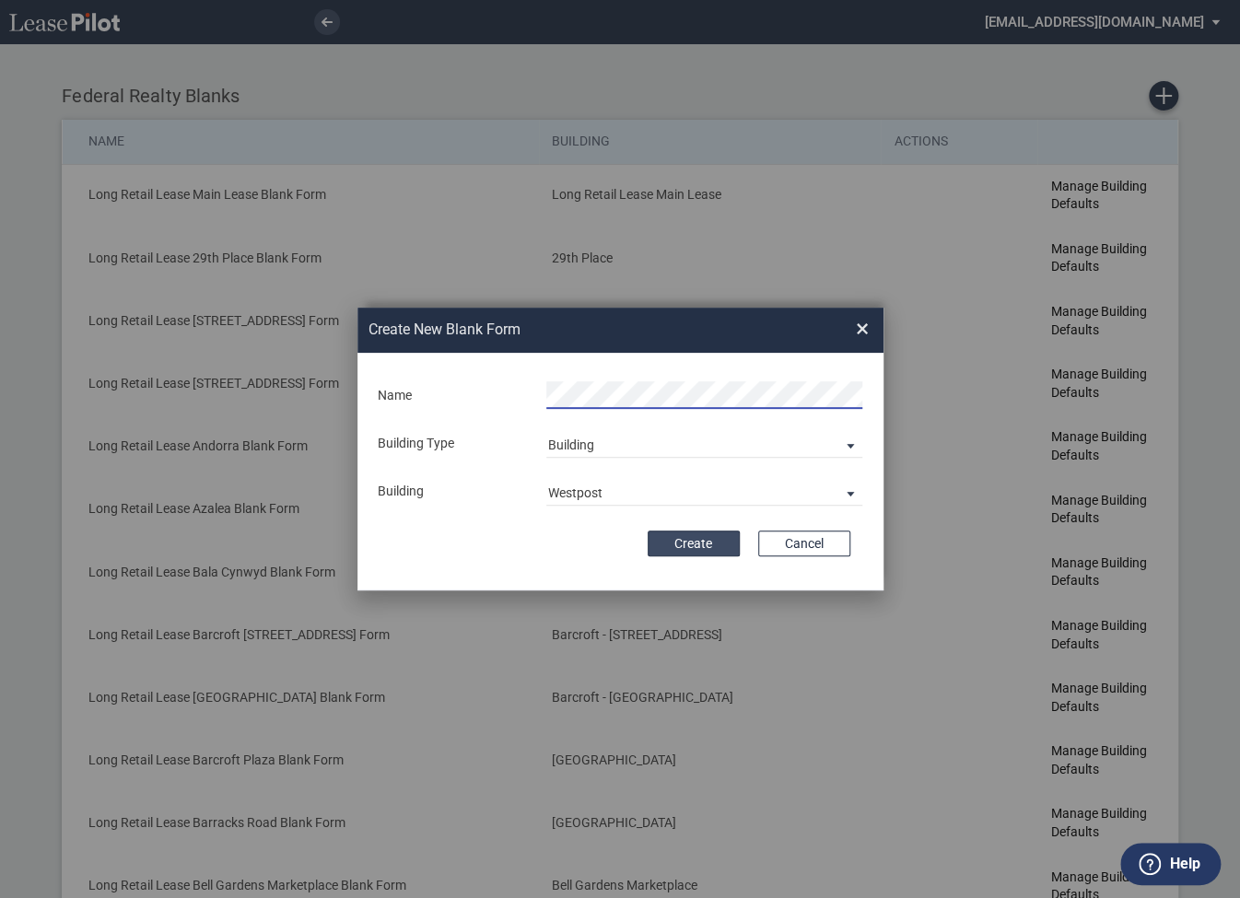
click at [697, 548] on button "Create" at bounding box center [694, 544] width 92 height 26
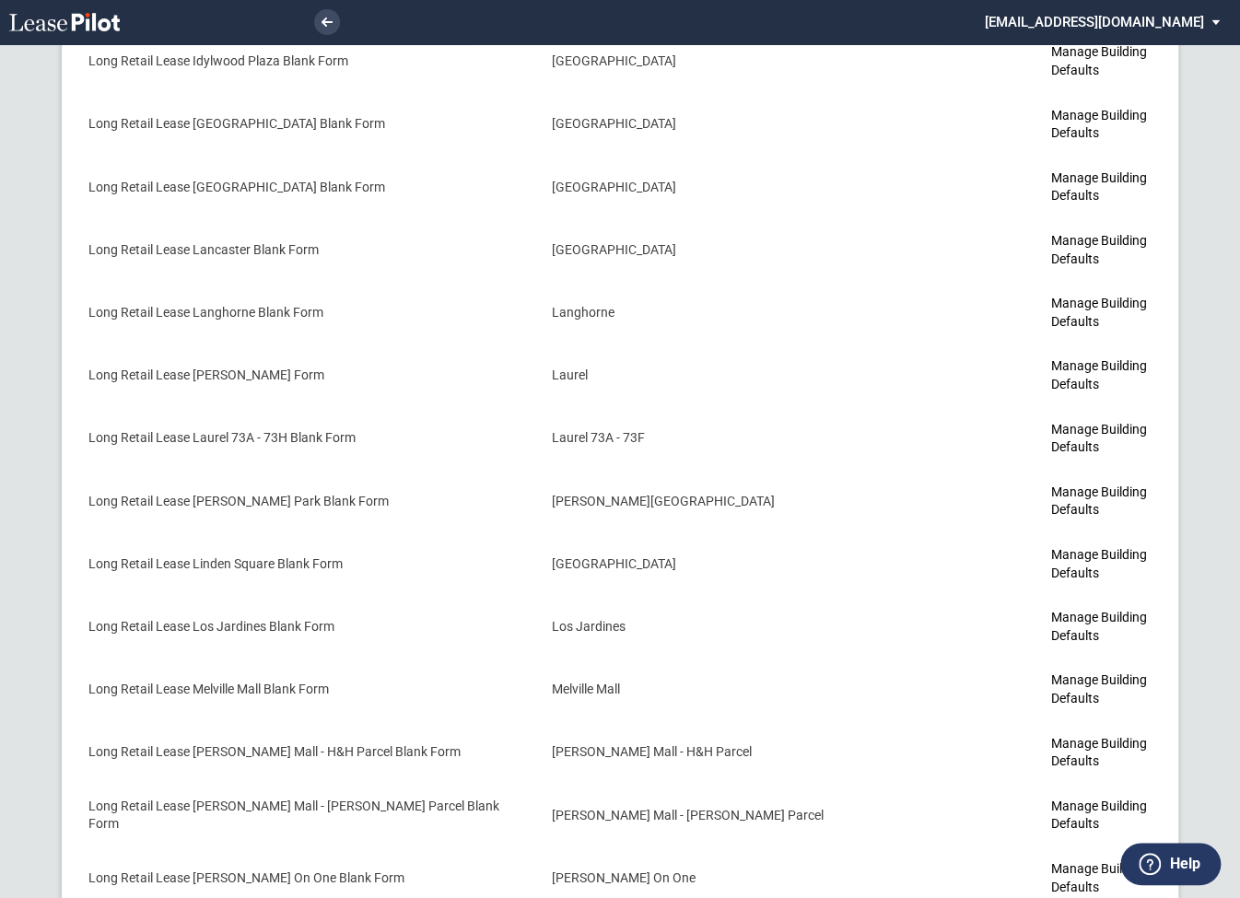
scroll to position [5896, 0]
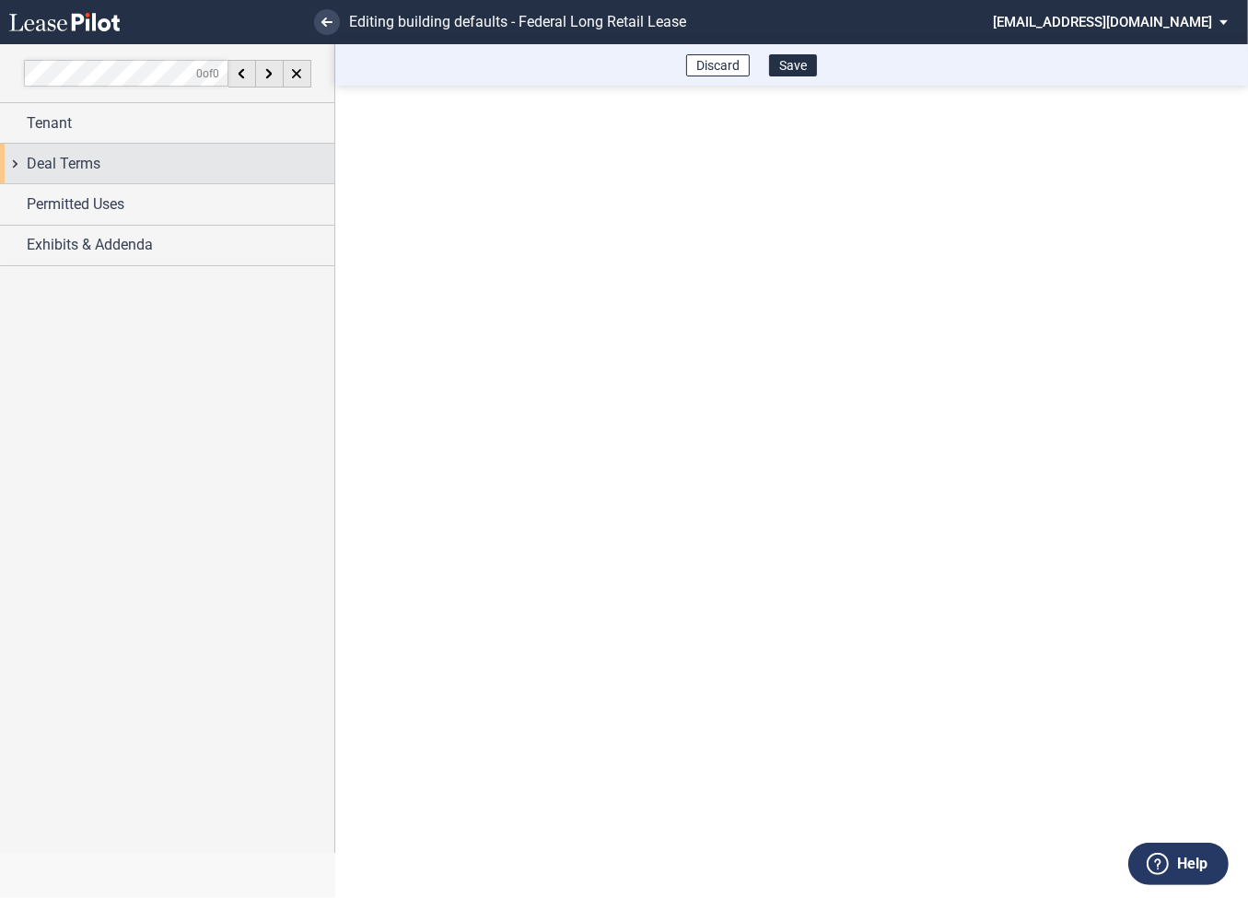
click at [14, 163] on div "Deal Terms" at bounding box center [167, 164] width 334 height 40
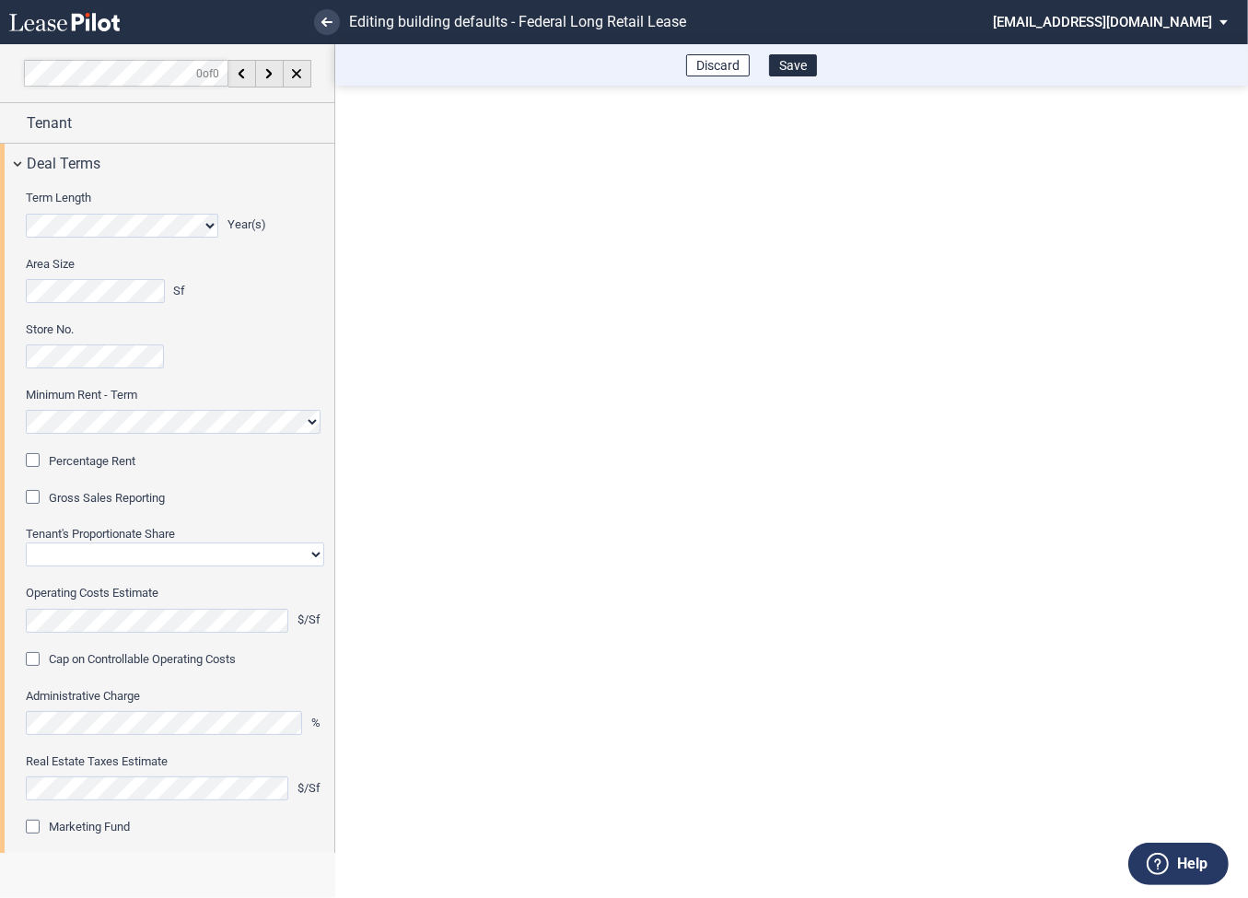
click at [38, 463] on div "Percentage Rent" at bounding box center [35, 462] width 18 height 18
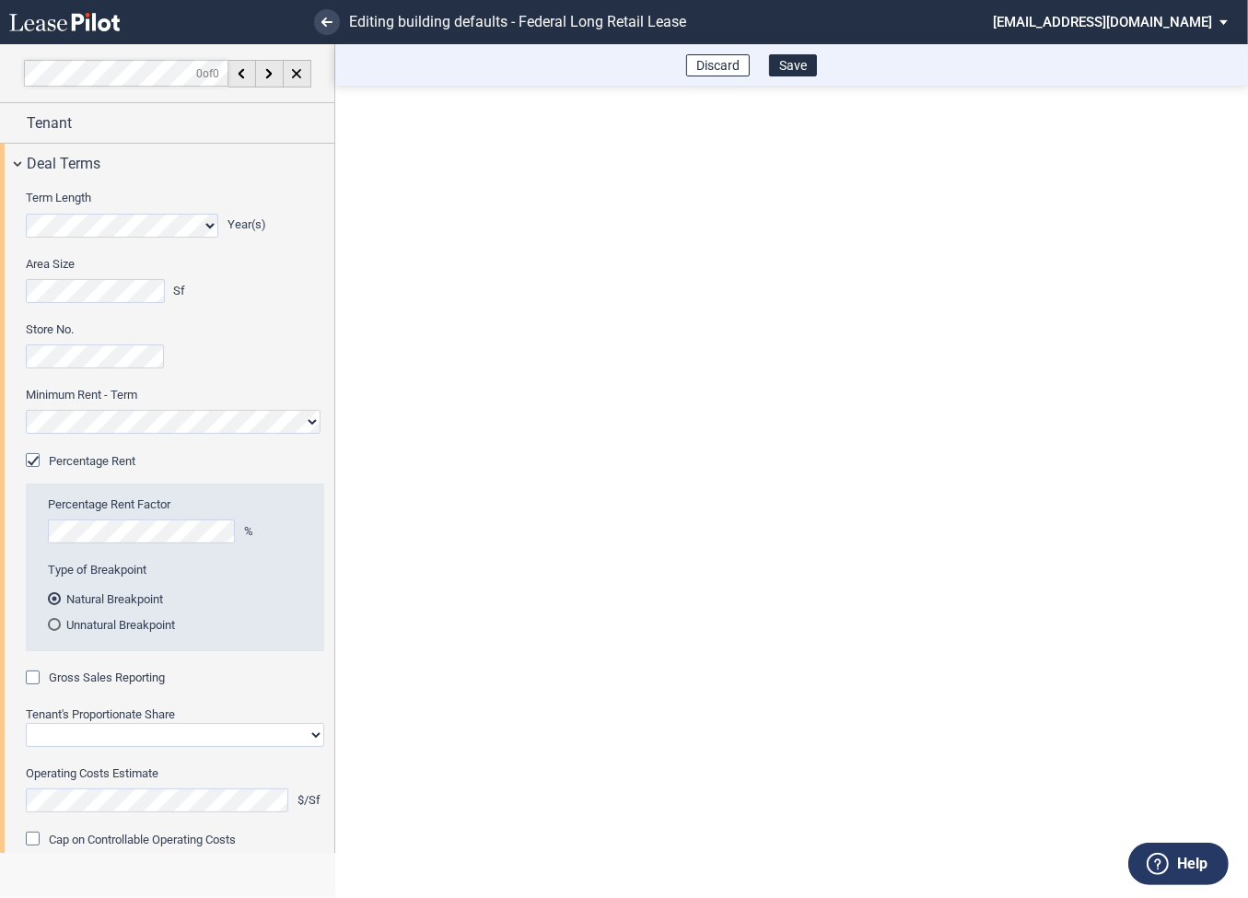
scroll to position [156, 0]
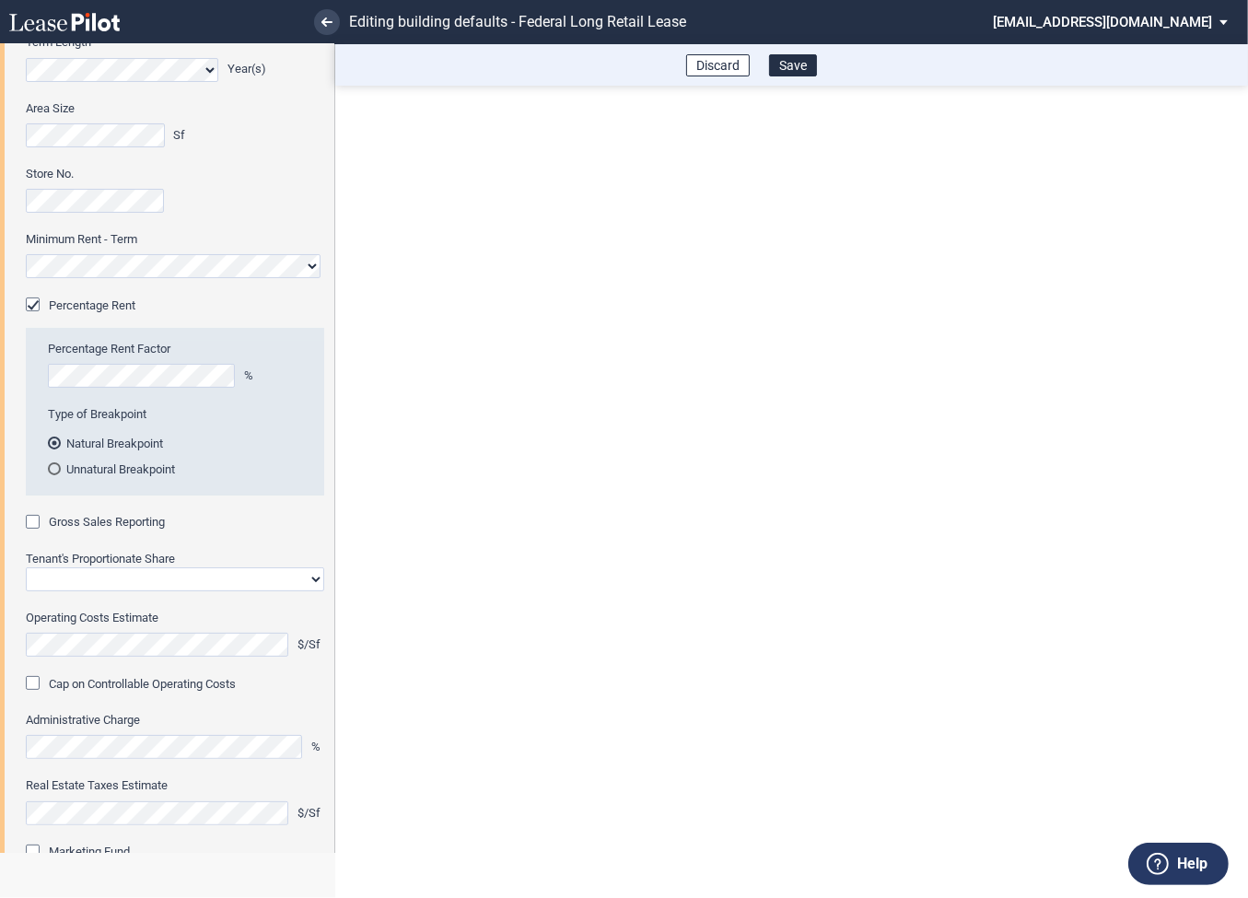
click at [39, 525] on div "Gross Sales Reporting" at bounding box center [35, 524] width 18 height 18
click at [88, 573] on select "Straight GLA Net Major" at bounding box center [175, 579] width 298 height 24
select select "straight GLA"
click at [26, 567] on select "Straight GLA Net Major" at bounding box center [175, 579] width 298 height 24
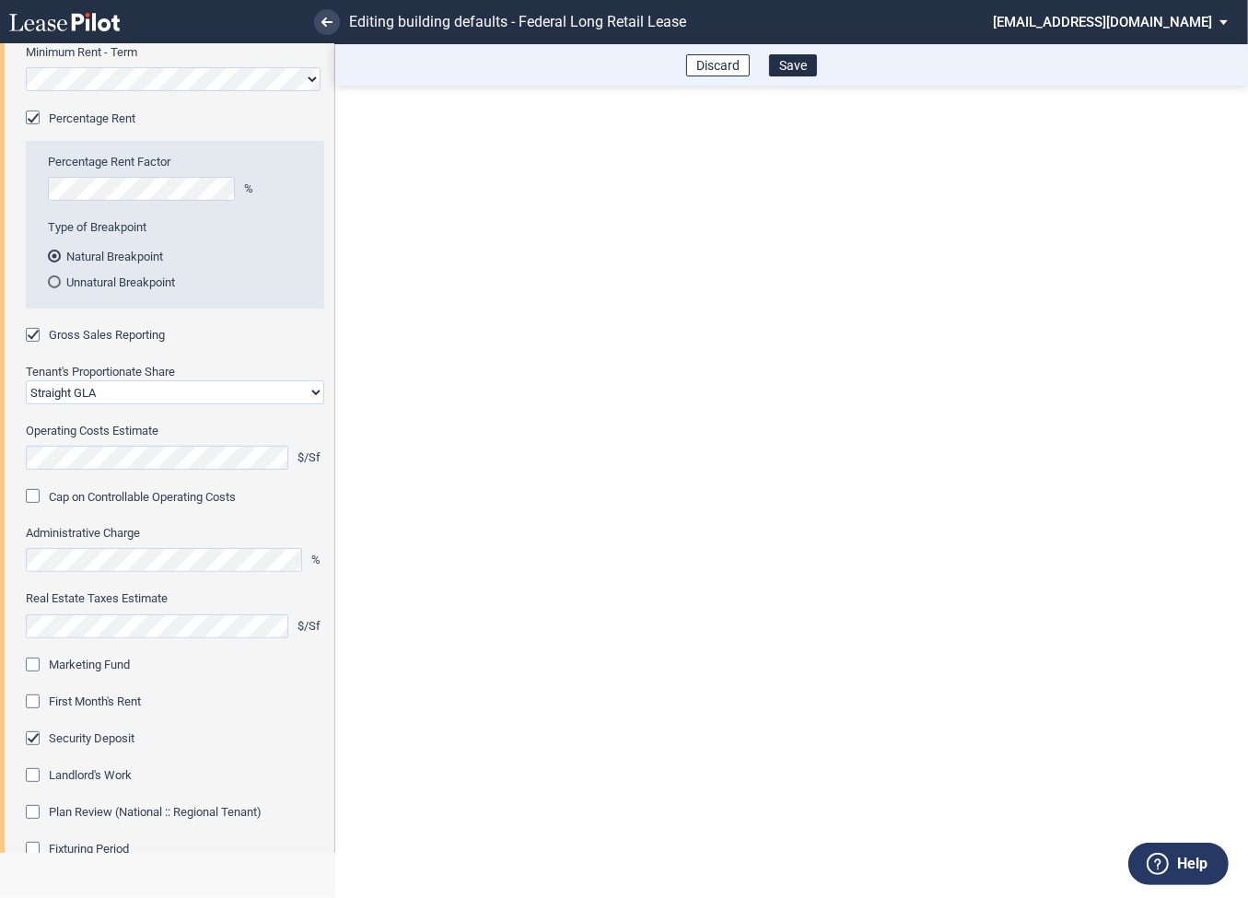
scroll to position [447, 0]
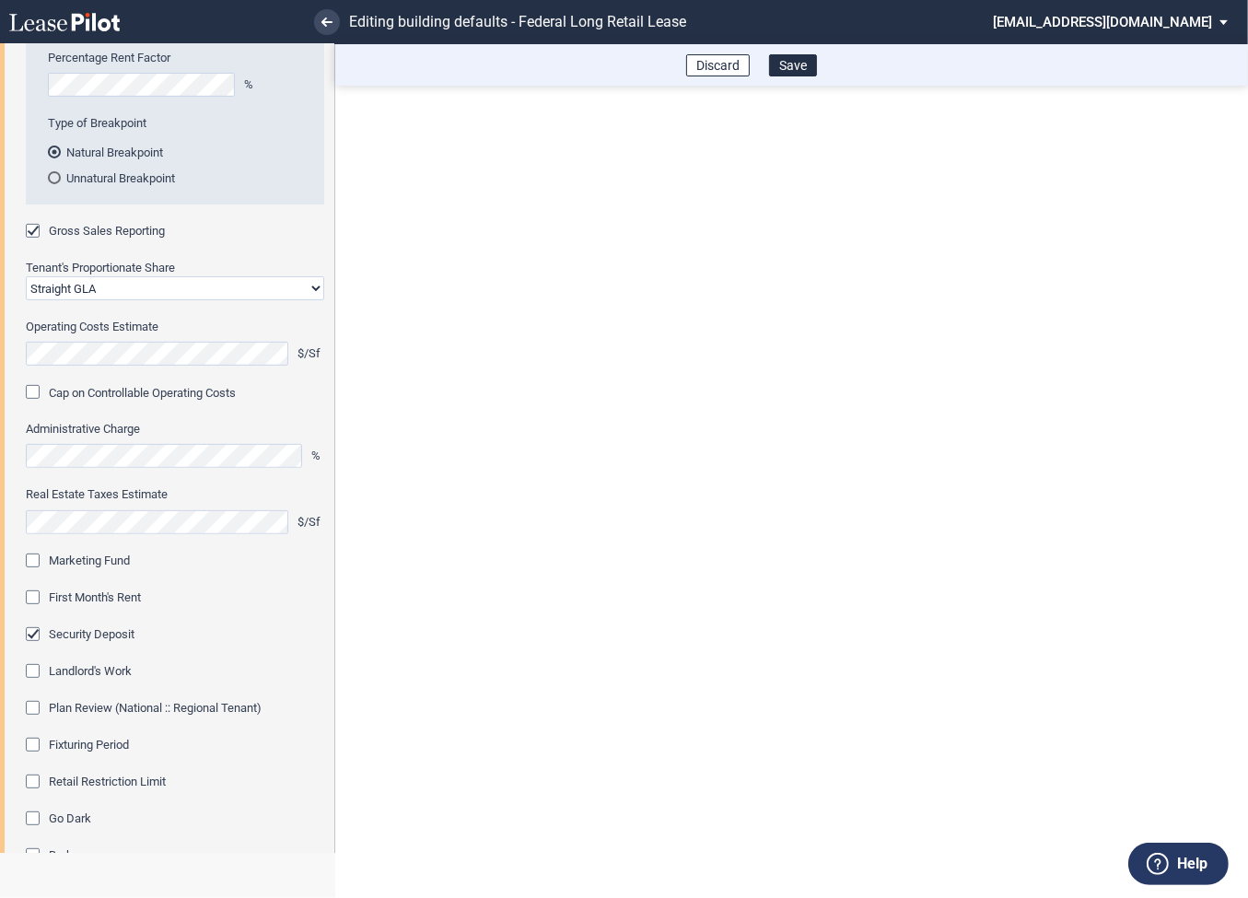
click at [39, 557] on div "Marketing Fund" at bounding box center [35, 563] width 18 height 18
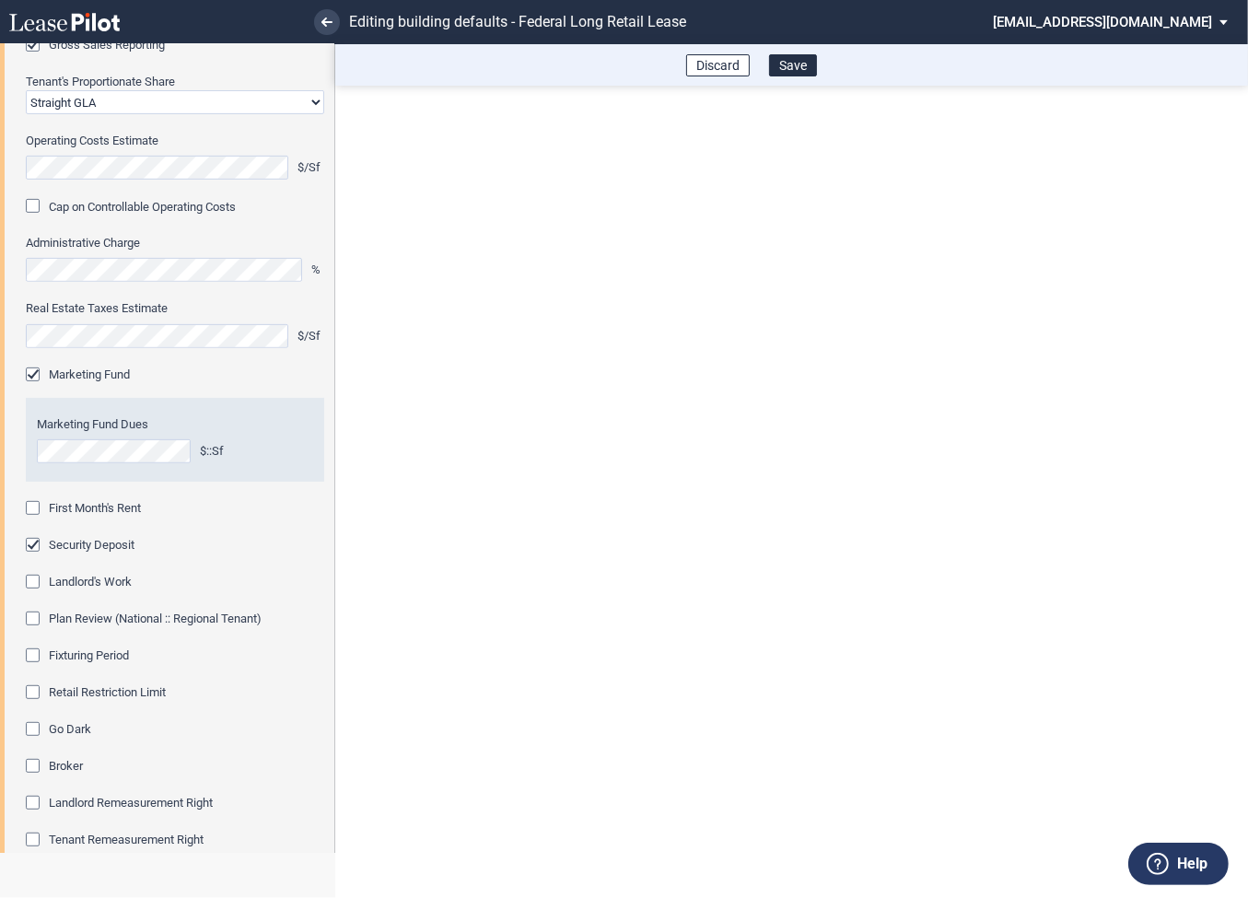
scroll to position [652, 0]
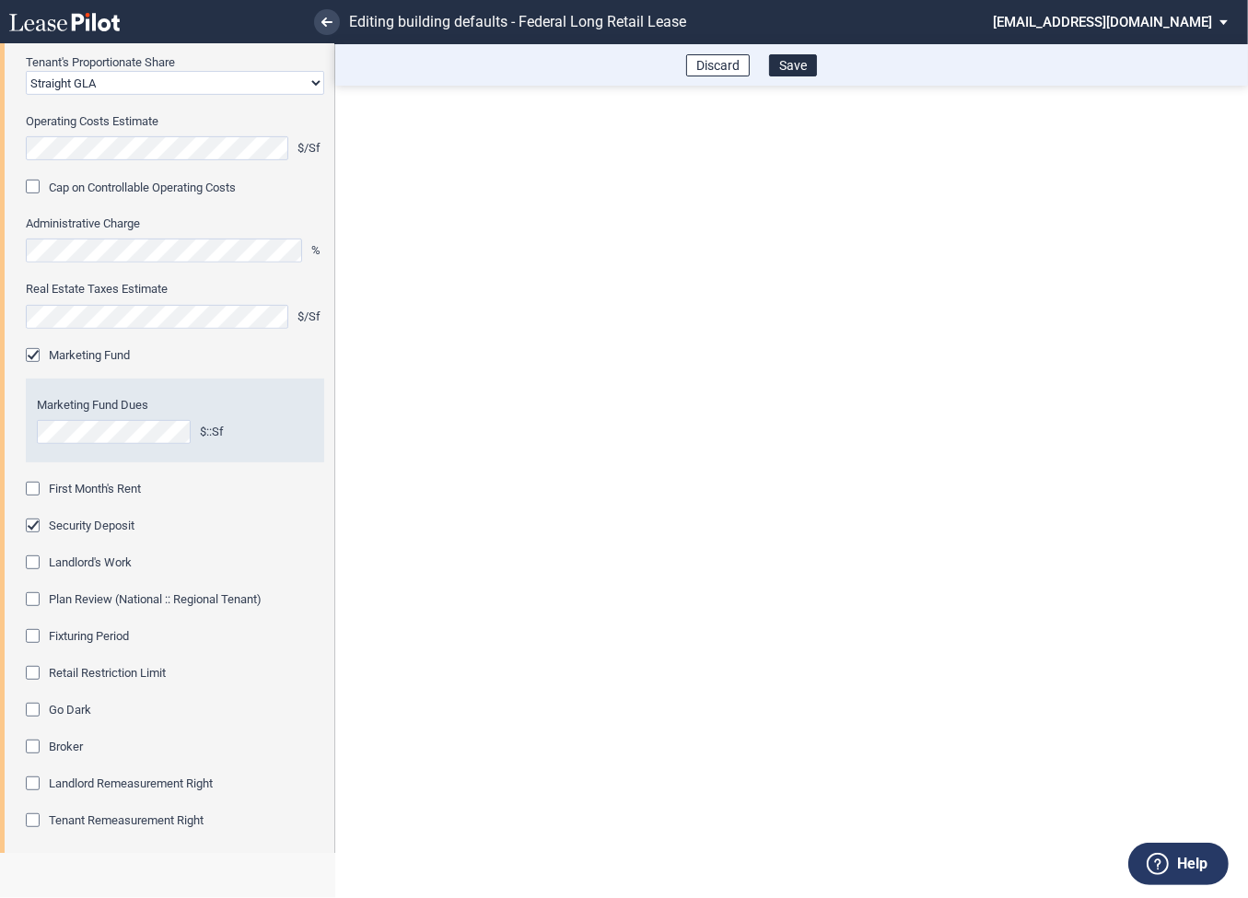
click at [36, 491] on div "First Month's Rent" at bounding box center [35, 491] width 18 height 18
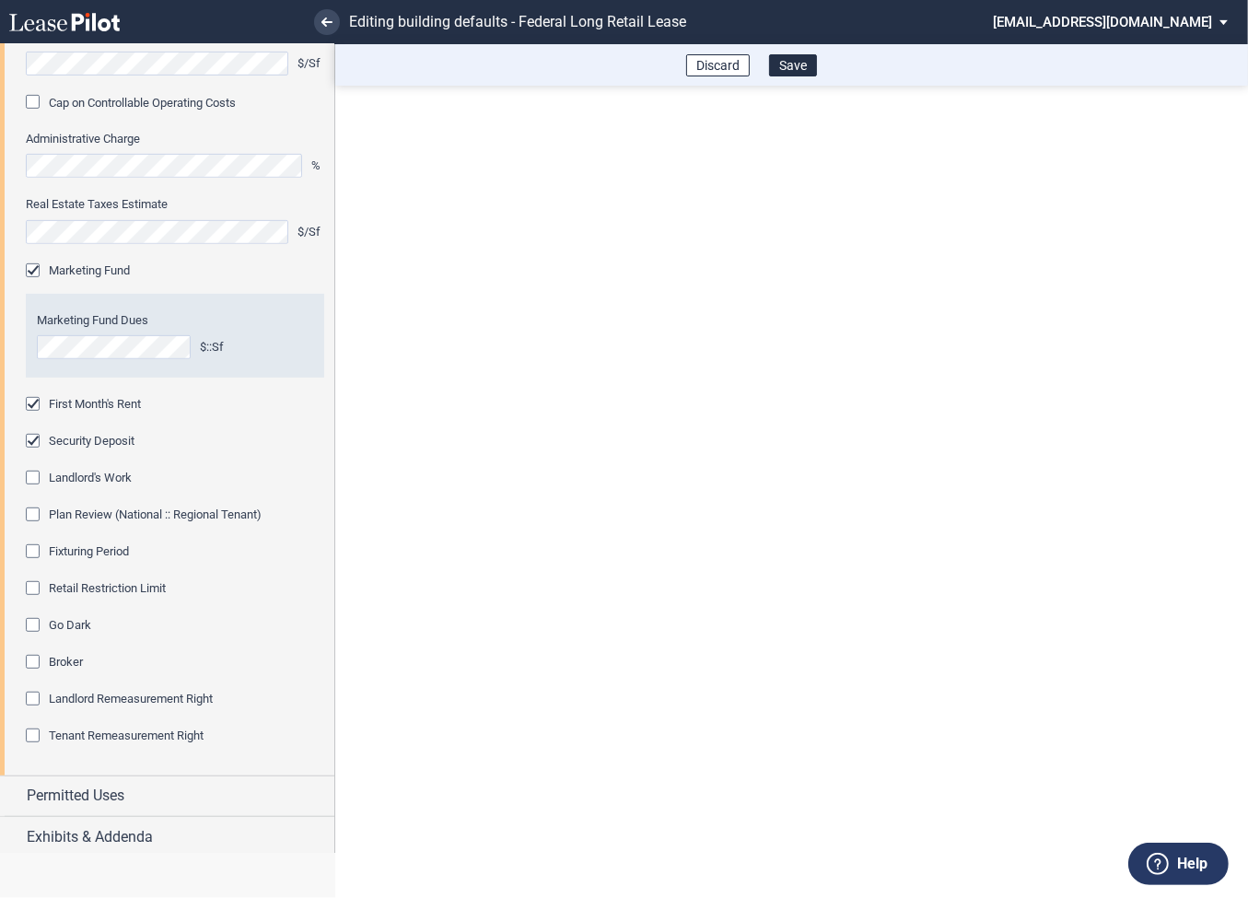
click at [41, 552] on div "Fixturing Period" at bounding box center [35, 553] width 18 height 18
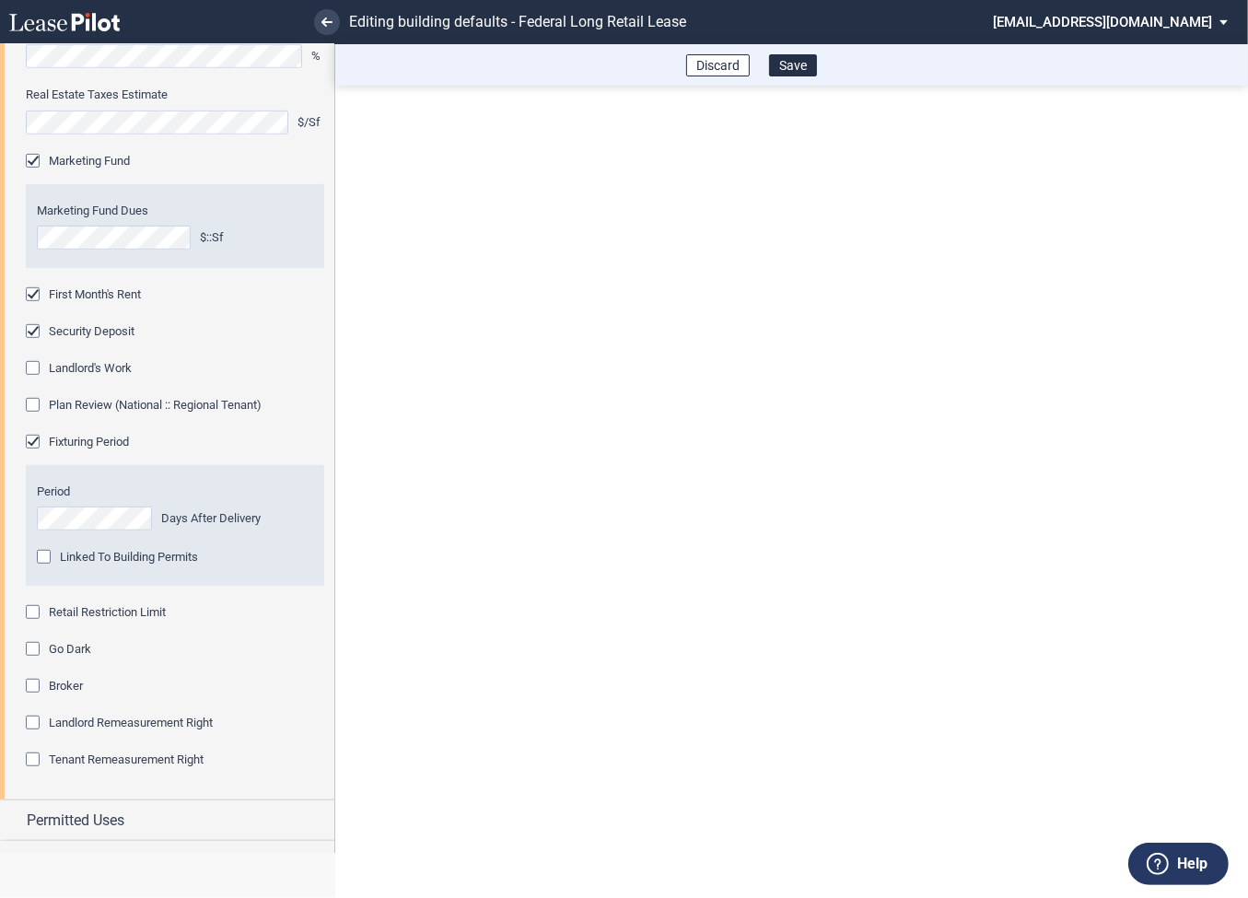
scroll to position [857, 0]
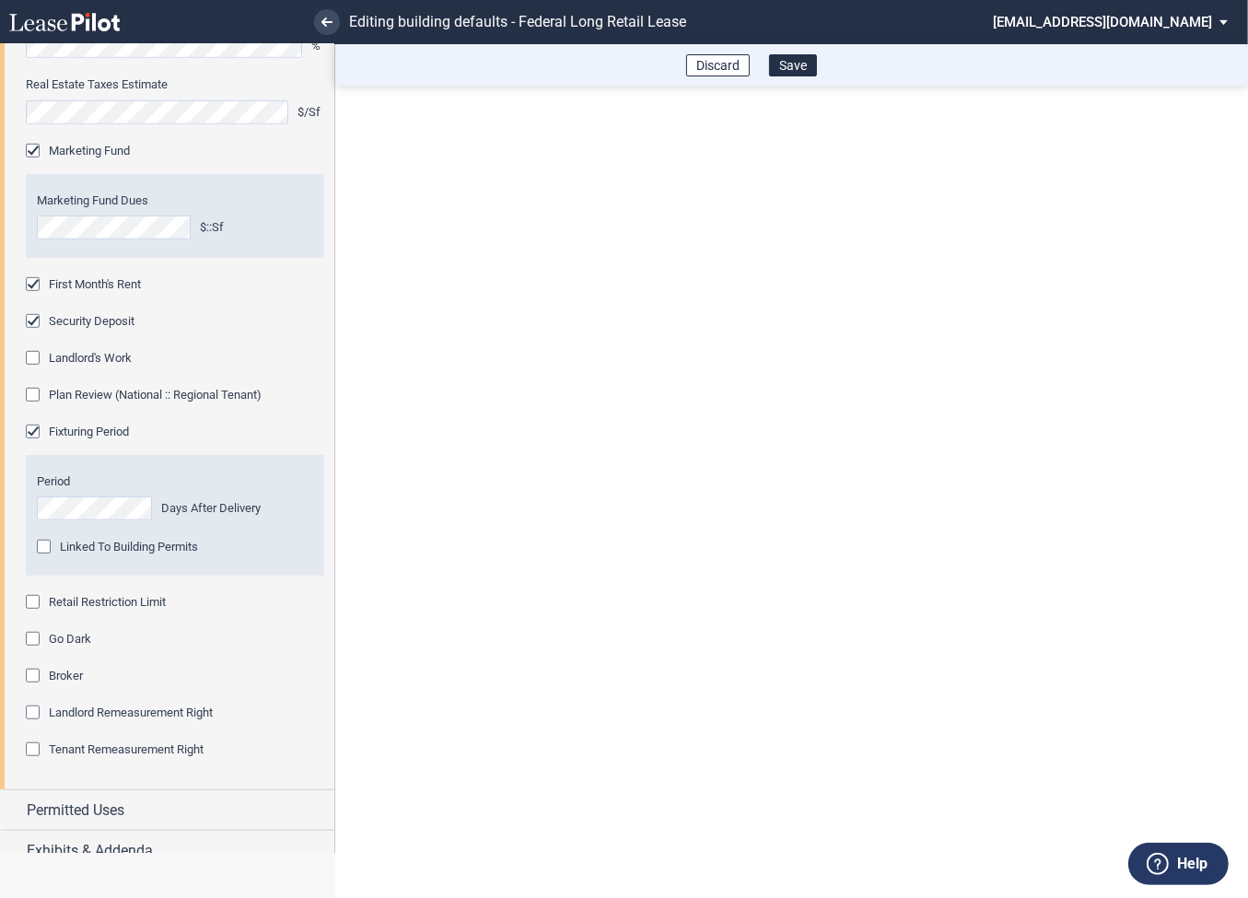
click at [35, 602] on div "Retail Restriction Limit" at bounding box center [35, 604] width 18 height 18
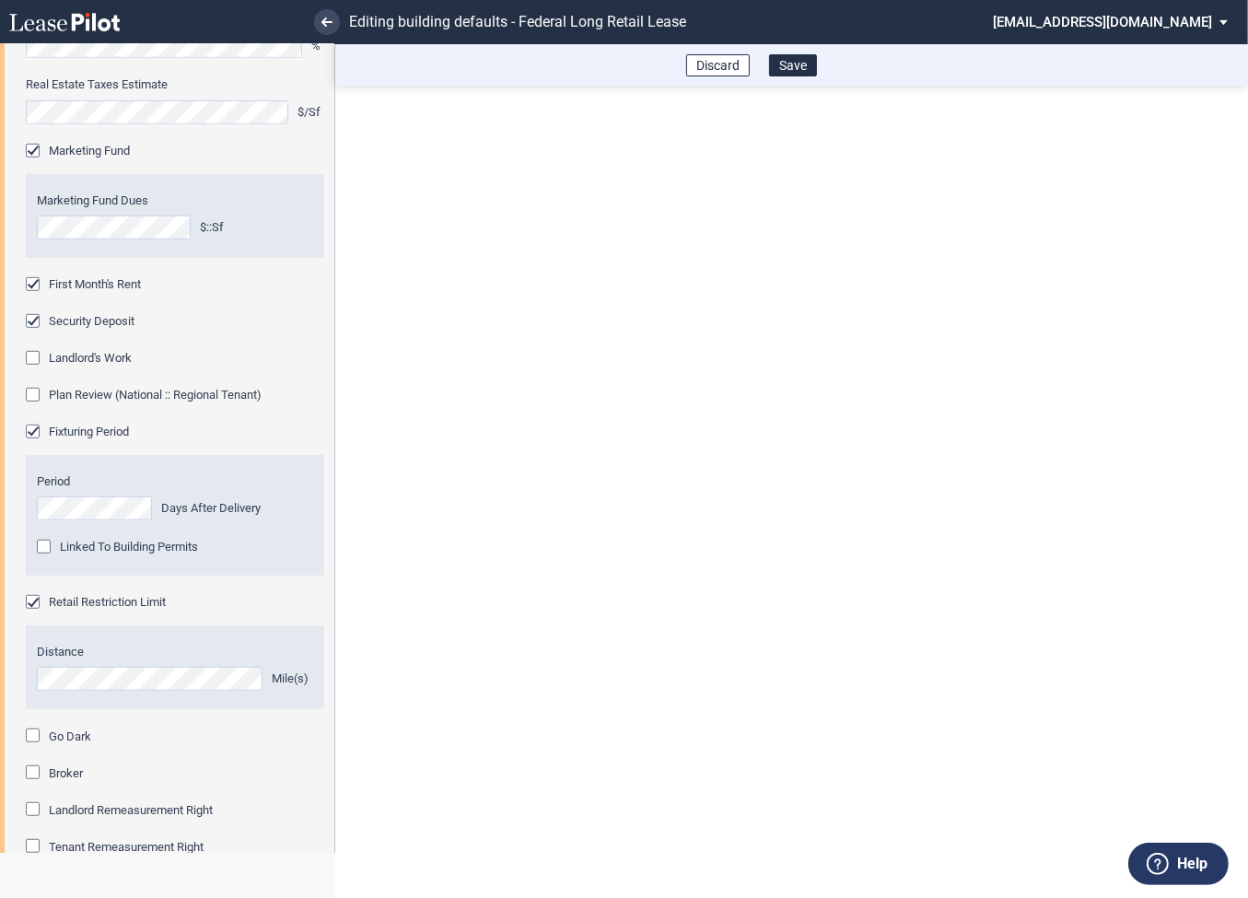
scroll to position [971, 0]
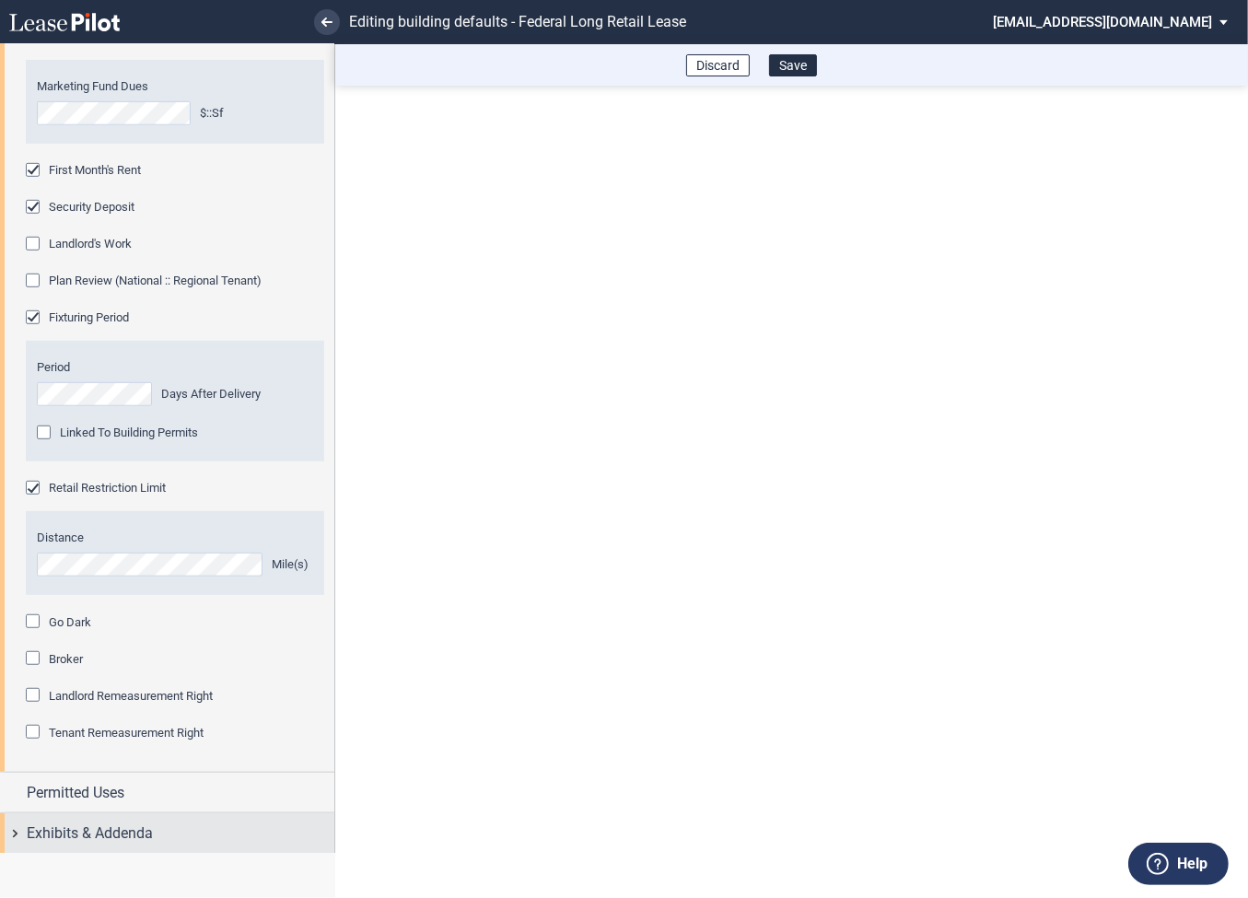
click at [17, 836] on div "Exhibits & Addenda" at bounding box center [167, 833] width 334 height 40
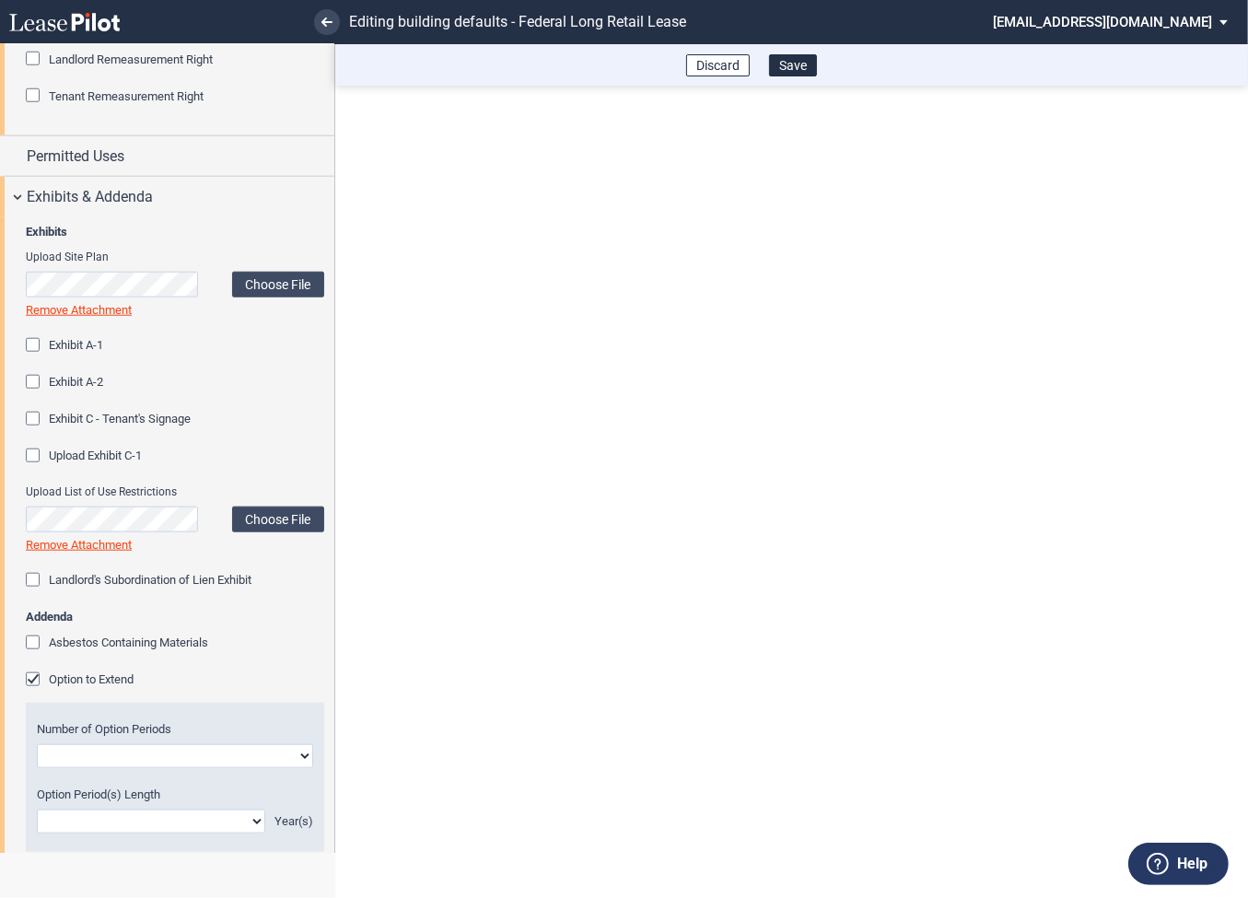
scroll to position [1706, 0]
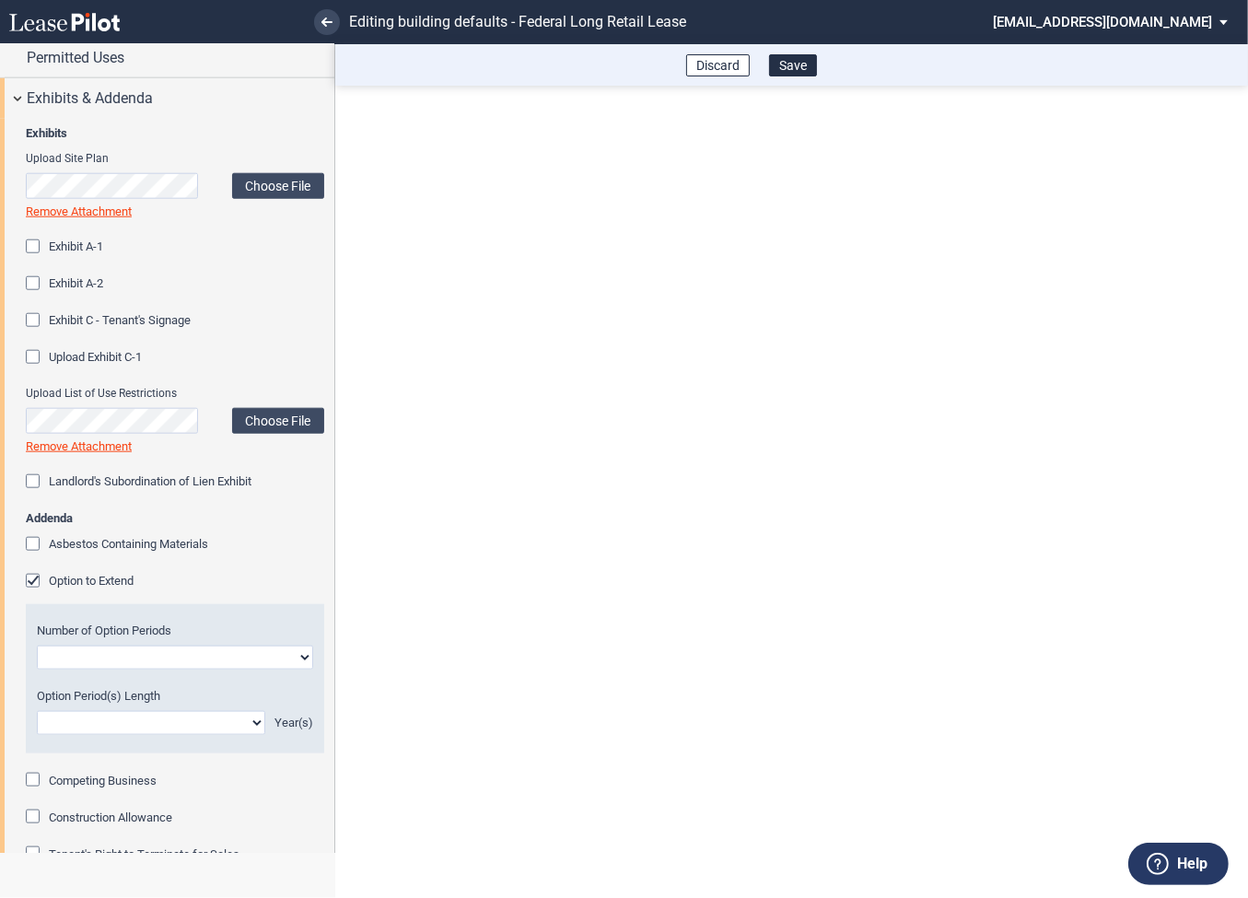
click at [35, 576] on div "Option to Extend" at bounding box center [35, 583] width 18 height 18
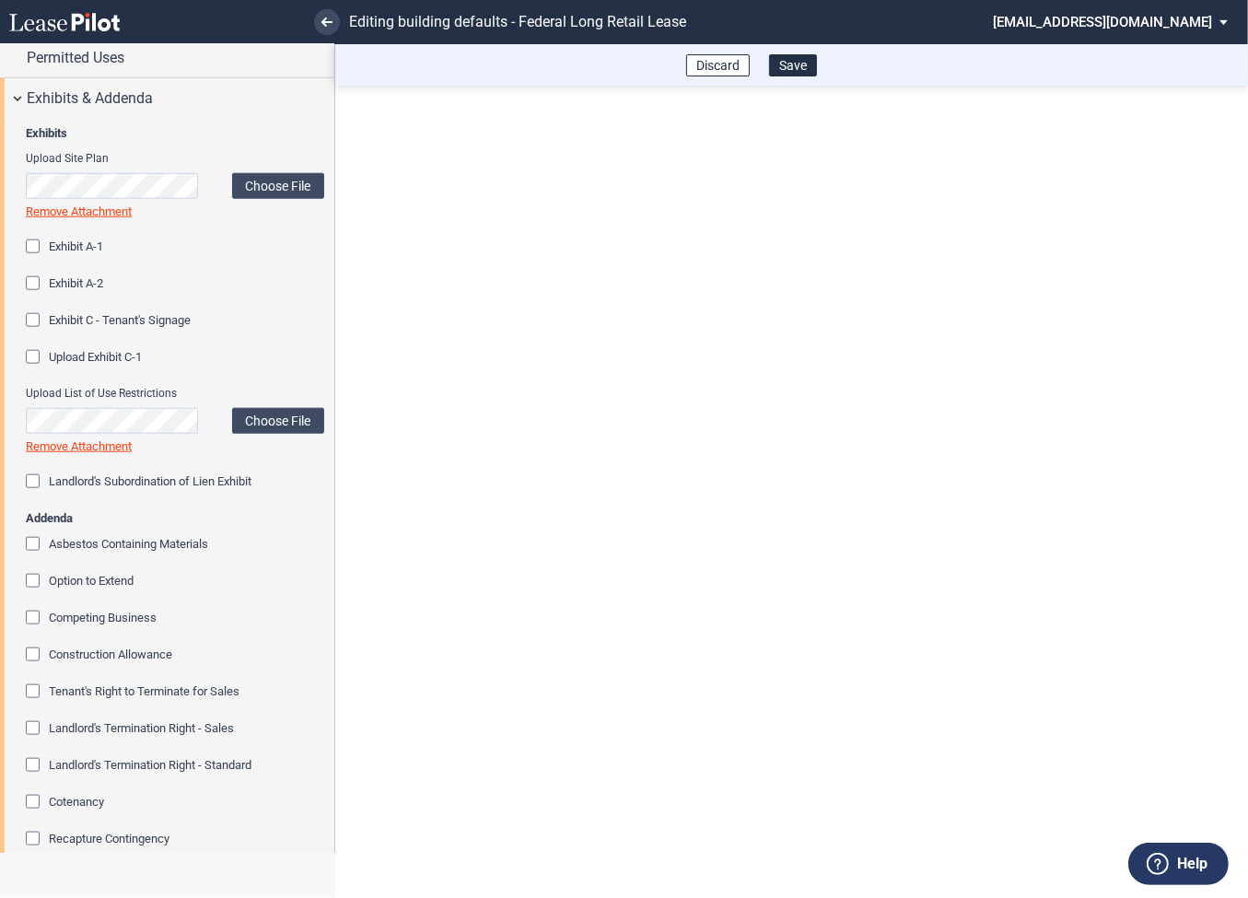
scroll to position [1905, 0]
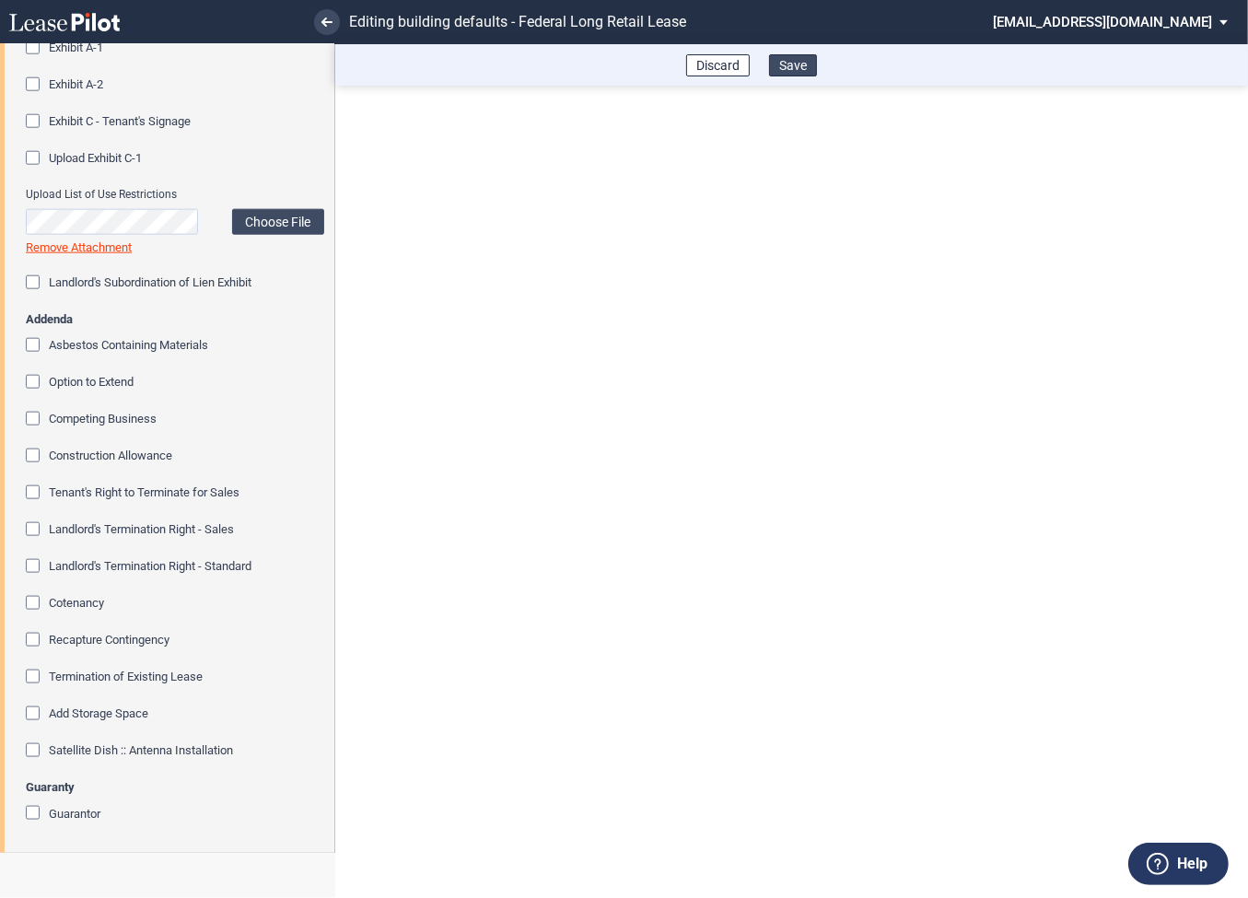
click at [805, 64] on button "Save" at bounding box center [793, 65] width 48 height 22
